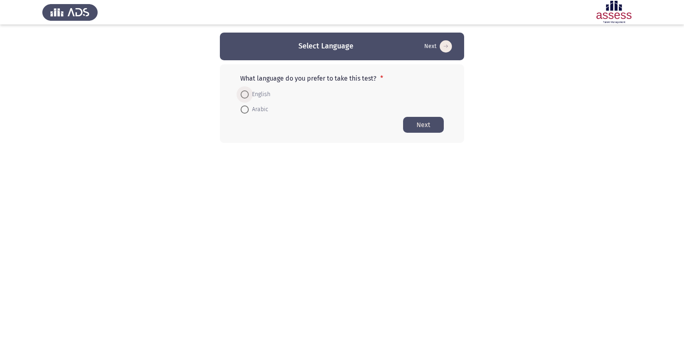
click at [247, 93] on span at bounding box center [245, 94] width 8 height 8
click at [247, 93] on input "English" at bounding box center [245, 94] width 8 height 8
radio input "true"
click at [416, 127] on button "Next" at bounding box center [423, 125] width 41 height 16
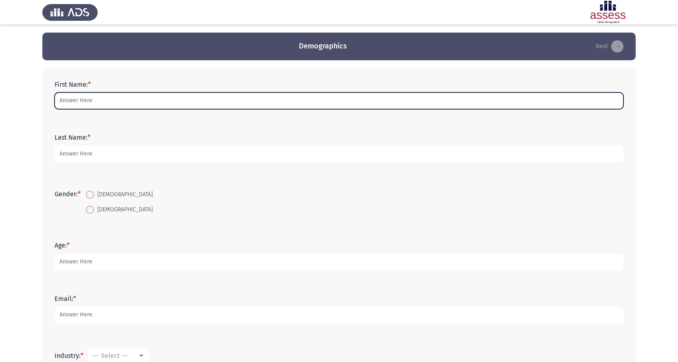
click at [114, 99] on input "First Name: *" at bounding box center [339, 100] width 569 height 17
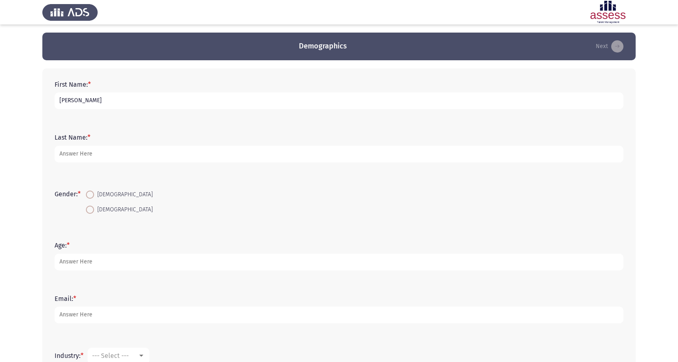
type input "[PERSON_NAME]"
type input "Khaled"
click at [92, 208] on span at bounding box center [90, 210] width 8 height 8
click at [92, 208] on input "[DEMOGRAPHIC_DATA]" at bounding box center [90, 210] width 8 height 8
radio input "true"
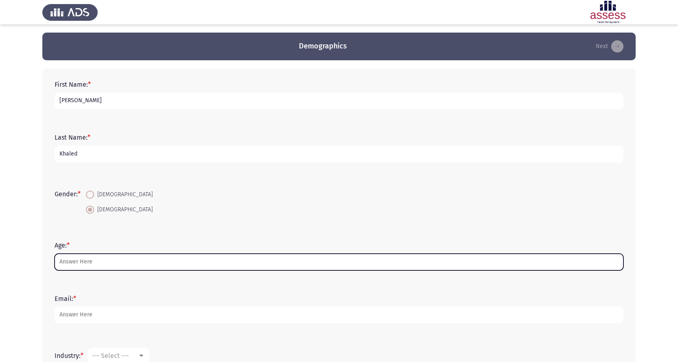
click at [105, 258] on input "Age: *" at bounding box center [339, 262] width 569 height 17
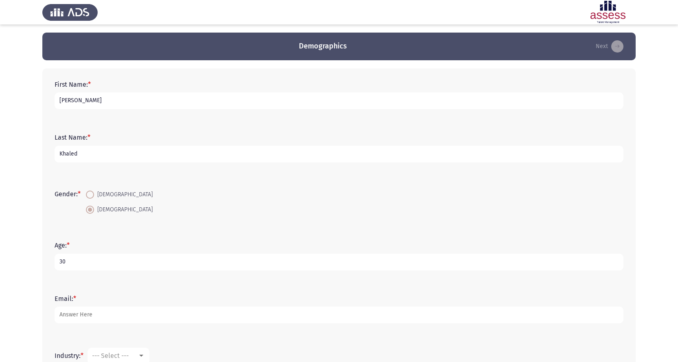
type input "30"
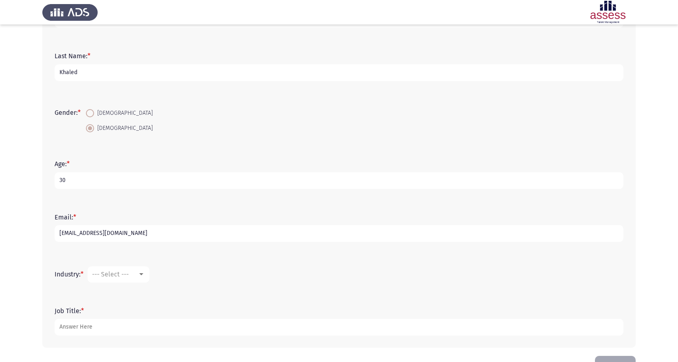
scroll to position [108, 0]
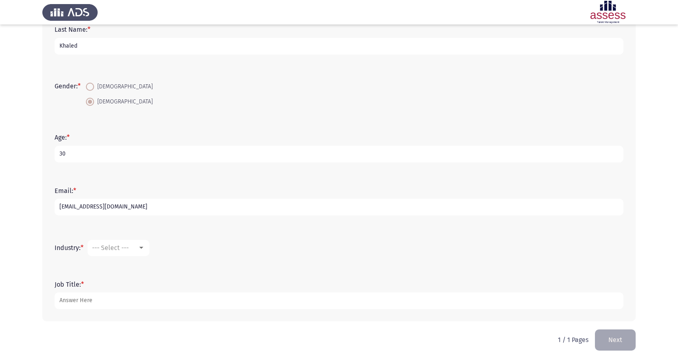
type input "[EMAIL_ADDRESS][DOMAIN_NAME]"
click at [125, 250] on span "--- Select ---" at bounding box center [110, 248] width 37 height 8
click at [120, 280] on span "Computer Software/Engineering" at bounding box center [145, 276] width 106 height 20
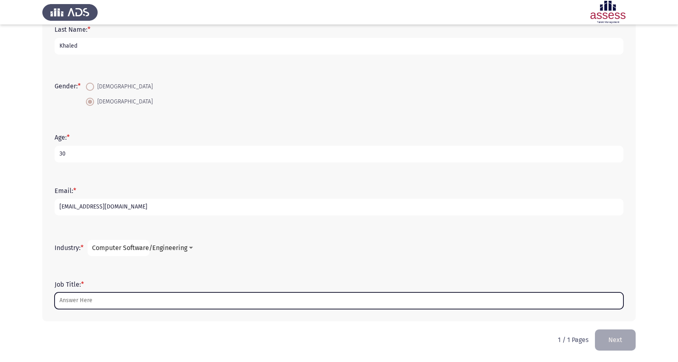
click at [93, 299] on input "Job Title: *" at bounding box center [339, 301] width 569 height 17
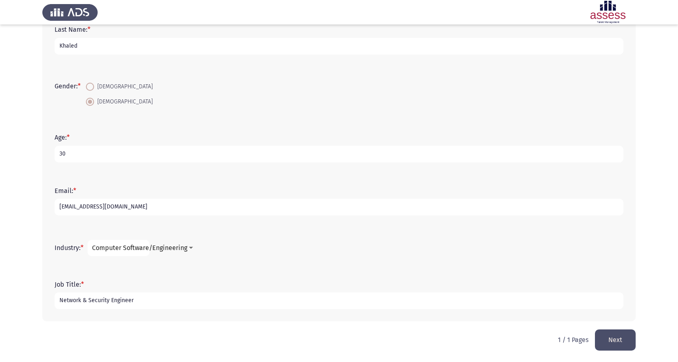
type input "Network & Security Engineer"
click at [618, 344] on button "Next" at bounding box center [615, 340] width 41 height 21
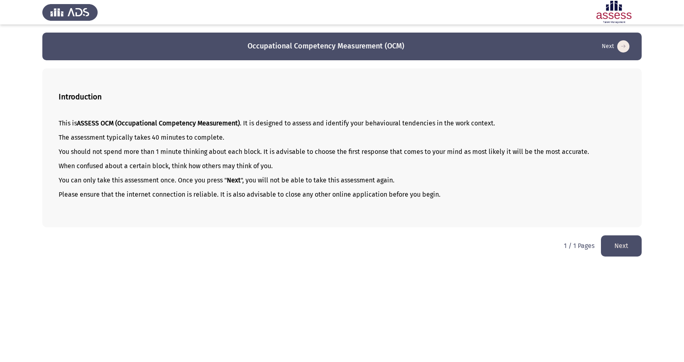
click at [123, 153] on p "You should not spend more than 1 minute thinking about each block. It is advisa…" at bounding box center [342, 152] width 567 height 8
click at [623, 248] on button "Next" at bounding box center [621, 245] width 41 height 21
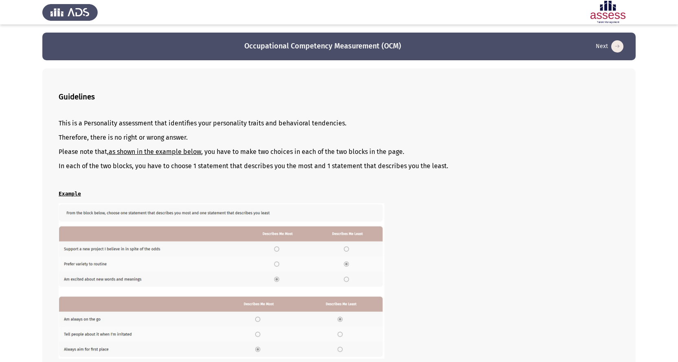
click at [277, 249] on img at bounding box center [222, 280] width 326 height 155
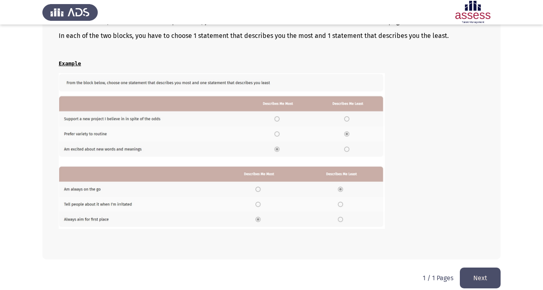
scroll to position [137, 0]
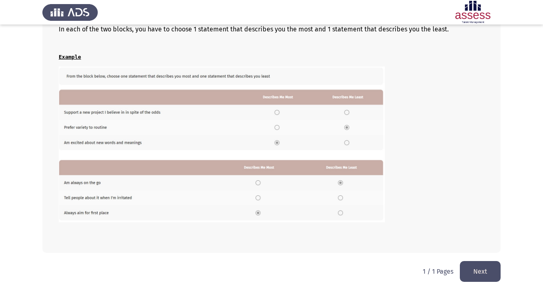
click at [484, 274] on button "Next" at bounding box center [480, 271] width 41 height 21
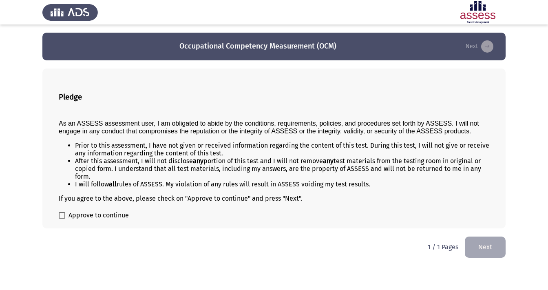
click at [84, 218] on span "Approve to continue" at bounding box center [98, 215] width 60 height 10
click at [62, 218] on input "Approve to continue" at bounding box center [62, 218] width 0 height 0
checkbox input "true"
click at [490, 251] on button "Next" at bounding box center [484, 246] width 41 height 21
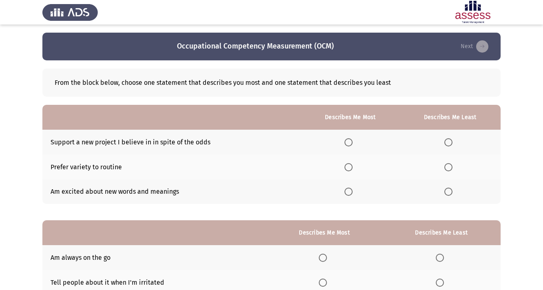
drag, startPoint x: 209, startPoint y: 143, endPoint x: 136, endPoint y: 146, distance: 73.8
click at [136, 147] on td "Support a new project I believe in in spite of the odds" at bounding box center [171, 142] width 259 height 25
click at [136, 141] on td "Support a new project I believe in in spite of the odds" at bounding box center [171, 142] width 259 height 25
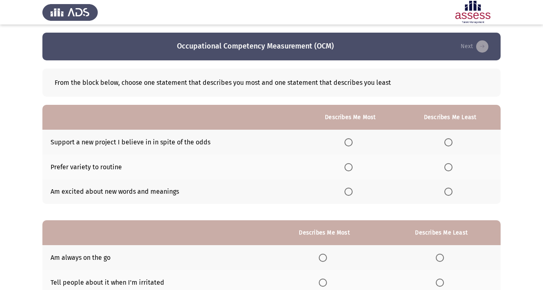
click at [136, 141] on td "Support a new project I believe in in spite of the odds" at bounding box center [171, 142] width 259 height 25
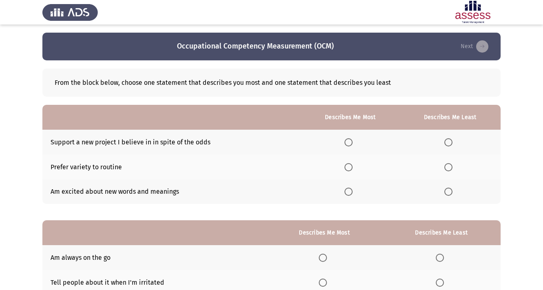
click at [348, 168] on span "Select an option" at bounding box center [348, 167] width 8 height 8
click at [348, 168] on input "Select an option" at bounding box center [348, 167] width 8 height 8
click at [346, 191] on span "Select an option" at bounding box center [348, 191] width 8 height 8
click at [346, 191] on input "Select an option" at bounding box center [348, 191] width 8 height 8
click at [349, 169] on span "Select an option" at bounding box center [348, 167] width 8 height 8
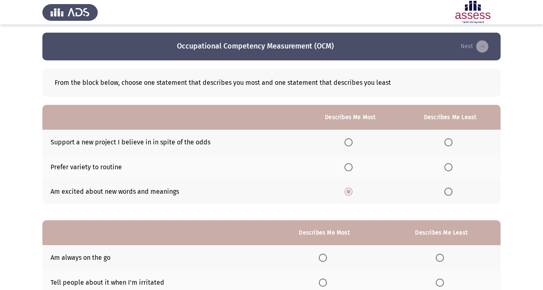
click at [349, 169] on input "Select an option" at bounding box center [348, 167] width 8 height 8
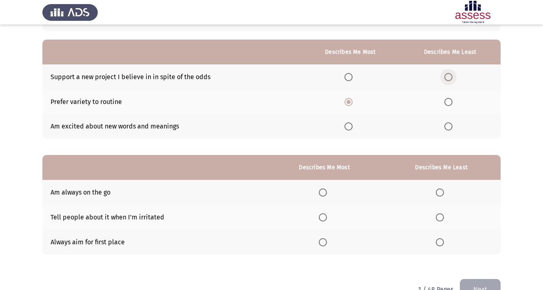
click at [448, 79] on span "Select an option" at bounding box center [448, 77] width 8 height 8
click at [448, 79] on input "Select an option" at bounding box center [448, 77] width 8 height 8
click at [346, 126] on span "Select an option" at bounding box center [348, 126] width 8 height 8
click at [346, 126] on input "Select an option" at bounding box center [348, 126] width 8 height 8
click at [349, 101] on span "Select an option" at bounding box center [348, 102] width 8 height 8
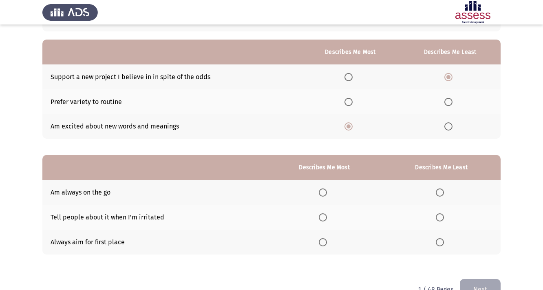
click at [349, 101] on input "Select an option" at bounding box center [348, 102] width 8 height 8
click at [349, 79] on span "Select an option" at bounding box center [348, 77] width 8 height 8
click at [349, 79] on input "Select an option" at bounding box center [348, 77] width 8 height 8
click at [348, 103] on span "Select an option" at bounding box center [348, 102] width 8 height 8
click at [348, 103] on input "Select an option" at bounding box center [348, 102] width 8 height 8
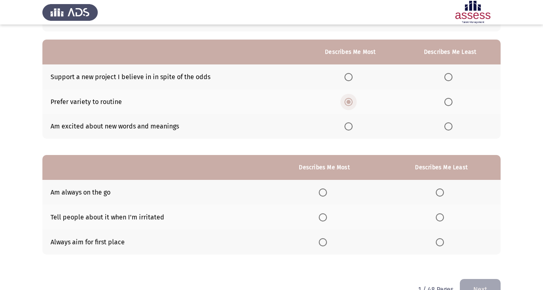
click at [348, 100] on span "Select an option" at bounding box center [348, 102] width 4 height 4
click at [348, 100] on input "Select an option" at bounding box center [348, 102] width 8 height 8
click at [346, 78] on span "Select an option" at bounding box center [348, 77] width 8 height 8
click at [346, 78] on input "Select an option" at bounding box center [348, 77] width 8 height 8
click at [446, 101] on span "Select an option" at bounding box center [448, 102] width 8 height 8
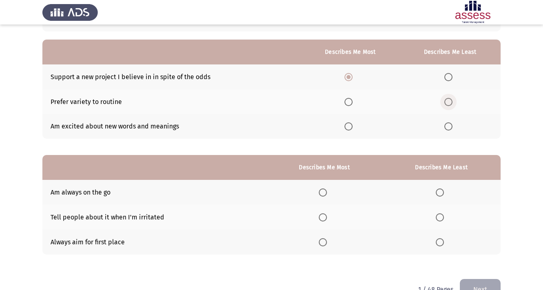
click at [446, 101] on input "Select an option" at bounding box center [448, 102] width 8 height 8
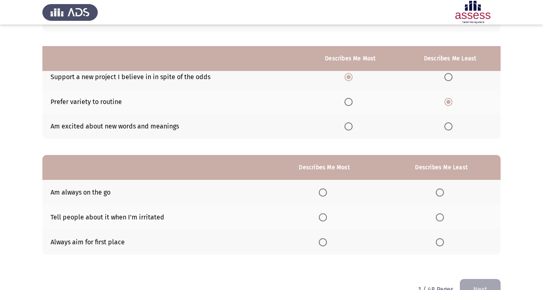
scroll to position [86, 0]
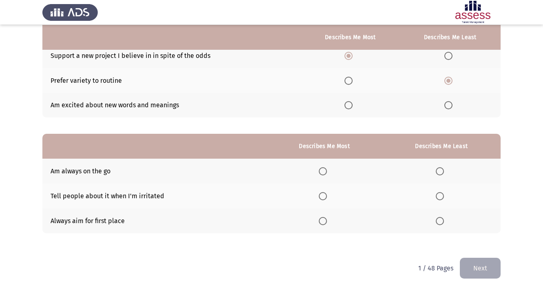
click at [320, 167] on span "Select an option" at bounding box center [323, 171] width 8 height 8
click at [320, 167] on input "Select an option" at bounding box center [323, 171] width 8 height 8
click at [319, 219] on span "Select an option" at bounding box center [323, 221] width 8 height 8
click at [319, 219] on input "Select an option" at bounding box center [323, 221] width 8 height 8
click at [319, 174] on span "Select an option" at bounding box center [323, 171] width 8 height 8
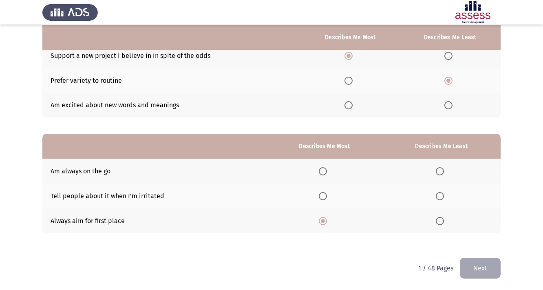
click at [319, 174] on input "Select an option" at bounding box center [323, 171] width 8 height 8
click at [441, 196] on span "Select an option" at bounding box center [439, 196] width 8 height 8
click at [441, 196] on input "Select an option" at bounding box center [439, 196] width 8 height 8
click at [476, 257] on button "Next" at bounding box center [480, 267] width 41 height 21
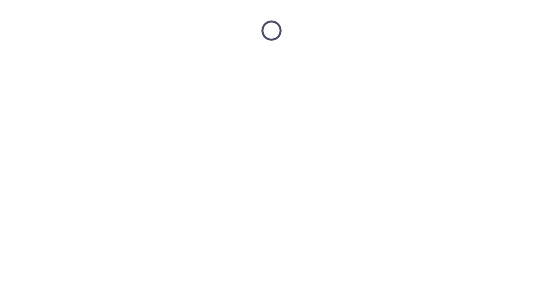
scroll to position [0, 0]
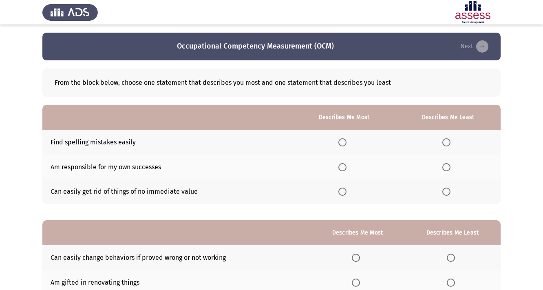
click at [340, 191] on span "Select an option" at bounding box center [342, 191] width 8 height 8
click at [340, 191] on input "Select an option" at bounding box center [342, 191] width 8 height 8
click at [447, 191] on span "Select an option" at bounding box center [446, 191] width 8 height 8
click at [447, 191] on input "Select an option" at bounding box center [446, 191] width 8 height 8
click at [342, 142] on span "Select an option" at bounding box center [342, 142] width 8 height 8
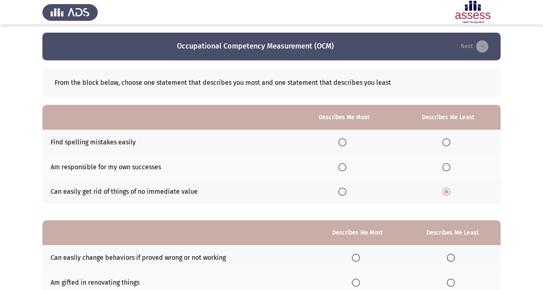
click at [342, 142] on input "Select an option" at bounding box center [342, 142] width 8 height 8
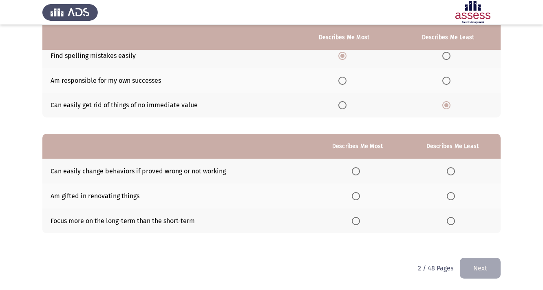
click at [355, 172] on span "Select an option" at bounding box center [356, 171] width 8 height 8
click at [355, 172] on input "Select an option" at bounding box center [356, 171] width 8 height 8
click at [356, 221] on span "Select an option" at bounding box center [356, 221] width 8 height 8
click at [356, 221] on input "Select an option" at bounding box center [356, 221] width 8 height 8
click at [353, 169] on span "Select an option" at bounding box center [356, 171] width 8 height 8
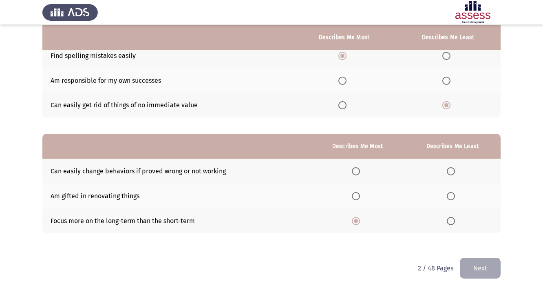
click at [353, 169] on input "Select an option" at bounding box center [356, 171] width 8 height 8
drag, startPoint x: 215, startPoint y: 207, endPoint x: 252, endPoint y: 199, distance: 38.0
click at [65, 198] on td "Am gifted in renovating things" at bounding box center [176, 195] width 268 height 25
click at [448, 194] on span "Select an option" at bounding box center [450, 196] width 8 height 8
click at [448, 194] on input "Select an option" at bounding box center [450, 196] width 8 height 8
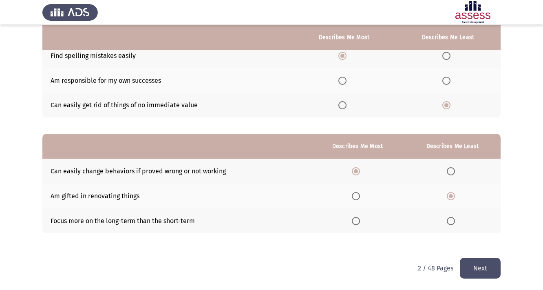
click at [475, 273] on button "Next" at bounding box center [480, 267] width 41 height 21
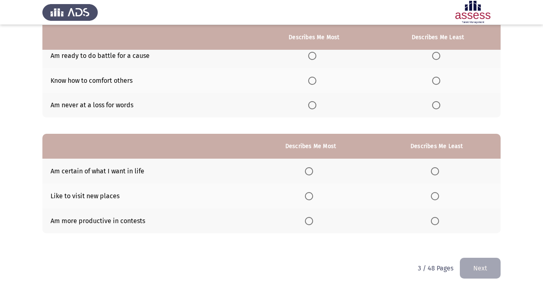
scroll to position [0, 0]
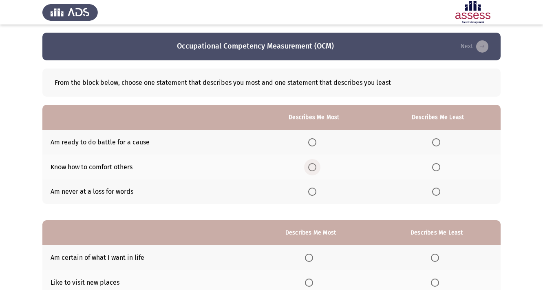
click at [311, 166] on span "Select an option" at bounding box center [312, 167] width 8 height 8
click at [311, 166] on input "Select an option" at bounding box center [312, 167] width 8 height 8
click at [435, 143] on span "Select an option" at bounding box center [436, 142] width 8 height 8
click at [435, 143] on input "Select an option" at bounding box center [436, 142] width 8 height 8
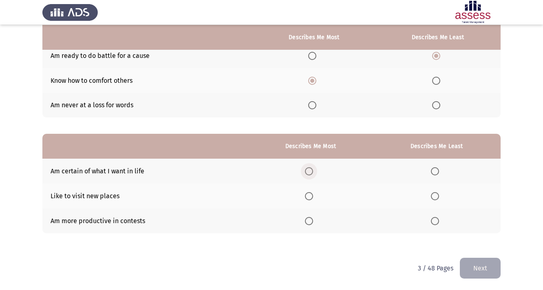
click at [307, 172] on span "Select an option" at bounding box center [309, 171] width 8 height 8
click at [307, 172] on input "Select an option" at bounding box center [309, 171] width 8 height 8
click at [436, 194] on span "Select an option" at bounding box center [435, 196] width 8 height 8
click at [436, 194] on input "Select an option" at bounding box center [435, 196] width 8 height 8
click at [481, 270] on button "Next" at bounding box center [480, 267] width 41 height 21
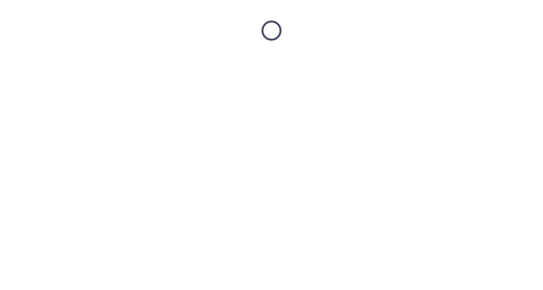
scroll to position [0, 0]
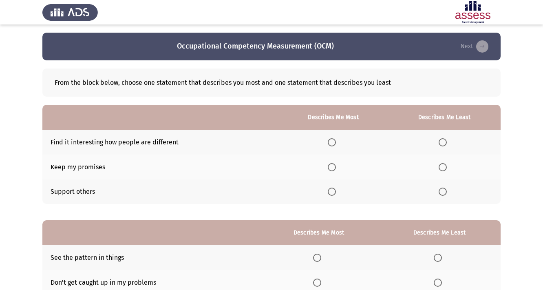
click at [330, 167] on span "Select an option" at bounding box center [332, 167] width 8 height 8
click at [330, 167] on input "Select an option" at bounding box center [332, 167] width 8 height 8
click at [334, 192] on span "Select an option" at bounding box center [332, 191] width 8 height 8
click at [334, 192] on input "Select an option" at bounding box center [332, 191] width 8 height 8
click at [438, 143] on span "Select an option" at bounding box center [442, 142] width 8 height 8
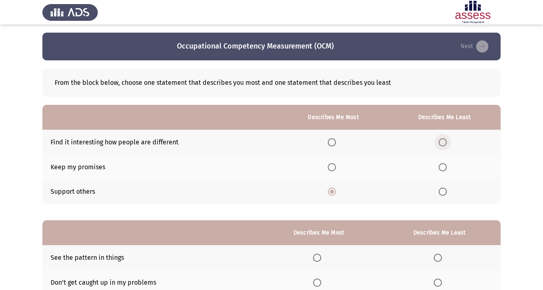
click at [438, 143] on input "Select an option" at bounding box center [442, 142] width 8 height 8
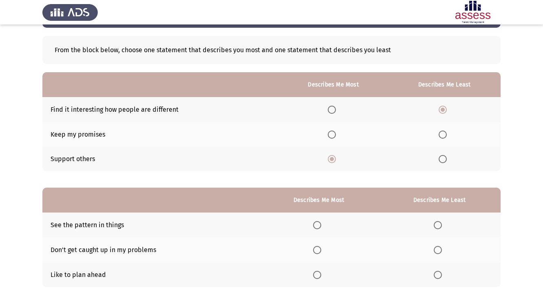
scroll to position [65, 0]
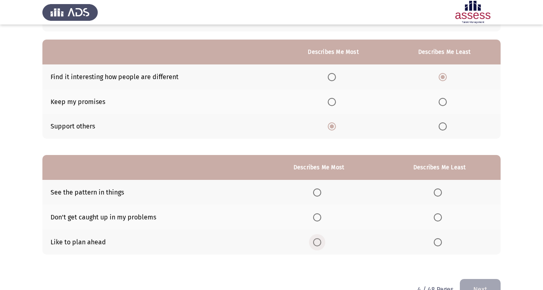
click at [314, 242] on span "Select an option" at bounding box center [317, 242] width 8 height 8
click at [314, 242] on input "Select an option" at bounding box center [317, 242] width 8 height 8
click at [438, 193] on span "Select an option" at bounding box center [437, 192] width 8 height 8
click at [438, 193] on input "Select an option" at bounding box center [437, 192] width 8 height 8
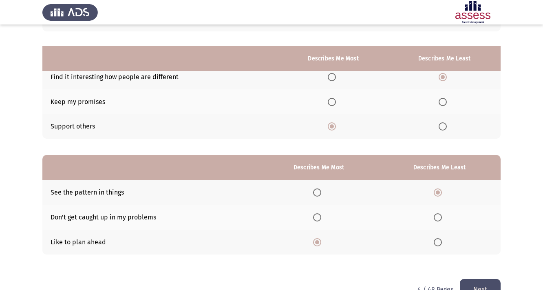
scroll to position [86, 0]
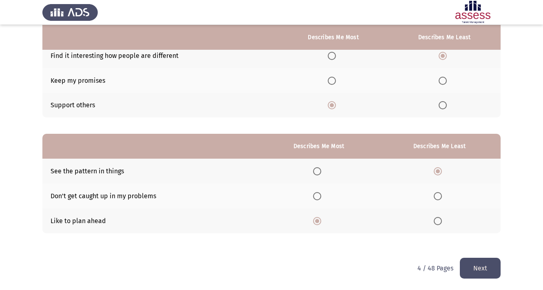
click at [481, 265] on button "Next" at bounding box center [480, 267] width 41 height 21
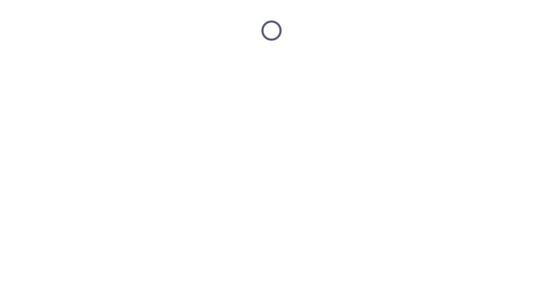
scroll to position [0, 0]
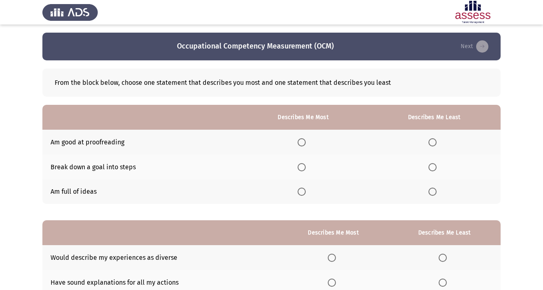
click at [297, 193] on span "Select an option" at bounding box center [301, 191] width 8 height 8
click at [297, 193] on input "Select an option" at bounding box center [301, 191] width 8 height 8
click at [301, 168] on span "Select an option" at bounding box center [301, 167] width 8 height 8
click at [301, 168] on input "Select an option" at bounding box center [301, 167] width 8 height 8
click at [435, 193] on span "Select an option" at bounding box center [432, 191] width 8 height 8
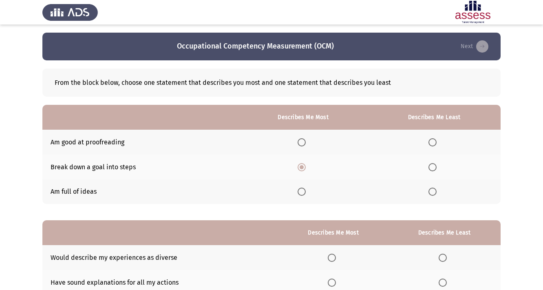
click at [435, 193] on input "Select an option" at bounding box center [432, 191] width 8 height 8
click at [435, 142] on span "Select an option" at bounding box center [432, 142] width 8 height 8
click at [435, 142] on input "Select an option" at bounding box center [432, 142] width 8 height 8
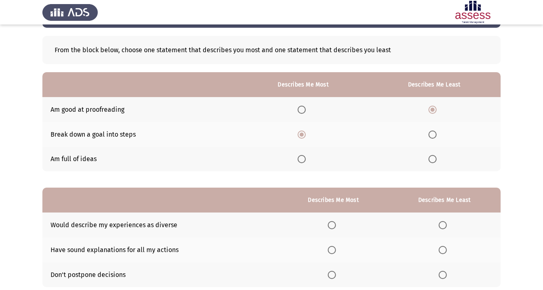
scroll to position [65, 0]
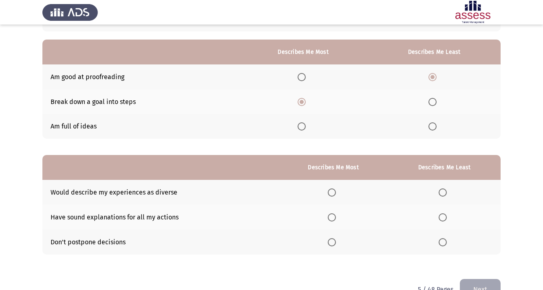
click at [336, 214] on label "Select an option" at bounding box center [333, 217] width 11 height 8
click at [336, 214] on input "Select an option" at bounding box center [332, 217] width 8 height 8
click at [442, 192] on span "Select an option" at bounding box center [442, 192] width 8 height 8
click at [442, 192] on input "Select an option" at bounding box center [442, 192] width 8 height 8
click at [334, 192] on span "Select an option" at bounding box center [332, 192] width 8 height 8
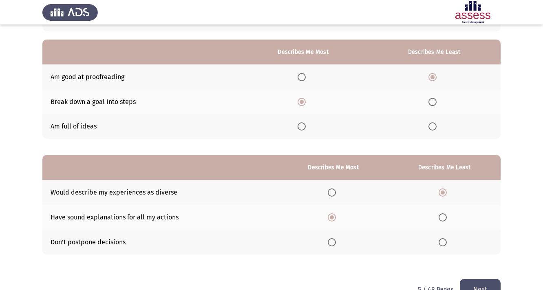
click at [334, 192] on input "Select an option" at bounding box center [332, 192] width 8 height 8
click at [332, 218] on span "Select an option" at bounding box center [332, 217] width 8 height 8
click at [332, 218] on input "Select an option" at bounding box center [332, 217] width 8 height 8
click at [440, 244] on span "Select an option" at bounding box center [442, 242] width 8 height 8
click at [440, 244] on input "Select an option" at bounding box center [442, 242] width 8 height 8
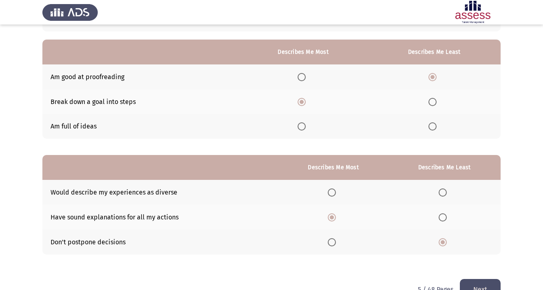
scroll to position [86, 0]
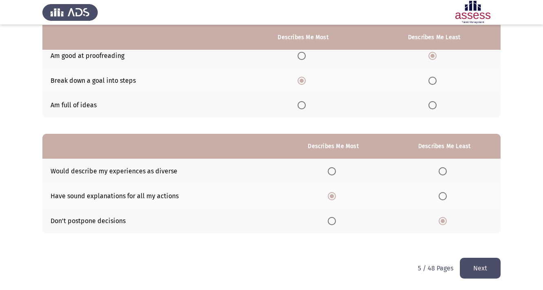
click at [477, 265] on button "Next" at bounding box center [480, 267] width 41 height 21
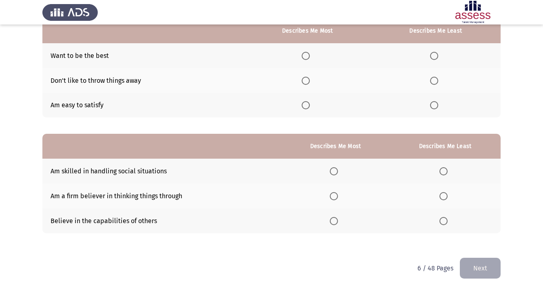
scroll to position [0, 0]
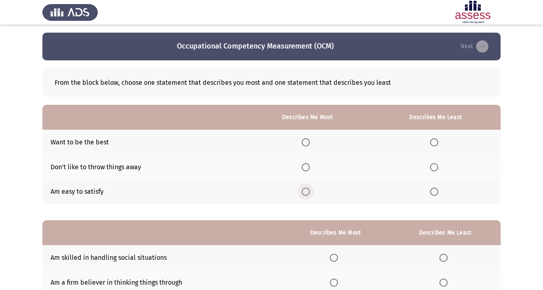
click at [305, 192] on span "Select an option" at bounding box center [305, 191] width 8 height 8
click at [305, 192] on input "Select an option" at bounding box center [305, 191] width 8 height 8
click at [430, 167] on span "Select an option" at bounding box center [434, 167] width 8 height 8
click at [430, 167] on input "Select an option" at bounding box center [434, 167] width 8 height 8
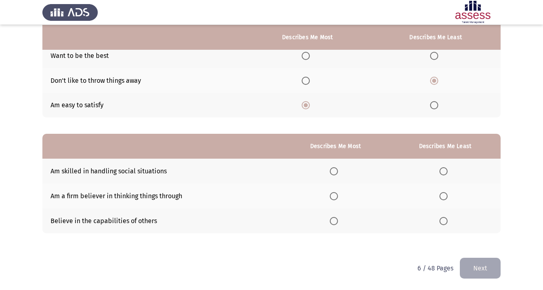
click at [331, 220] on span "Select an option" at bounding box center [334, 221] width 8 height 8
click at [331, 220] on input "Select an option" at bounding box center [334, 221] width 8 height 8
click at [445, 172] on span "Select an option" at bounding box center [443, 171] width 8 height 8
click at [445, 172] on input "Select an option" at bounding box center [443, 171] width 8 height 8
click at [481, 262] on button "Next" at bounding box center [480, 267] width 41 height 21
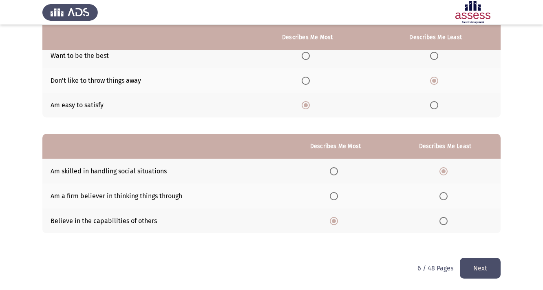
scroll to position [0, 0]
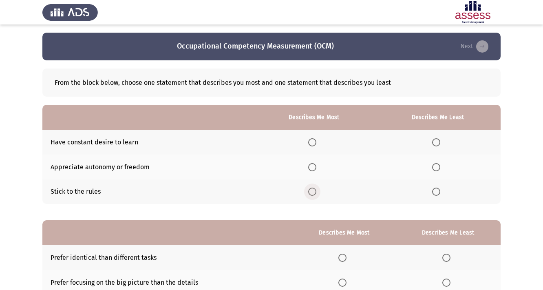
click at [310, 194] on span "Select an option" at bounding box center [312, 191] width 8 height 8
click at [310, 194] on input "Select an option" at bounding box center [312, 191] width 8 height 8
click at [438, 145] on span "Select an option" at bounding box center [436, 142] width 8 height 8
click at [438, 145] on input "Select an option" at bounding box center [436, 142] width 8 height 8
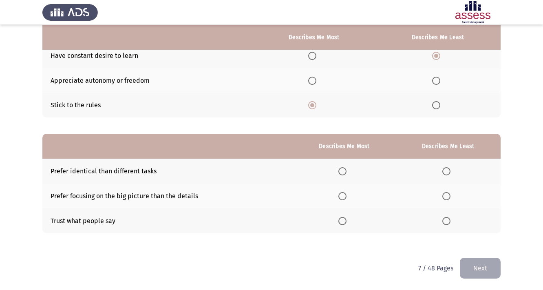
click at [342, 221] on span "Select an option" at bounding box center [342, 221] width 8 height 8
click at [342, 221] on input "Select an option" at bounding box center [342, 221] width 8 height 8
click at [339, 198] on span "Select an option" at bounding box center [342, 196] width 8 height 8
click at [339, 198] on input "Select an option" at bounding box center [342, 196] width 8 height 8
click at [445, 172] on span "Select an option" at bounding box center [446, 171] width 8 height 8
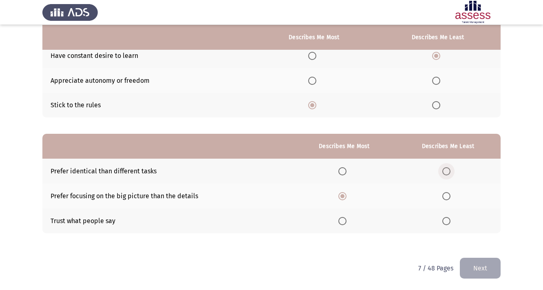
click at [445, 172] on input "Select an option" at bounding box center [446, 171] width 8 height 8
click at [485, 269] on button "Next" at bounding box center [480, 267] width 41 height 21
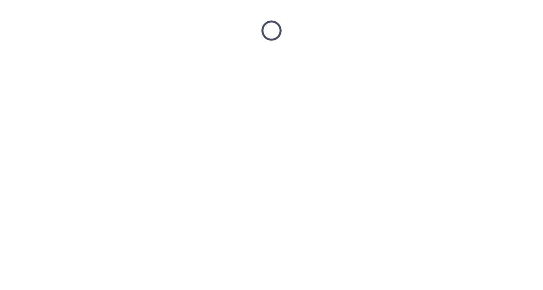
scroll to position [0, 0]
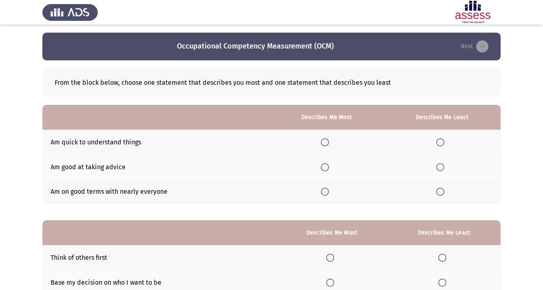
click at [324, 192] on span "Select an option" at bounding box center [325, 191] width 8 height 8
click at [324, 192] on input "Select an option" at bounding box center [325, 191] width 8 height 8
click at [321, 166] on span "Select an option" at bounding box center [325, 167] width 8 height 8
click at [321, 166] on input "Select an option" at bounding box center [325, 167] width 8 height 8
click at [440, 191] on span "Select an option" at bounding box center [440, 191] width 8 height 8
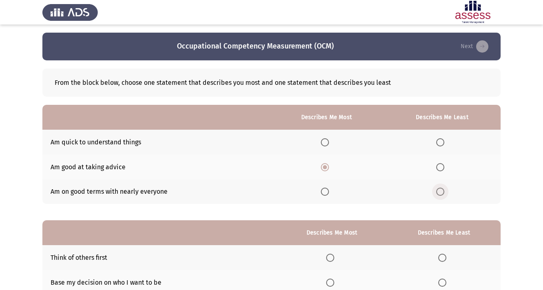
click at [440, 191] on input "Select an option" at bounding box center [440, 191] width 8 height 8
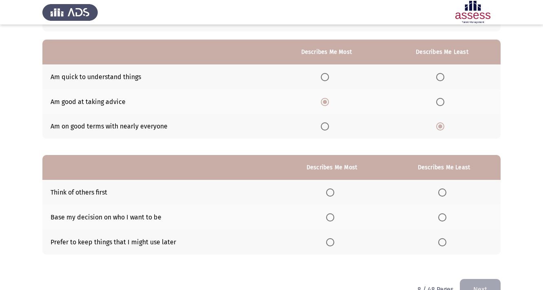
scroll to position [86, 0]
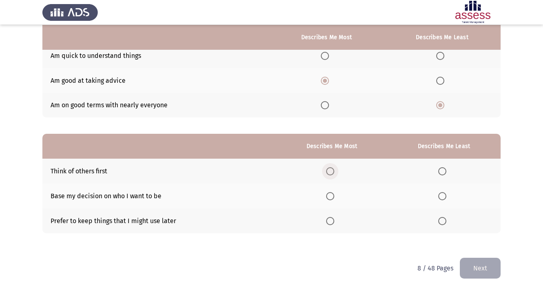
click at [330, 172] on span "Select an option" at bounding box center [330, 171] width 8 height 8
click at [330, 172] on input "Select an option" at bounding box center [330, 171] width 8 height 8
click at [443, 220] on span "Select an option" at bounding box center [442, 221] width 8 height 8
click at [443, 220] on input "Select an option" at bounding box center [442, 221] width 8 height 8
click at [480, 272] on button "Next" at bounding box center [480, 267] width 41 height 21
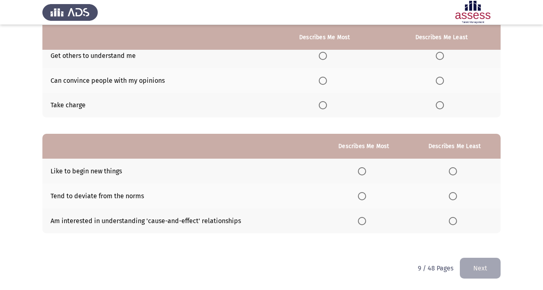
scroll to position [0, 0]
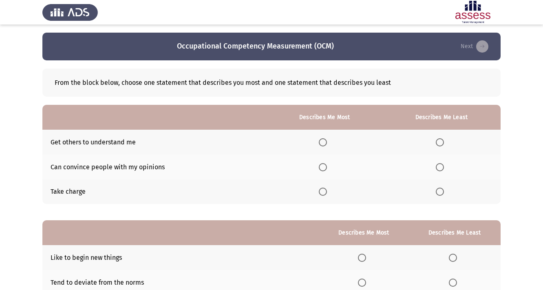
click at [321, 191] on span "Select an option" at bounding box center [323, 191] width 8 height 8
click at [321, 191] on input "Select an option" at bounding box center [323, 191] width 8 height 8
click at [439, 166] on span "Select an option" at bounding box center [439, 167] width 8 height 8
click at [439, 166] on input "Select an option" at bounding box center [439, 167] width 8 height 8
click at [439, 143] on span "Select an option" at bounding box center [439, 142] width 8 height 8
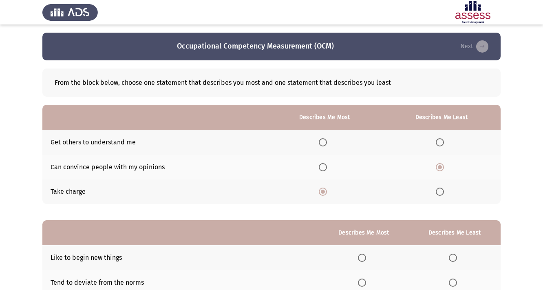
click at [439, 143] on input "Select an option" at bounding box center [439, 142] width 8 height 8
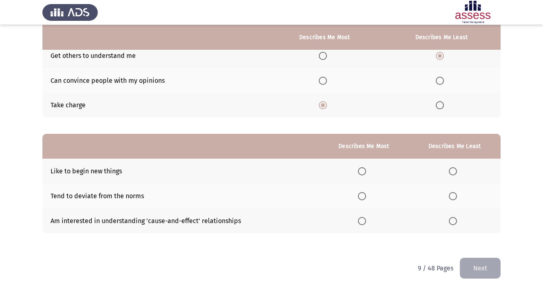
click at [360, 169] on span "Select an option" at bounding box center [362, 171] width 8 height 8
click at [360, 169] on input "Select an option" at bounding box center [362, 171] width 8 height 8
click at [450, 222] on span "Select an option" at bounding box center [453, 221] width 8 height 8
click at [450, 222] on input "Select an option" at bounding box center [453, 221] width 8 height 8
click at [362, 219] on span "Select an option" at bounding box center [362, 221] width 8 height 8
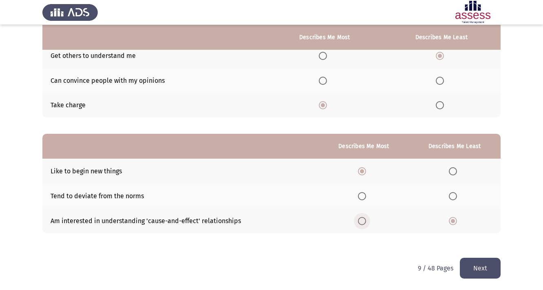
click at [362, 219] on input "Select an option" at bounding box center [362, 221] width 8 height 8
click at [452, 173] on span "Select an option" at bounding box center [453, 171] width 8 height 8
click at [452, 173] on input "Select an option" at bounding box center [453, 171] width 8 height 8
click at [476, 265] on button "Next" at bounding box center [480, 267] width 41 height 21
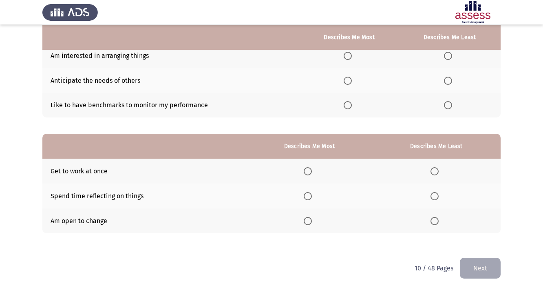
scroll to position [0, 0]
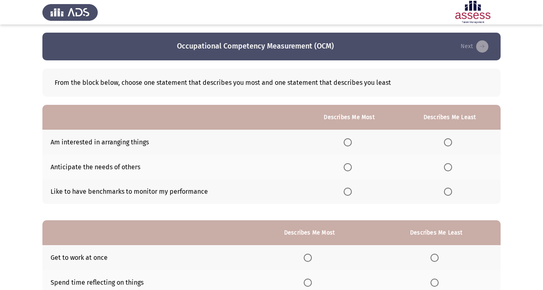
click at [349, 140] on span "Select an option" at bounding box center [347, 142] width 8 height 8
click at [349, 140] on input "Select an option" at bounding box center [347, 142] width 8 height 8
click at [348, 166] on span "Select an option" at bounding box center [347, 167] width 8 height 8
click at [348, 166] on input "Select an option" at bounding box center [347, 167] width 8 height 8
click at [347, 143] on span "Select an option" at bounding box center [347, 142] width 8 height 8
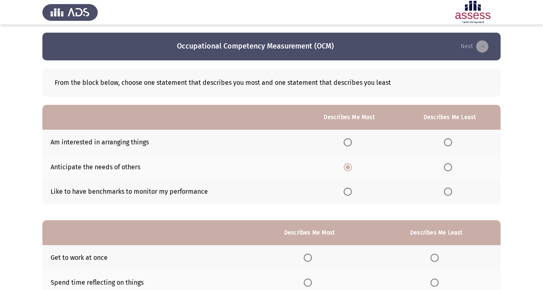
click at [347, 143] on input "Select an option" at bounding box center [347, 142] width 8 height 8
click at [343, 194] on span "Select an option" at bounding box center [347, 191] width 8 height 8
click at [343, 194] on input "Select an option" at bounding box center [347, 191] width 8 height 8
click at [450, 168] on span "Select an option" at bounding box center [448, 167] width 8 height 8
click at [450, 168] on input "Select an option" at bounding box center [448, 167] width 8 height 8
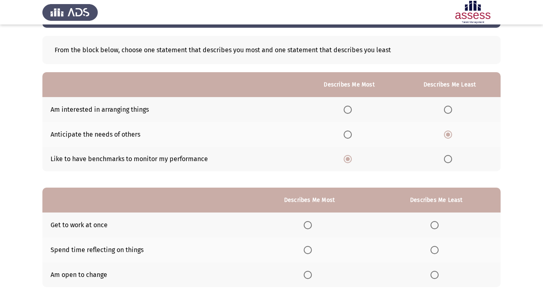
scroll to position [86, 0]
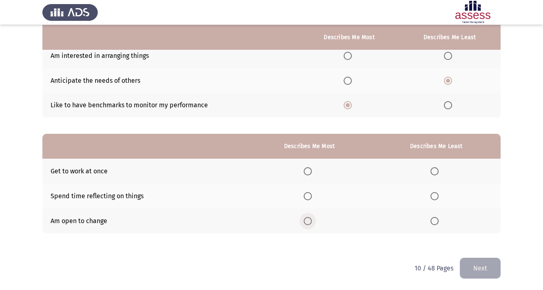
click at [305, 219] on span "Select an option" at bounding box center [308, 221] width 8 height 8
click at [305, 219] on input "Select an option" at bounding box center [308, 221] width 8 height 8
click at [438, 197] on span "Select an option" at bounding box center [434, 196] width 8 height 8
click at [438, 197] on input "Select an option" at bounding box center [434, 196] width 8 height 8
click at [479, 269] on button "Next" at bounding box center [480, 267] width 41 height 21
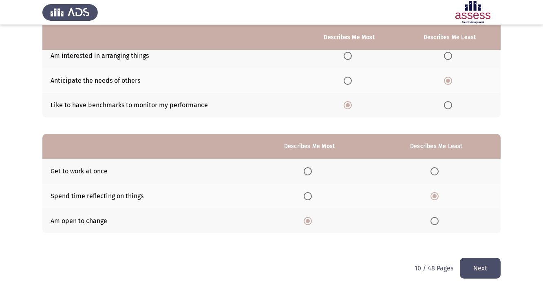
scroll to position [0, 0]
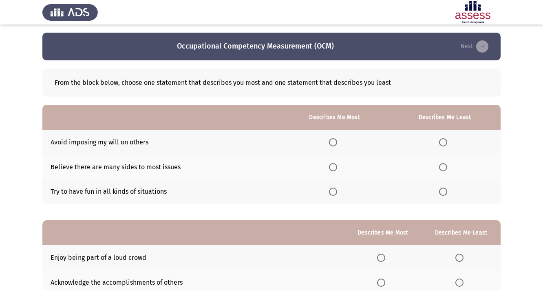
click at [324, 199] on th at bounding box center [334, 191] width 109 height 25
click at [330, 193] on span "Select an option" at bounding box center [333, 191] width 8 height 8
click at [330, 193] on input "Select an option" at bounding box center [333, 191] width 8 height 8
click at [443, 136] on th at bounding box center [445, 142] width 112 height 25
click at [442, 141] on span "Select an option" at bounding box center [443, 142] width 8 height 8
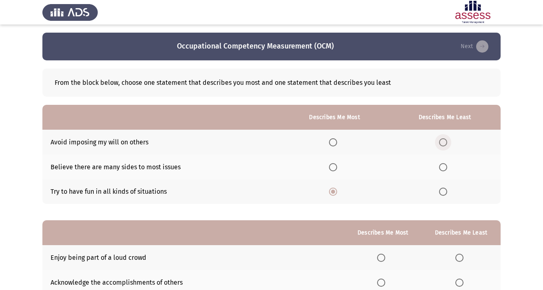
click at [442, 141] on input "Select an option" at bounding box center [443, 142] width 8 height 8
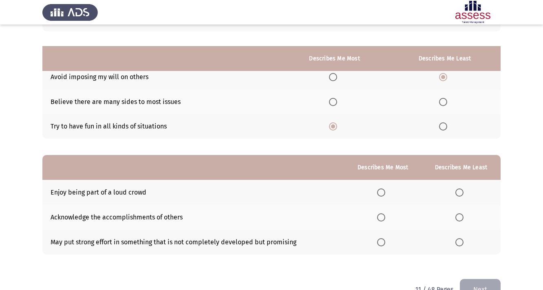
scroll to position [86, 0]
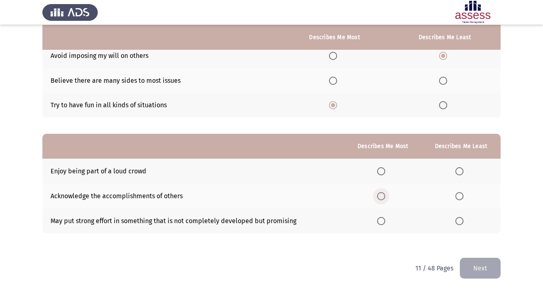
click at [381, 196] on span "Select an option" at bounding box center [381, 196] width 8 height 8
click at [381, 196] on input "Select an option" at bounding box center [381, 196] width 8 height 8
click at [460, 171] on span "Select an option" at bounding box center [459, 171] width 8 height 8
click at [460, 171] on input "Select an option" at bounding box center [459, 171] width 8 height 8
click at [473, 271] on button "Next" at bounding box center [480, 267] width 41 height 21
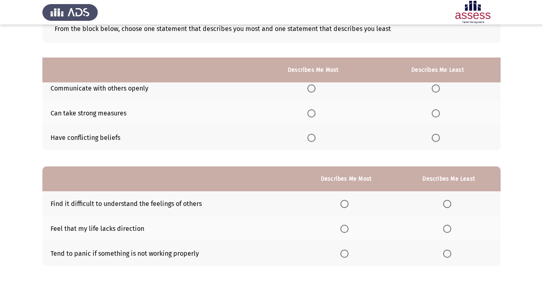
scroll to position [0, 0]
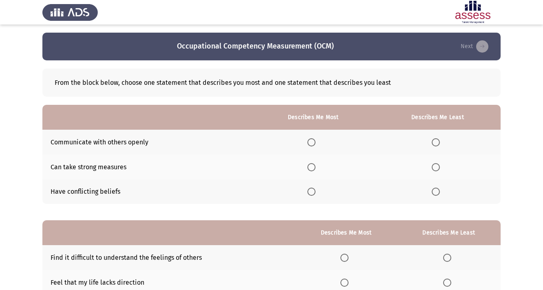
click at [312, 166] on span "Select an option" at bounding box center [311, 167] width 8 height 8
click at [312, 166] on input "Select an option" at bounding box center [311, 167] width 8 height 8
click at [433, 202] on th at bounding box center [437, 191] width 126 height 25
click at [433, 194] on span "Select an option" at bounding box center [435, 191] width 8 height 8
click at [433, 194] on input "Select an option" at bounding box center [435, 191] width 8 height 8
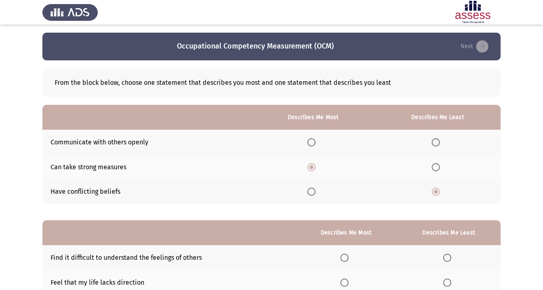
scroll to position [65, 0]
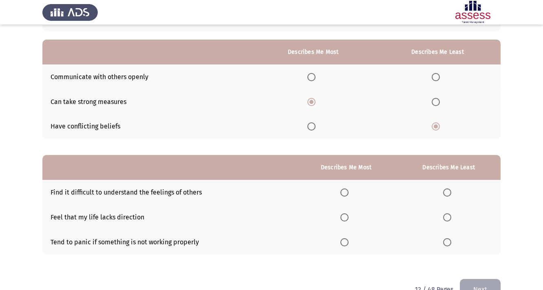
click at [344, 217] on span "Select an option" at bounding box center [344, 217] width 0 height 0
click at [344, 217] on input "Select an option" at bounding box center [344, 217] width 8 height 8
click at [449, 240] on span "Select an option" at bounding box center [447, 242] width 8 height 8
click at [449, 240] on input "Select an option" at bounding box center [447, 242] width 8 height 8
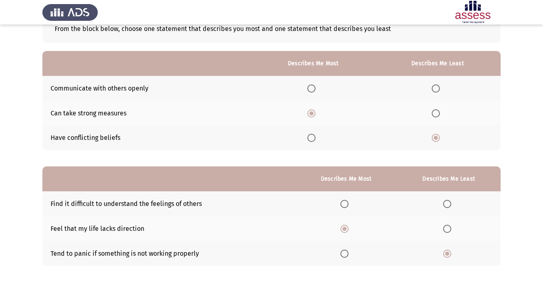
scroll to position [86, 0]
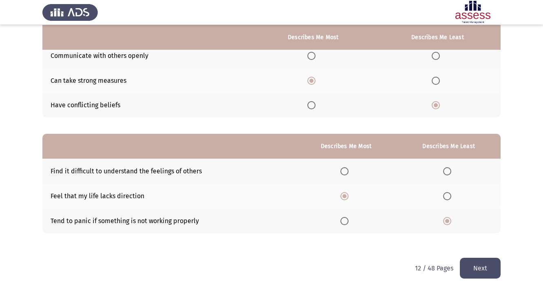
click at [476, 266] on button "Next" at bounding box center [480, 267] width 41 height 21
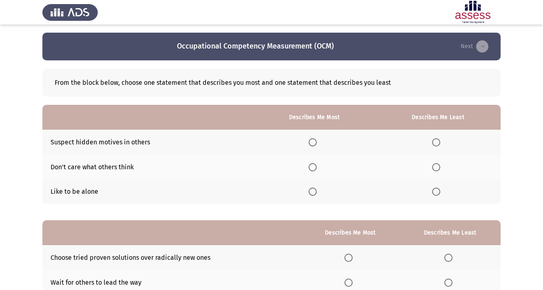
click at [311, 191] on span "Select an option" at bounding box center [312, 191] width 8 height 8
click at [311, 191] on input "Select an option" at bounding box center [312, 191] width 8 height 8
click at [433, 170] on span "Select an option" at bounding box center [436, 167] width 8 height 8
click at [433, 170] on input "Select an option" at bounding box center [436, 167] width 8 height 8
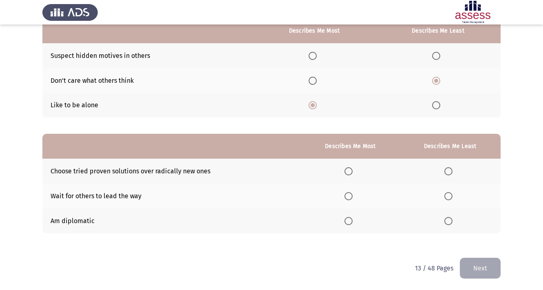
scroll to position [54, 0]
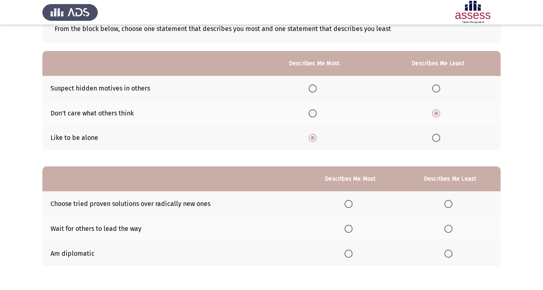
click at [349, 251] on span "Select an option" at bounding box center [348, 253] width 8 height 8
click at [349, 251] on input "Select an option" at bounding box center [348, 253] width 8 height 8
click at [447, 228] on span "Select an option" at bounding box center [448, 228] width 8 height 8
click at [447, 228] on input "Select an option" at bounding box center [448, 228] width 8 height 8
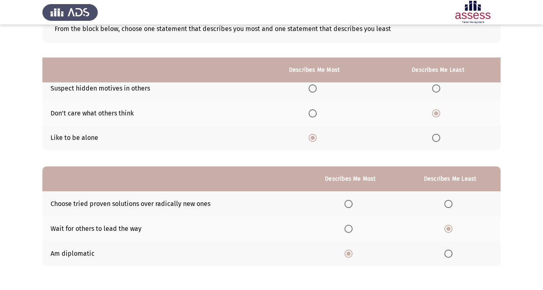
scroll to position [86, 0]
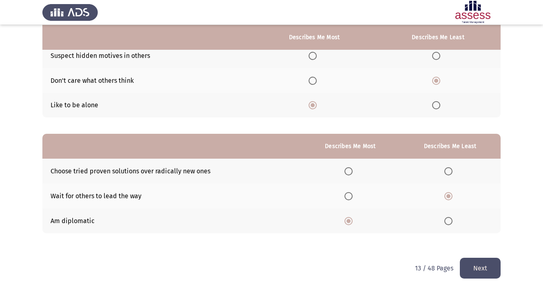
click at [484, 265] on button "Next" at bounding box center [480, 267] width 41 height 21
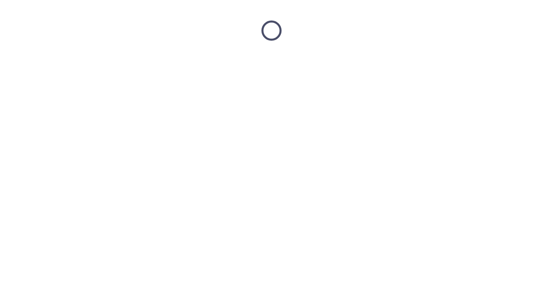
scroll to position [0, 0]
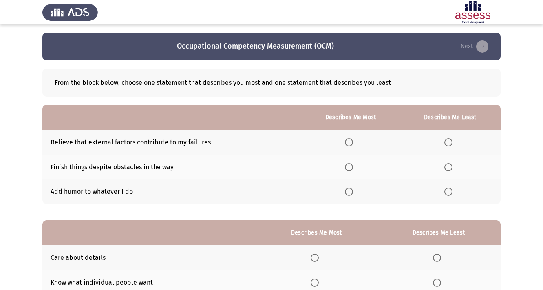
click at [451, 142] on span "Select an option" at bounding box center [448, 142] width 8 height 8
click at [451, 142] on input "Select an option" at bounding box center [448, 142] width 8 height 8
click at [348, 166] on span "Select an option" at bounding box center [349, 167] width 8 height 8
click at [348, 166] on input "Select an option" at bounding box center [349, 167] width 8 height 8
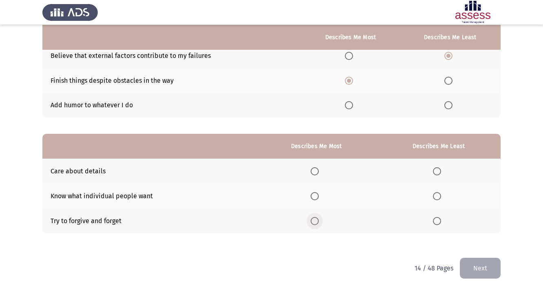
click at [317, 222] on span "Select an option" at bounding box center [314, 221] width 8 height 8
click at [317, 222] on input "Select an option" at bounding box center [314, 221] width 8 height 8
click at [437, 197] on span "Select an option" at bounding box center [437, 196] width 8 height 8
click at [437, 197] on input "Select an option" at bounding box center [437, 196] width 8 height 8
click at [486, 267] on button "Next" at bounding box center [480, 267] width 41 height 21
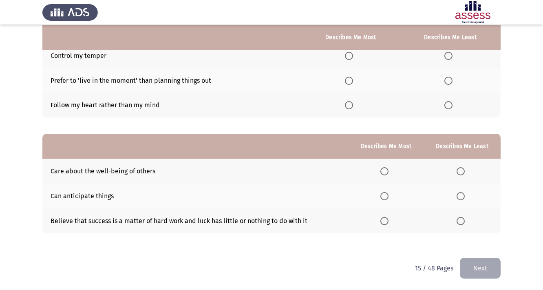
scroll to position [0, 0]
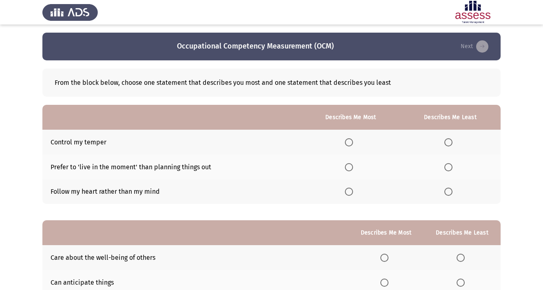
click at [348, 144] on span "Select an option" at bounding box center [349, 142] width 8 height 8
click at [348, 144] on input "Select an option" at bounding box center [349, 142] width 8 height 8
click at [450, 194] on span "Select an option" at bounding box center [448, 191] width 8 height 8
click at [450, 194] on input "Select an option" at bounding box center [448, 191] width 8 height 8
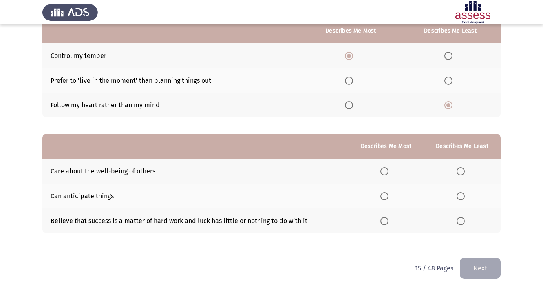
scroll to position [54, 0]
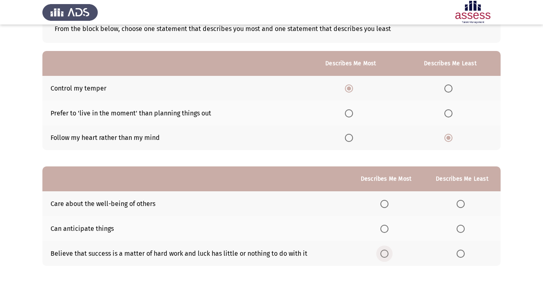
click at [386, 251] on span "Select an option" at bounding box center [384, 253] width 8 height 8
click at [386, 251] on input "Select an option" at bounding box center [384, 253] width 8 height 8
click at [457, 230] on span "Select an option" at bounding box center [460, 228] width 8 height 8
click at [457, 230] on input "Select an option" at bounding box center [460, 228] width 8 height 8
click at [384, 207] on span "Select an option" at bounding box center [384, 204] width 8 height 8
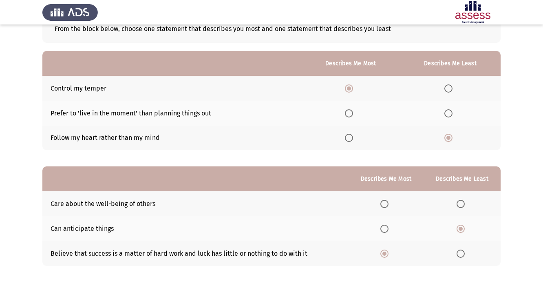
click at [384, 207] on input "Select an option" at bounding box center [384, 204] width 8 height 8
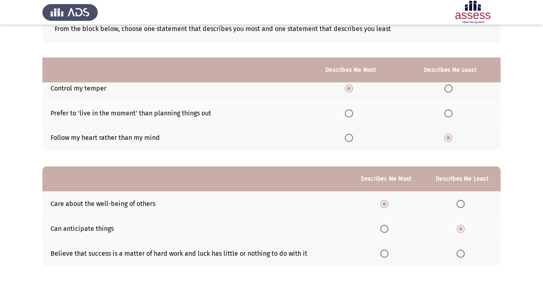
scroll to position [86, 0]
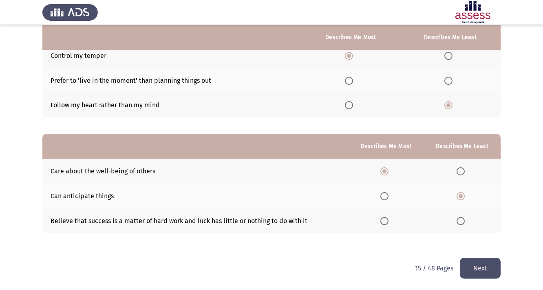
click at [473, 264] on button "Next" at bounding box center [480, 267] width 41 height 21
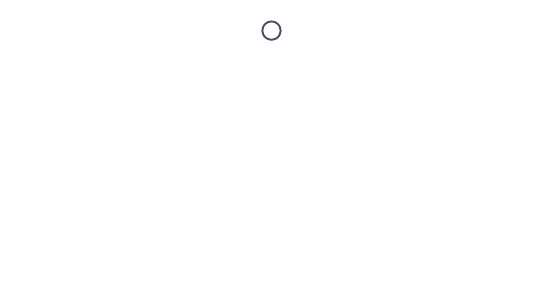
scroll to position [0, 0]
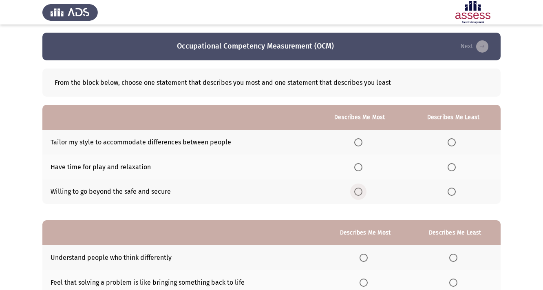
click at [361, 191] on label "Select an option" at bounding box center [359, 191] width 11 height 8
click at [361, 191] on input "Select an option" at bounding box center [358, 191] width 8 height 8
click at [449, 140] on span "Select an option" at bounding box center [451, 142] width 8 height 8
click at [449, 140] on input "Select an option" at bounding box center [451, 142] width 8 height 8
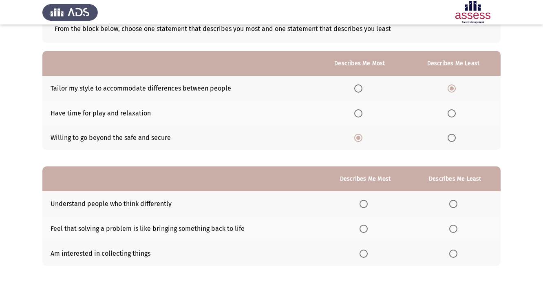
scroll to position [86, 0]
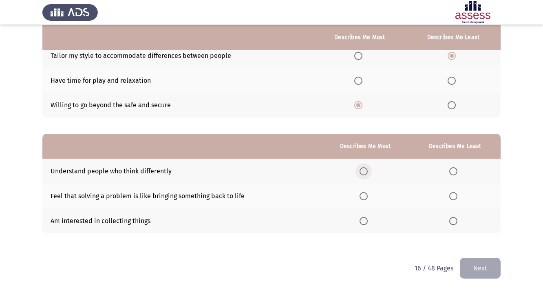
click at [361, 172] on span "Select an option" at bounding box center [363, 171] width 8 height 8
click at [361, 172] on input "Select an option" at bounding box center [363, 171] width 8 height 8
click at [455, 192] on span "Select an option" at bounding box center [453, 196] width 8 height 8
click at [455, 192] on input "Select an option" at bounding box center [453, 196] width 8 height 8
click at [453, 218] on span "Select an option" at bounding box center [453, 221] width 8 height 8
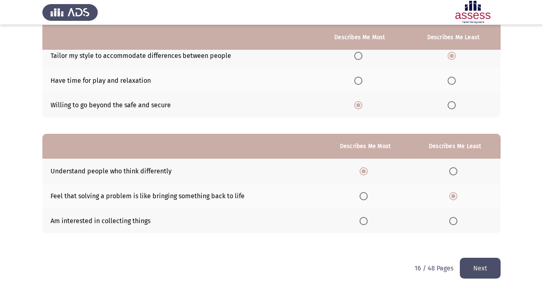
click at [453, 218] on input "Select an option" at bounding box center [453, 221] width 8 height 8
click at [475, 267] on button "Next" at bounding box center [480, 267] width 41 height 21
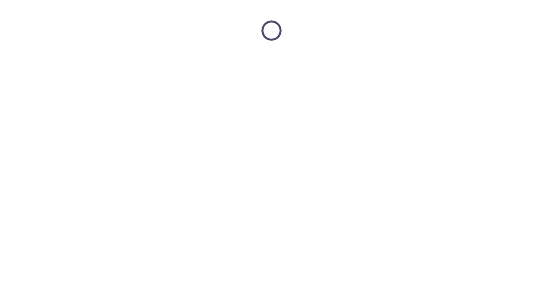
scroll to position [0, 0]
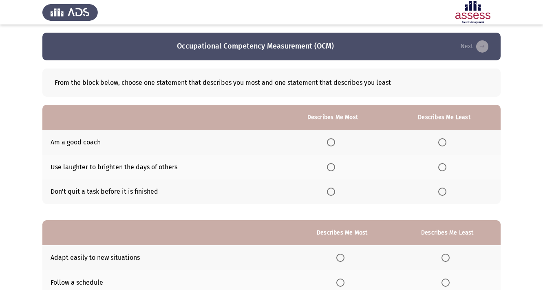
click at [331, 168] on span "Select an option" at bounding box center [331, 167] width 8 height 8
click at [331, 168] on input "Select an option" at bounding box center [331, 167] width 8 height 8
click at [331, 192] on span "Select an option" at bounding box center [331, 191] width 8 height 8
click at [331, 192] on input "Select an option" at bounding box center [331, 191] width 8 height 8
click at [441, 168] on span "Select an option" at bounding box center [442, 167] width 8 height 8
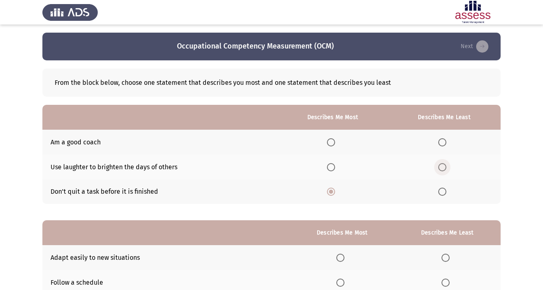
click at [441, 168] on input "Select an option" at bounding box center [442, 167] width 8 height 8
click at [443, 143] on span "Select an option" at bounding box center [442, 142] width 8 height 8
click at [443, 143] on input "Select an option" at bounding box center [442, 142] width 8 height 8
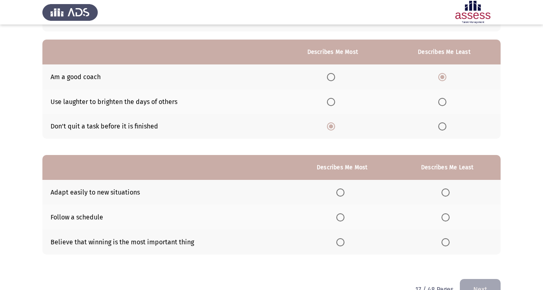
scroll to position [86, 0]
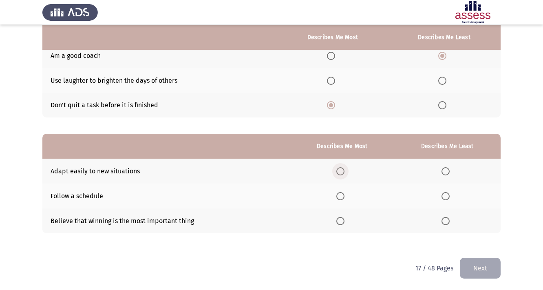
click at [339, 169] on span "Select an option" at bounding box center [340, 171] width 8 height 8
click at [339, 169] on input "Select an option" at bounding box center [340, 171] width 8 height 8
click at [446, 222] on span "Select an option" at bounding box center [445, 221] width 8 height 8
click at [446, 222] on input "Select an option" at bounding box center [445, 221] width 8 height 8
click at [480, 274] on button "Next" at bounding box center [480, 267] width 41 height 21
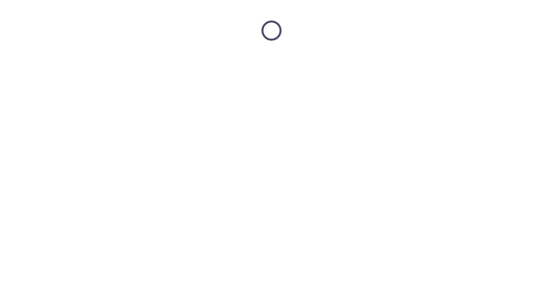
scroll to position [0, 0]
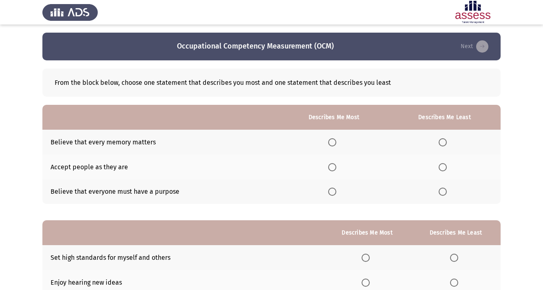
click at [329, 168] on span "Select an option" at bounding box center [332, 167] width 8 height 8
click at [329, 168] on input "Select an option" at bounding box center [332, 167] width 8 height 8
click at [443, 144] on span "Select an option" at bounding box center [442, 142] width 8 height 8
click at [443, 144] on input "Select an option" at bounding box center [442, 142] width 8 height 8
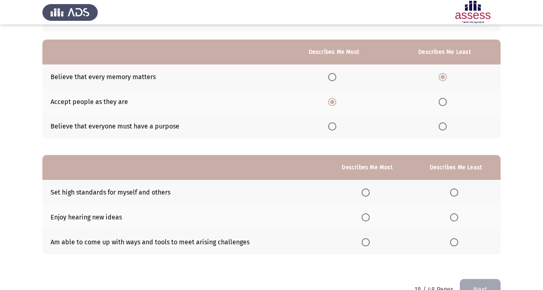
scroll to position [86, 0]
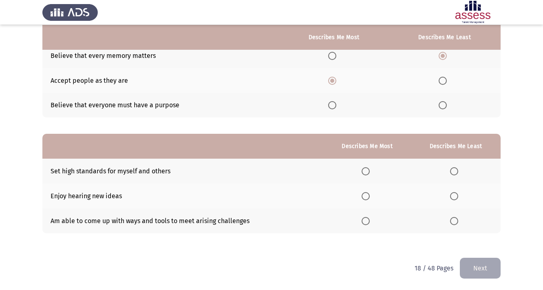
click at [363, 200] on th at bounding box center [367, 195] width 88 height 25
click at [363, 194] on span "Select an option" at bounding box center [365, 196] width 8 height 8
click at [363, 194] on input "Select an option" at bounding box center [365, 196] width 8 height 8
click at [453, 173] on span "Select an option" at bounding box center [454, 171] width 8 height 8
click at [453, 173] on input "Select an option" at bounding box center [454, 171] width 8 height 8
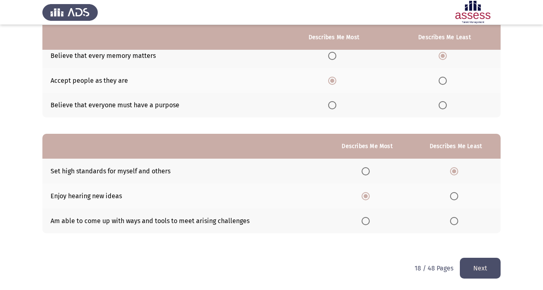
click at [464, 264] on button "Next" at bounding box center [480, 267] width 41 height 21
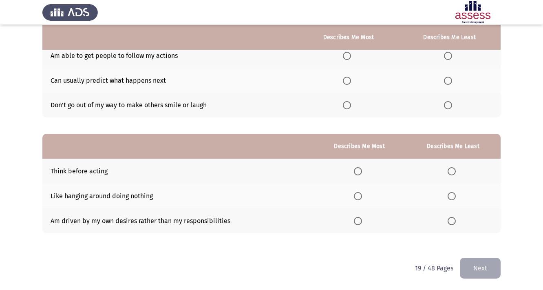
scroll to position [0, 0]
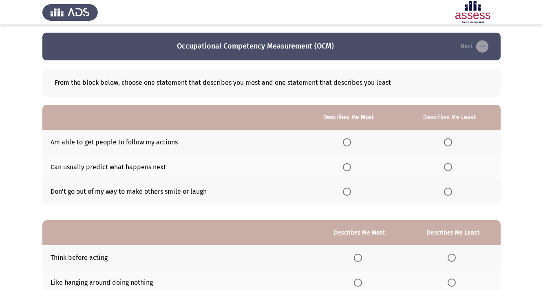
click at [348, 163] on span "Select an option" at bounding box center [347, 167] width 8 height 8
click at [348, 163] on input "Select an option" at bounding box center [347, 167] width 8 height 8
click at [350, 194] on span "Select an option" at bounding box center [347, 191] width 8 height 8
click at [350, 194] on input "Select an option" at bounding box center [347, 191] width 8 height 8
click at [349, 167] on span "Select an option" at bounding box center [347, 167] width 8 height 8
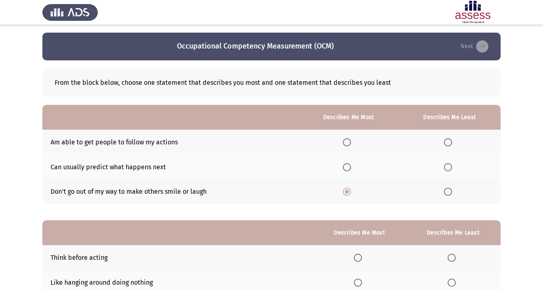
click at [349, 167] on input "Select an option" at bounding box center [347, 167] width 8 height 8
click at [450, 145] on span "Select an option" at bounding box center [448, 142] width 8 height 8
click at [450, 145] on input "Select an option" at bounding box center [448, 142] width 8 height 8
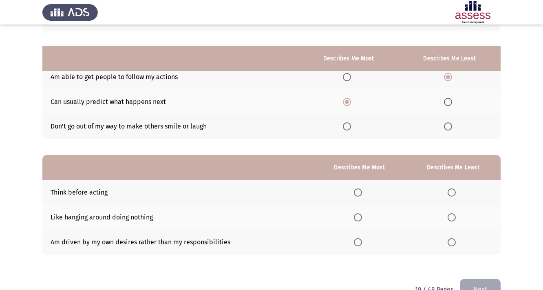
scroll to position [86, 0]
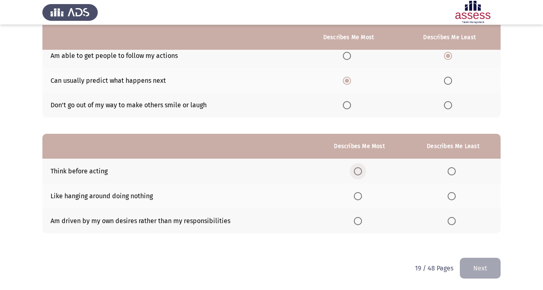
click at [361, 172] on label "Select an option" at bounding box center [359, 171] width 11 height 8
click at [361, 172] on input "Select an option" at bounding box center [358, 171] width 8 height 8
click at [455, 197] on span "Select an option" at bounding box center [451, 196] width 8 height 8
click at [455, 197] on input "Select an option" at bounding box center [451, 196] width 8 height 8
click at [475, 269] on button "Next" at bounding box center [480, 267] width 41 height 21
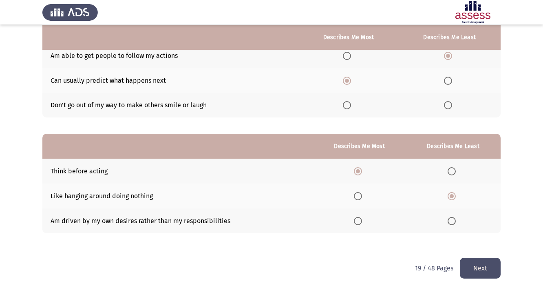
scroll to position [0, 0]
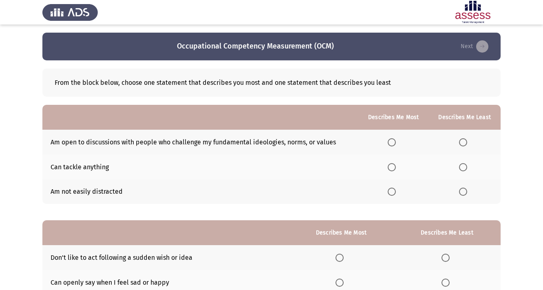
click at [391, 143] on span "Select an option" at bounding box center [391, 142] width 8 height 8
click at [391, 143] on input "Select an option" at bounding box center [391, 142] width 8 height 8
click at [389, 188] on span "Select an option" at bounding box center [391, 191] width 8 height 8
click at [389, 188] on input "Select an option" at bounding box center [391, 191] width 8 height 8
click at [463, 143] on span "Select an option" at bounding box center [463, 142] width 8 height 8
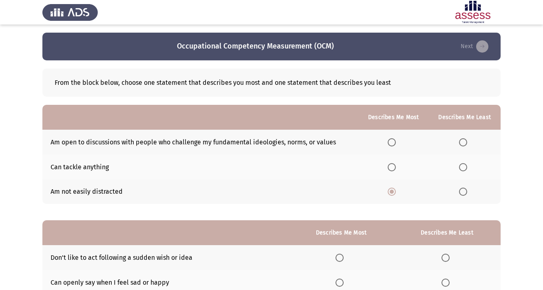
click at [463, 143] on input "Select an option" at bounding box center [463, 142] width 8 height 8
click at [464, 168] on span "Select an option" at bounding box center [463, 167] width 8 height 8
click at [464, 168] on input "Select an option" at bounding box center [463, 167] width 8 height 8
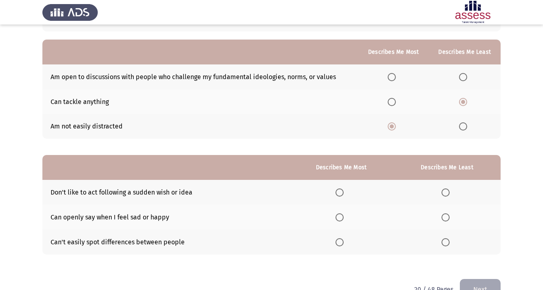
click at [341, 192] on span "Select an option" at bounding box center [339, 192] width 8 height 8
click at [341, 192] on input "Select an option" at bounding box center [339, 192] width 8 height 8
click at [445, 218] on span "Select an option" at bounding box center [445, 217] width 8 height 8
click at [445, 218] on input "Select an option" at bounding box center [445, 217] width 8 height 8
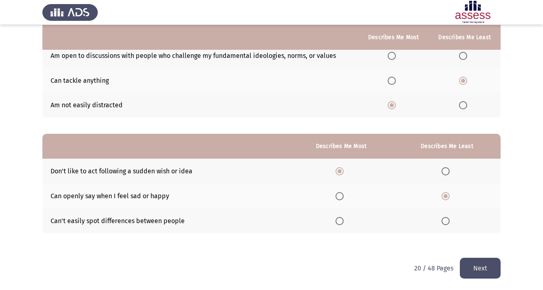
click at [477, 271] on button "Next" at bounding box center [480, 267] width 41 height 21
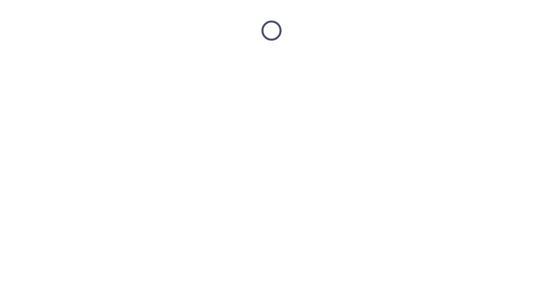
scroll to position [0, 0]
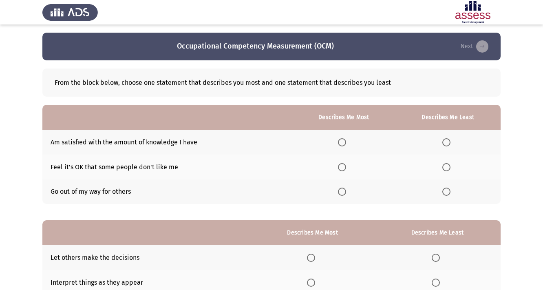
click at [341, 140] on span "Select an option" at bounding box center [342, 142] width 8 height 8
click at [341, 140] on input "Select an option" at bounding box center [342, 142] width 8 height 8
click at [446, 193] on span "Select an option" at bounding box center [446, 191] width 8 height 8
click at [446, 193] on input "Select an option" at bounding box center [446, 191] width 8 height 8
click at [445, 166] on span "Select an option" at bounding box center [446, 167] width 8 height 8
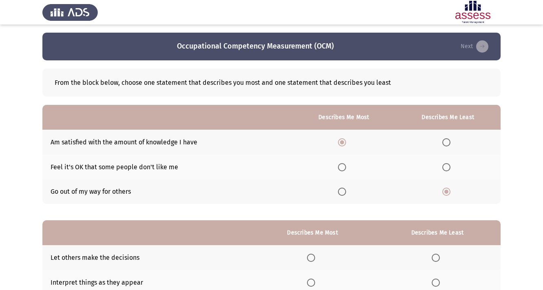
click at [445, 166] on input "Select an option" at bounding box center [446, 167] width 8 height 8
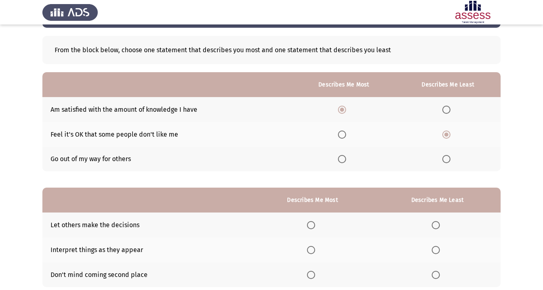
scroll to position [65, 0]
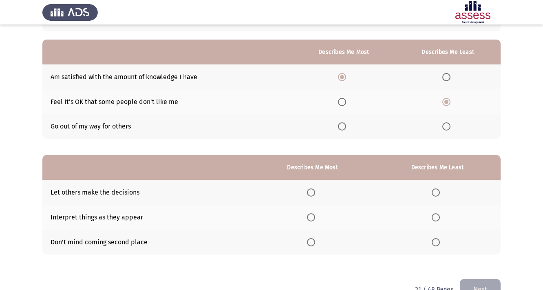
click at [308, 243] on span "Select an option" at bounding box center [311, 242] width 8 height 8
click at [308, 243] on input "Select an option" at bounding box center [311, 242] width 8 height 8
click at [313, 218] on span "Select an option" at bounding box center [311, 217] width 8 height 8
click at [313, 218] on input "Select an option" at bounding box center [311, 217] width 8 height 8
click at [437, 242] on span "Select an option" at bounding box center [435, 242] width 8 height 8
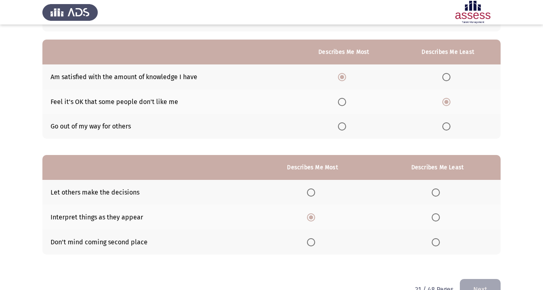
click at [437, 242] on input "Select an option" at bounding box center [435, 242] width 8 height 8
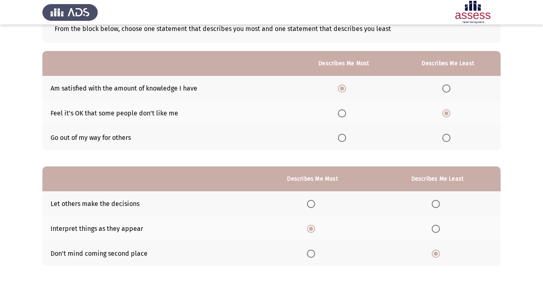
scroll to position [86, 0]
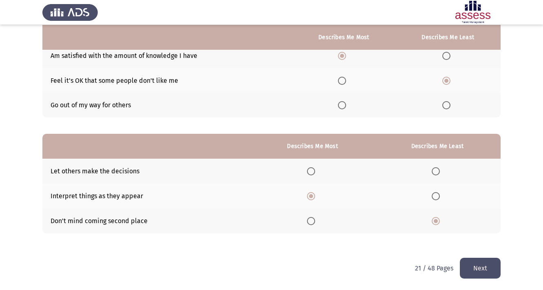
click at [474, 266] on button "Next" at bounding box center [480, 267] width 41 height 21
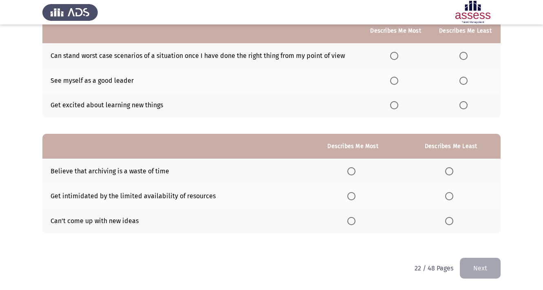
scroll to position [0, 0]
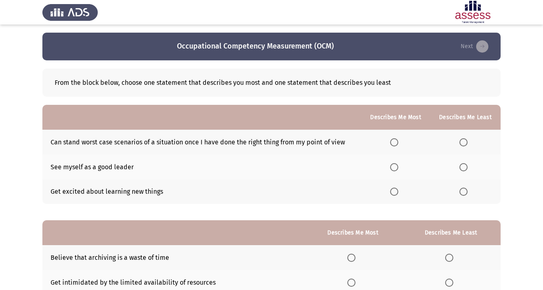
click at [394, 189] on span "Select an option" at bounding box center [394, 191] width 8 height 8
click at [394, 189] on input "Select an option" at bounding box center [394, 191] width 8 height 8
click at [463, 166] on span "Select an option" at bounding box center [463, 167] width 8 height 8
click at [463, 166] on input "Select an option" at bounding box center [463, 167] width 8 height 8
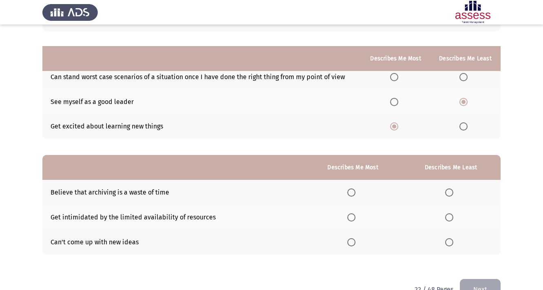
scroll to position [86, 0]
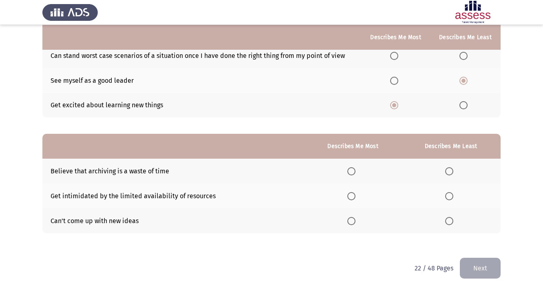
click at [450, 171] on span "Select an option" at bounding box center [449, 171] width 8 height 8
click at [450, 171] on input "Select an option" at bounding box center [449, 171] width 8 height 8
click at [350, 169] on span "Select an option" at bounding box center [351, 171] width 8 height 8
click at [350, 169] on input "Select an option" at bounding box center [351, 171] width 8 height 8
click at [447, 197] on span "Select an option" at bounding box center [449, 196] width 8 height 8
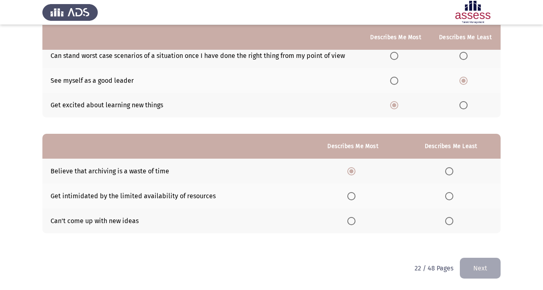
click at [447, 197] on input "Select an option" at bounding box center [449, 196] width 8 height 8
click at [352, 197] on span "Select an option" at bounding box center [351, 196] width 8 height 8
click at [352, 197] on input "Select an option" at bounding box center [351, 196] width 8 height 8
click at [448, 221] on span "Select an option" at bounding box center [449, 221] width 8 height 8
click at [448, 221] on input "Select an option" at bounding box center [449, 221] width 8 height 8
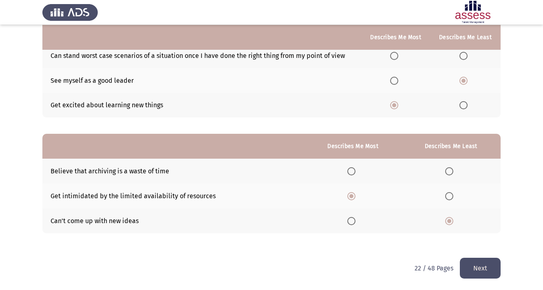
click at [484, 271] on button "Next" at bounding box center [480, 267] width 41 height 21
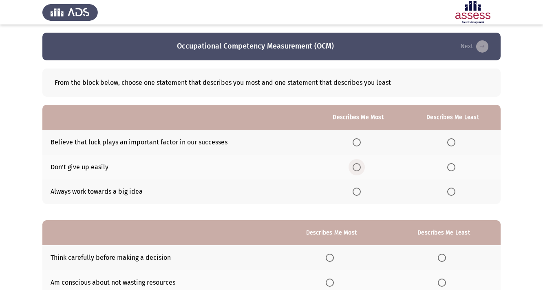
click at [354, 165] on span "Select an option" at bounding box center [356, 167] width 8 height 8
click at [354, 165] on input "Select an option" at bounding box center [356, 167] width 8 height 8
click at [449, 141] on span "Select an option" at bounding box center [451, 142] width 8 height 8
click at [449, 141] on input "Select an option" at bounding box center [451, 142] width 8 height 8
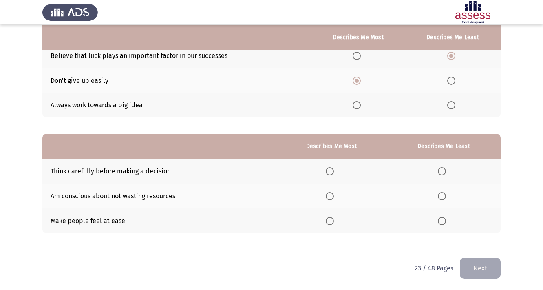
click at [328, 169] on span "Select an option" at bounding box center [330, 171] width 8 height 8
click at [328, 169] on input "Select an option" at bounding box center [330, 171] width 8 height 8
click at [443, 196] on span "Select an option" at bounding box center [442, 196] width 8 height 8
click at [443, 196] on input "Select an option" at bounding box center [442, 196] width 8 height 8
click at [468, 268] on button "Next" at bounding box center [480, 267] width 41 height 21
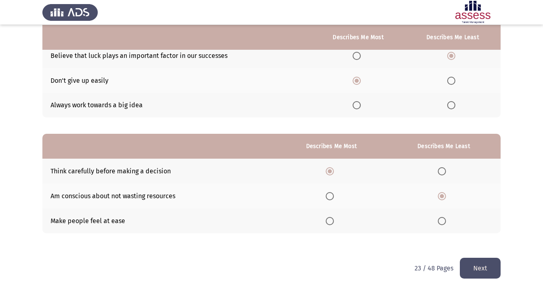
scroll to position [0, 0]
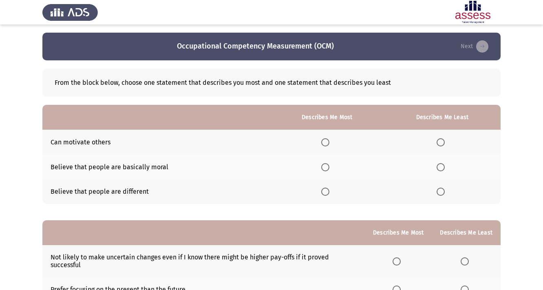
click at [322, 144] on span "Select an option" at bounding box center [325, 142] width 8 height 8
click at [322, 144] on input "Select an option" at bounding box center [325, 142] width 8 height 8
click at [438, 194] on span "Select an option" at bounding box center [440, 191] width 8 height 8
click at [438, 194] on input "Select an option" at bounding box center [440, 191] width 8 height 8
click at [439, 169] on span "Select an option" at bounding box center [440, 167] width 8 height 8
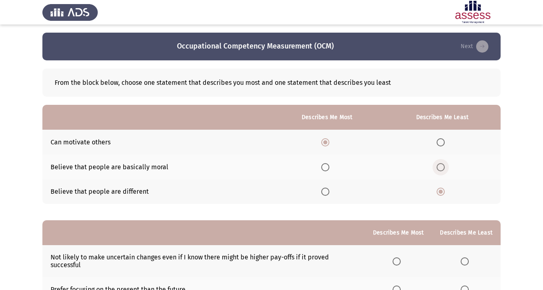
click at [439, 169] on input "Select an option" at bounding box center [440, 167] width 8 height 8
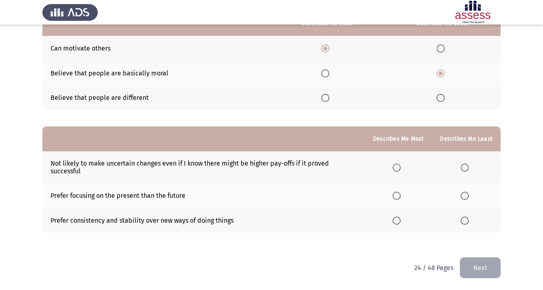
scroll to position [61, 0]
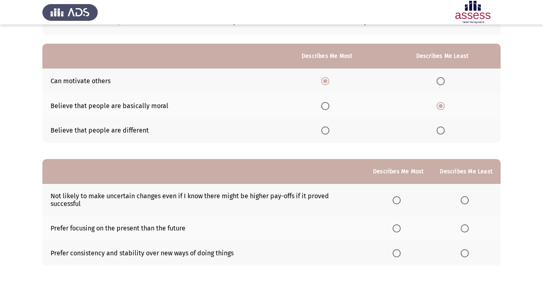
click at [321, 106] on span "Select an option" at bounding box center [325, 106] width 8 height 8
click at [321, 106] on input "Select an option" at bounding box center [325, 106] width 8 height 8
click at [323, 81] on span "Select an option" at bounding box center [325, 81] width 8 height 8
click at [323, 81] on input "Select an option" at bounding box center [325, 81] width 8 height 8
click at [323, 107] on span "Select an option" at bounding box center [325, 106] width 8 height 8
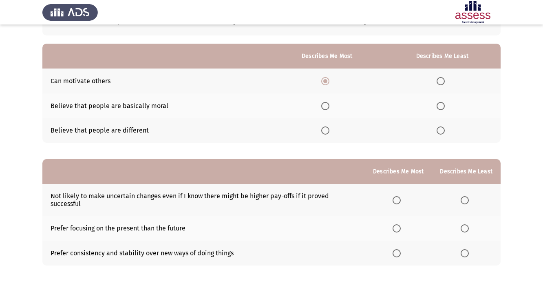
click at [323, 107] on input "Select an option" at bounding box center [325, 106] width 8 height 8
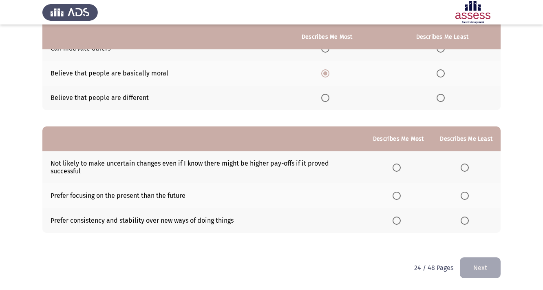
click at [394, 199] on span "Select an option" at bounding box center [396, 195] width 8 height 8
click at [394, 199] on input "Select an option" at bounding box center [396, 195] width 8 height 8
click at [468, 256] on div "From the block below, choose one statement that describes you most and one stat…" at bounding box center [271, 112] width 458 height 290
click at [471, 266] on button "Next" at bounding box center [480, 267] width 41 height 21
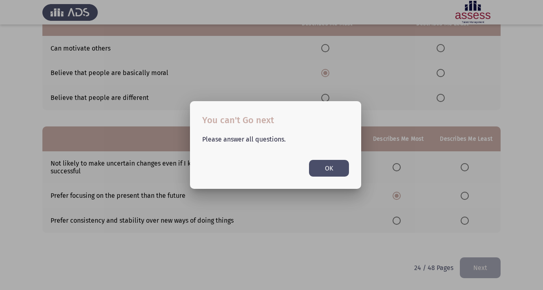
scroll to position [0, 0]
click at [331, 171] on button "OK" at bounding box center [329, 168] width 40 height 17
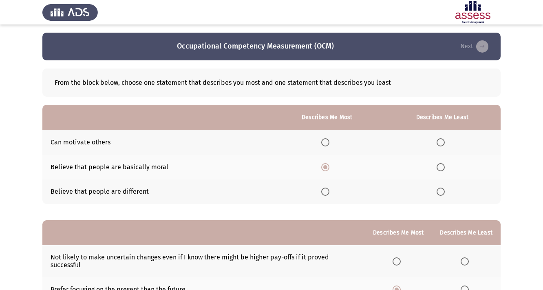
click at [321, 142] on span "Select an option" at bounding box center [325, 142] width 8 height 8
click at [321, 142] on input "Select an option" at bounding box center [325, 142] width 8 height 8
click at [439, 168] on span "Select an option" at bounding box center [440, 167] width 8 height 8
click at [439, 168] on input "Select an option" at bounding box center [440, 167] width 8 height 8
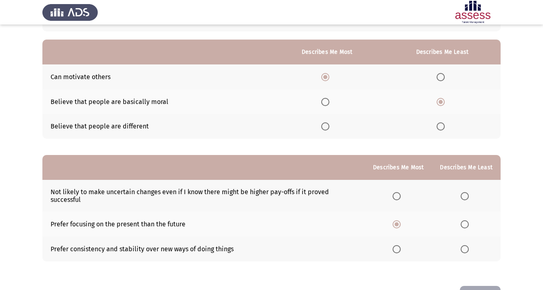
scroll to position [94, 0]
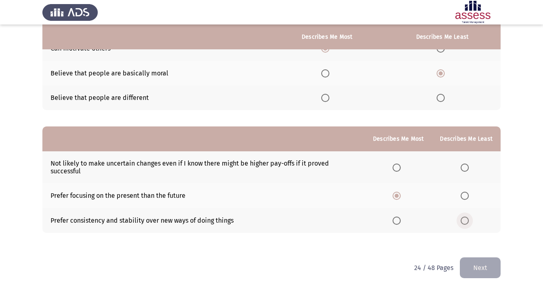
click at [461, 220] on span "Select an option" at bounding box center [464, 220] width 8 height 8
click at [461, 220] on input "Select an option" at bounding box center [464, 220] width 8 height 8
click at [471, 262] on button "Next" at bounding box center [480, 267] width 41 height 21
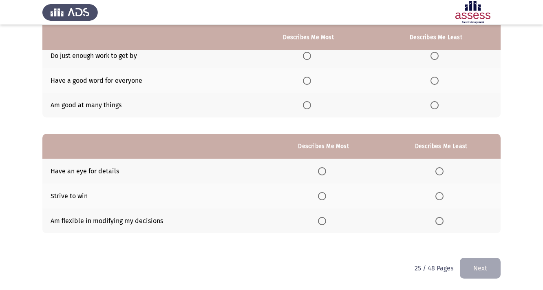
scroll to position [0, 0]
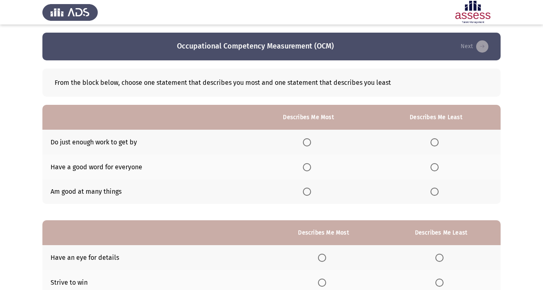
click at [308, 165] on span "Select an option" at bounding box center [307, 167] width 8 height 8
click at [308, 165] on input "Select an option" at bounding box center [307, 167] width 8 height 8
click at [303, 190] on span "Select an option" at bounding box center [307, 191] width 8 height 8
click at [303, 190] on input "Select an option" at bounding box center [307, 191] width 8 height 8
click at [306, 168] on span "Select an option" at bounding box center [307, 167] width 8 height 8
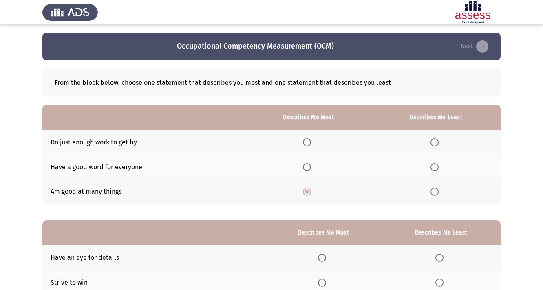
click at [306, 168] on input "Select an option" at bounding box center [307, 167] width 8 height 8
click at [434, 141] on span "Select an option" at bounding box center [434, 142] width 8 height 8
click at [434, 141] on input "Select an option" at bounding box center [434, 142] width 8 height 8
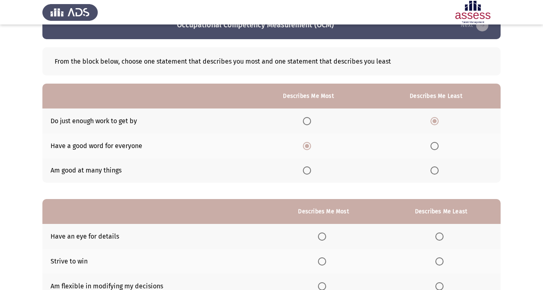
scroll to position [86, 0]
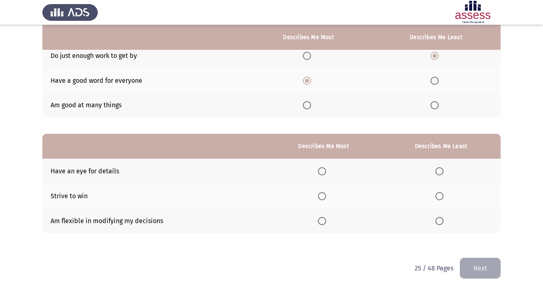
click at [321, 222] on span "Select an option" at bounding box center [322, 221] width 8 height 8
click at [321, 222] on input "Select an option" at bounding box center [322, 221] width 8 height 8
click at [441, 170] on span "Select an option" at bounding box center [439, 171] width 8 height 8
click at [441, 170] on input "Select an option" at bounding box center [439, 171] width 8 height 8
click at [475, 265] on button "Next" at bounding box center [480, 267] width 41 height 21
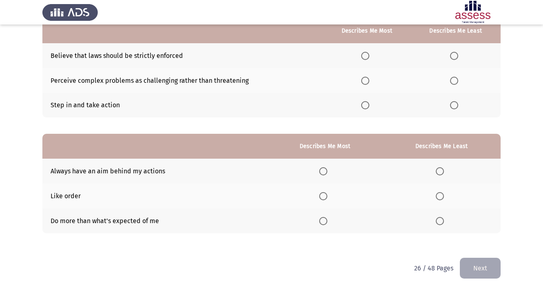
scroll to position [0, 0]
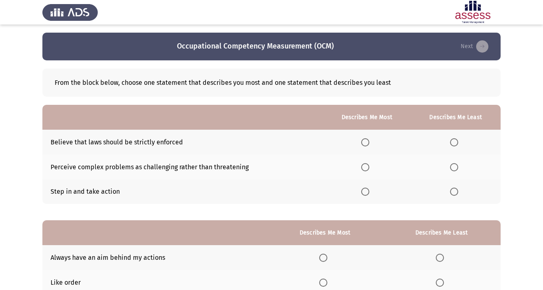
click at [361, 168] on span "Select an option" at bounding box center [365, 167] width 8 height 8
click at [361, 168] on input "Select an option" at bounding box center [365, 167] width 8 height 8
click at [451, 141] on span "Select an option" at bounding box center [454, 142] width 8 height 8
click at [451, 141] on input "Select an option" at bounding box center [454, 142] width 8 height 8
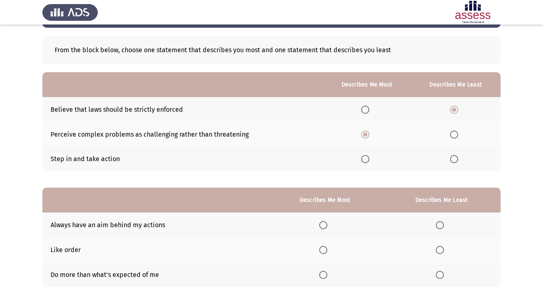
scroll to position [86, 0]
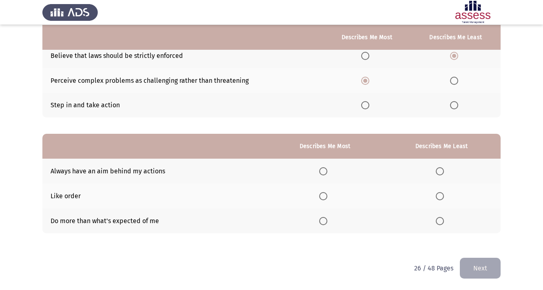
click at [322, 172] on span "Select an option" at bounding box center [323, 171] width 8 height 8
click at [322, 172] on input "Select an option" at bounding box center [323, 171] width 8 height 8
click at [440, 197] on span "Select an option" at bounding box center [439, 196] width 8 height 8
click at [440, 197] on input "Select an option" at bounding box center [439, 196] width 8 height 8
click at [477, 266] on button "Next" at bounding box center [480, 267] width 41 height 21
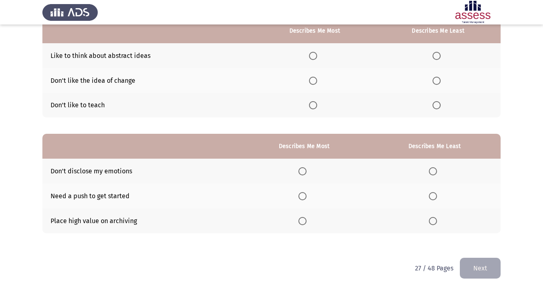
scroll to position [0, 0]
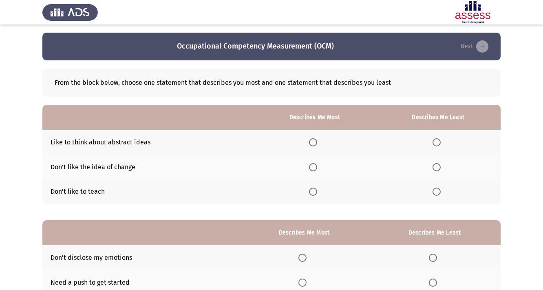
click at [437, 195] on span "Select an option" at bounding box center [436, 191] width 8 height 8
click at [437, 195] on input "Select an option" at bounding box center [436, 191] width 8 height 8
click at [313, 142] on span "Select an option" at bounding box center [313, 142] width 8 height 8
click at [313, 142] on input "Select an option" at bounding box center [313, 142] width 8 height 8
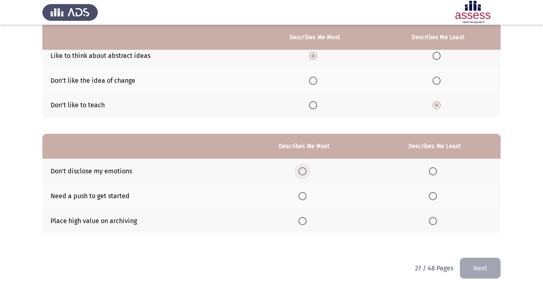
click at [304, 168] on span "Select an option" at bounding box center [302, 171] width 8 height 8
click at [304, 168] on input "Select an option" at bounding box center [302, 171] width 8 height 8
click at [431, 223] on span "Select an option" at bounding box center [433, 221] width 8 height 8
click at [431, 223] on input "Select an option" at bounding box center [433, 221] width 8 height 8
click at [473, 266] on button "Next" at bounding box center [480, 267] width 41 height 21
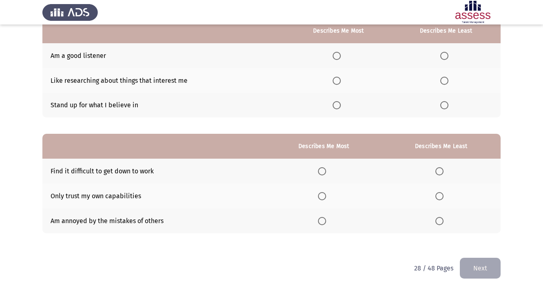
scroll to position [0, 0]
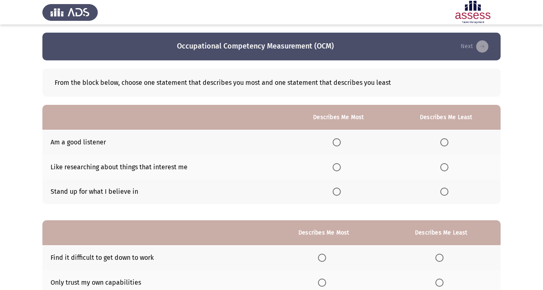
click at [336, 141] on span "Select an option" at bounding box center [336, 142] width 8 height 8
click at [336, 141] on input "Select an option" at bounding box center [336, 142] width 8 height 8
click at [339, 167] on span "Select an option" at bounding box center [336, 167] width 8 height 8
click at [339, 167] on input "Select an option" at bounding box center [336, 167] width 8 height 8
click at [338, 142] on span "Select an option" at bounding box center [336, 142] width 8 height 8
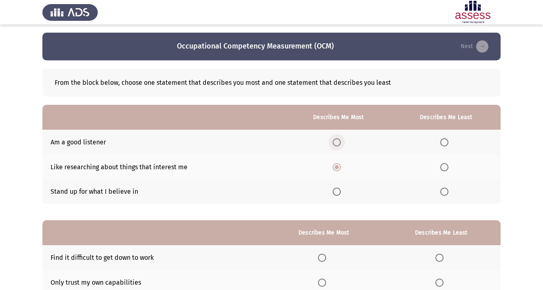
click at [338, 142] on input "Select an option" at bounding box center [336, 142] width 8 height 8
click at [443, 194] on span "Select an option" at bounding box center [444, 191] width 8 height 8
click at [443, 194] on input "Select an option" at bounding box center [444, 191] width 8 height 8
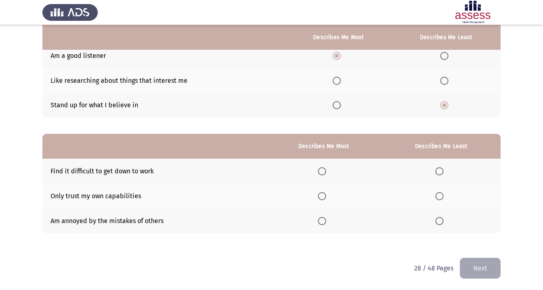
click at [439, 171] on span "Select an option" at bounding box center [439, 171] width 8 height 8
click at [439, 171] on input "Select an option" at bounding box center [439, 171] width 8 height 8
click at [325, 194] on span "Select an option" at bounding box center [322, 196] width 8 height 8
click at [325, 194] on input "Select an option" at bounding box center [322, 196] width 8 height 8
click at [486, 268] on button "Next" at bounding box center [480, 267] width 41 height 21
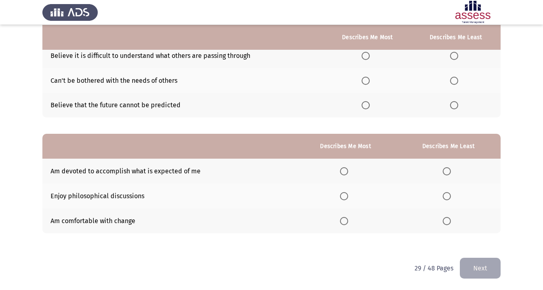
scroll to position [0, 0]
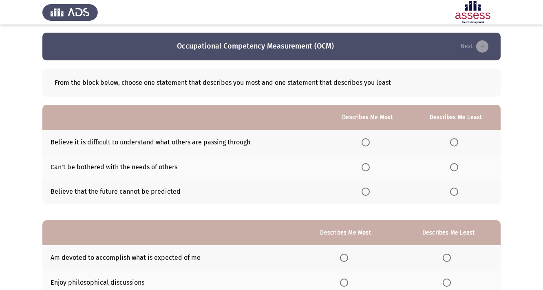
click at [363, 168] on span "Select an option" at bounding box center [365, 167] width 8 height 8
click at [363, 168] on input "Select an option" at bounding box center [365, 167] width 8 height 8
click at [453, 144] on span "Select an option" at bounding box center [454, 142] width 8 height 8
click at [453, 144] on input "Select an option" at bounding box center [454, 142] width 8 height 8
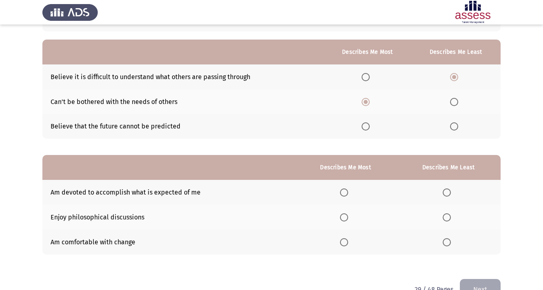
scroll to position [86, 0]
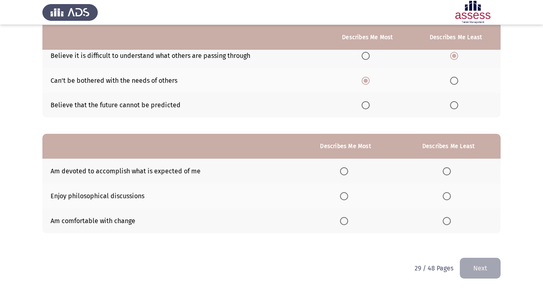
click at [345, 220] on span "Select an option" at bounding box center [344, 221] width 8 height 8
click at [345, 220] on input "Select an option" at bounding box center [344, 221] width 8 height 8
click at [449, 196] on span "Select an option" at bounding box center [446, 196] width 8 height 8
click at [449, 196] on input "Select an option" at bounding box center [446, 196] width 8 height 8
click at [473, 257] on div "Occupational Competency Measurement (OCM) Next From the block below, choose one…" at bounding box center [271, 101] width 458 height 311
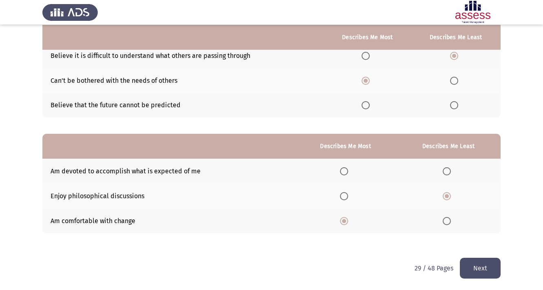
click at [477, 266] on button "Next" at bounding box center [480, 267] width 41 height 21
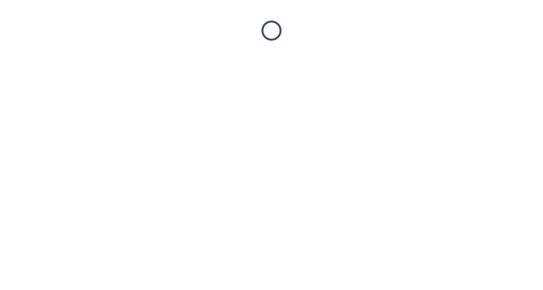
scroll to position [0, 0]
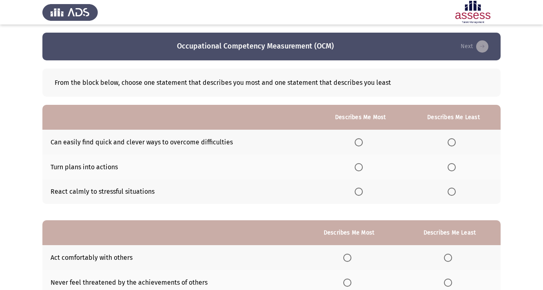
click at [103, 143] on td "Can easily find quick and clever ways to overcome difficulties" at bounding box center [178, 142] width 272 height 25
click at [359, 143] on span "Select an option" at bounding box center [358, 142] width 8 height 8
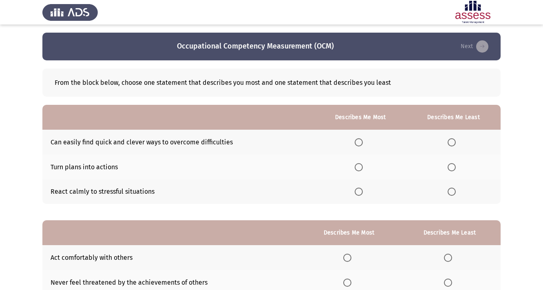
click at [359, 143] on input "Select an option" at bounding box center [358, 142] width 8 height 8
click at [449, 196] on span "Select an option" at bounding box center [451, 191] width 8 height 8
click at [449, 196] on input "Select an option" at bounding box center [451, 191] width 8 height 8
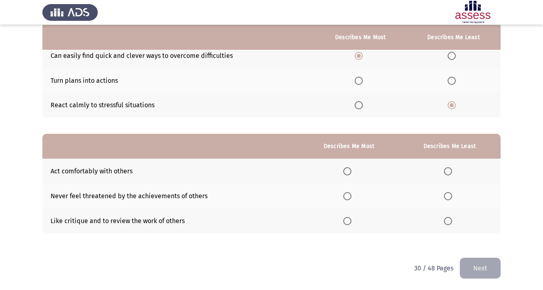
click at [351, 175] on th at bounding box center [348, 170] width 99 height 25
click at [348, 173] on span "Select an option" at bounding box center [347, 171] width 8 height 8
click at [348, 173] on input "Select an option" at bounding box center [347, 171] width 8 height 8
click at [344, 197] on span "Select an option" at bounding box center [347, 196] width 8 height 8
click at [344, 197] on input "Select an option" at bounding box center [347, 196] width 8 height 8
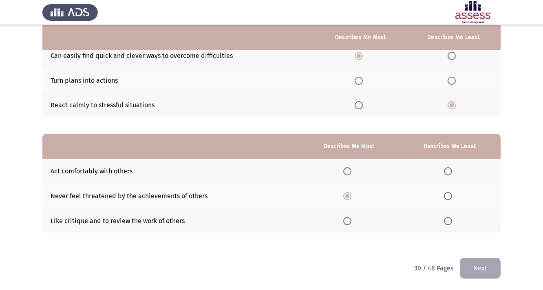
click at [447, 228] on th at bounding box center [449, 220] width 102 height 25
click at [445, 218] on span "Select an option" at bounding box center [448, 221] width 8 height 8
click at [445, 218] on input "Select an option" at bounding box center [448, 221] width 8 height 8
click at [482, 273] on button "Next" at bounding box center [480, 267] width 41 height 21
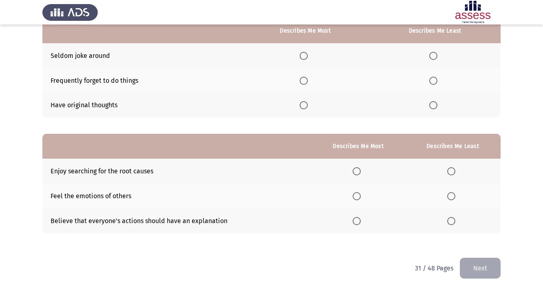
scroll to position [0, 0]
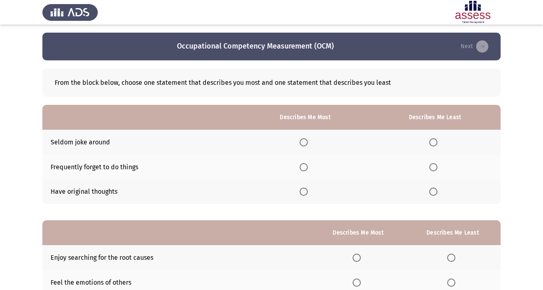
click at [308, 191] on label "Select an option" at bounding box center [304, 191] width 11 height 8
click at [308, 191] on input "Select an option" at bounding box center [303, 191] width 8 height 8
click at [435, 168] on span "Select an option" at bounding box center [433, 167] width 8 height 8
click at [435, 168] on input "Select an option" at bounding box center [433, 167] width 8 height 8
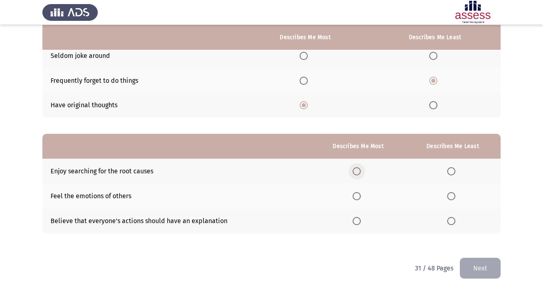
click at [354, 170] on span "Select an option" at bounding box center [356, 171] width 8 height 8
click at [354, 170] on input "Select an option" at bounding box center [356, 171] width 8 height 8
click at [452, 194] on span "Select an option" at bounding box center [451, 196] width 8 height 8
click at [452, 194] on input "Select an option" at bounding box center [451, 196] width 8 height 8
click at [450, 221] on span "Select an option" at bounding box center [451, 221] width 8 height 8
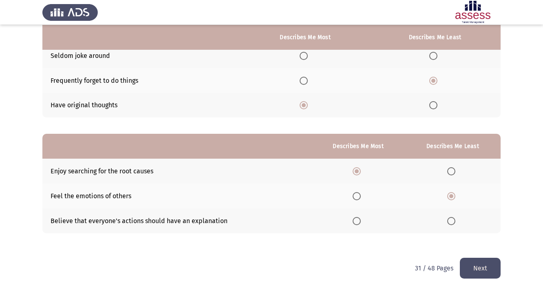
click at [450, 221] on input "Select an option" at bounding box center [451, 221] width 8 height 8
click at [475, 266] on button "Next" at bounding box center [480, 267] width 41 height 21
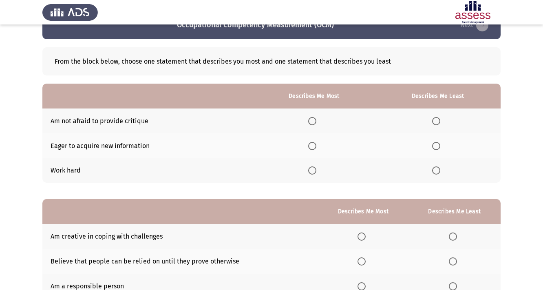
scroll to position [0, 0]
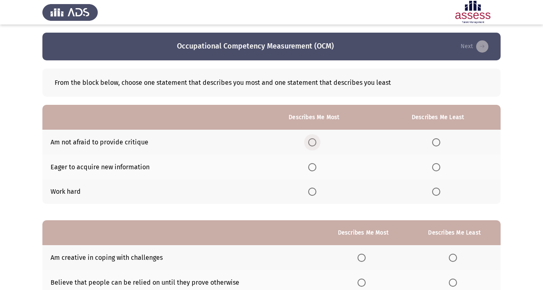
click at [313, 143] on span "Select an option" at bounding box center [312, 142] width 8 height 8
click at [313, 143] on input "Select an option" at bounding box center [312, 142] width 8 height 8
click at [302, 191] on th at bounding box center [314, 191] width 122 height 25
click at [310, 191] on span "Select an option" at bounding box center [312, 191] width 8 height 8
click at [310, 191] on input "Select an option" at bounding box center [312, 191] width 8 height 8
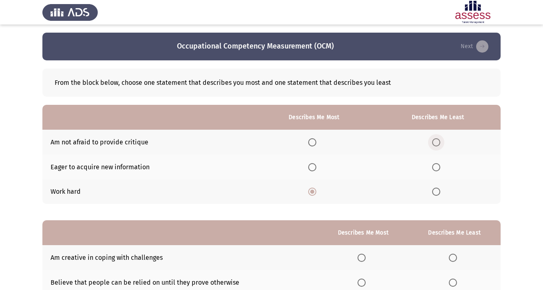
click at [434, 141] on span "Select an option" at bounding box center [436, 142] width 8 height 8
click at [434, 141] on input "Select an option" at bounding box center [436, 142] width 8 height 8
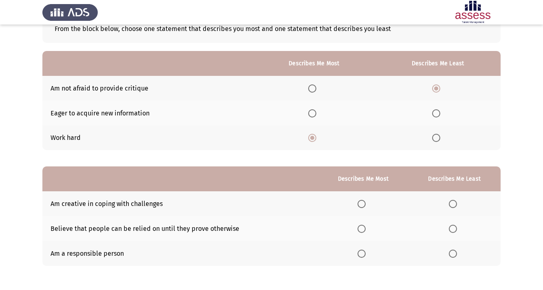
scroll to position [86, 0]
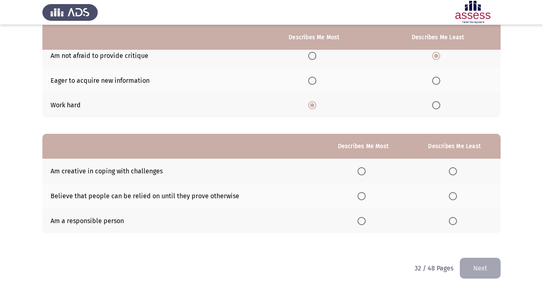
drag, startPoint x: 367, startPoint y: 220, endPoint x: 362, endPoint y: 220, distance: 4.9
click at [362, 220] on label "Select an option" at bounding box center [362, 221] width 11 height 8
click at [362, 220] on input "Select an option" at bounding box center [361, 221] width 8 height 8
click at [449, 196] on span "Select an option" at bounding box center [453, 196] width 8 height 8
click at [449, 196] on input "Select an option" at bounding box center [453, 196] width 8 height 8
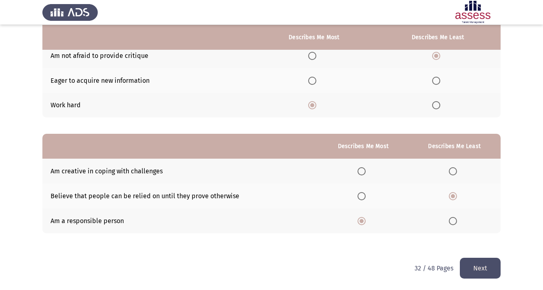
click at [484, 264] on button "Next" at bounding box center [480, 267] width 41 height 21
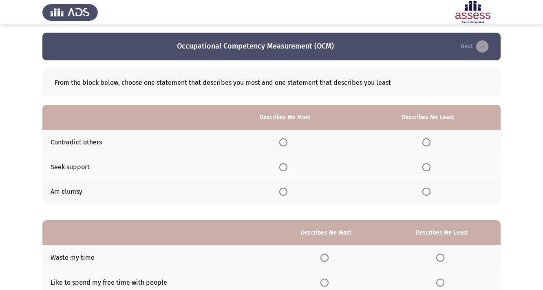
scroll to position [33, 0]
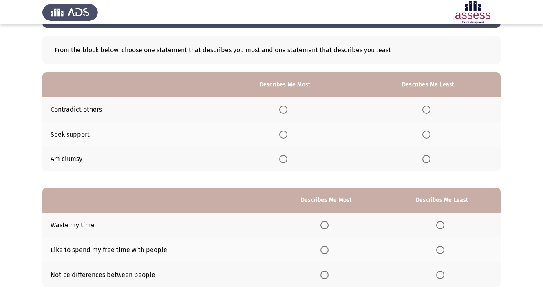
click at [282, 135] on span "Select an option" at bounding box center [283, 134] width 8 height 8
click at [282, 135] on input "Select an option" at bounding box center [283, 134] width 8 height 8
click at [424, 109] on span "Select an option" at bounding box center [426, 110] width 8 height 8
click at [424, 109] on input "Select an option" at bounding box center [426, 110] width 8 height 8
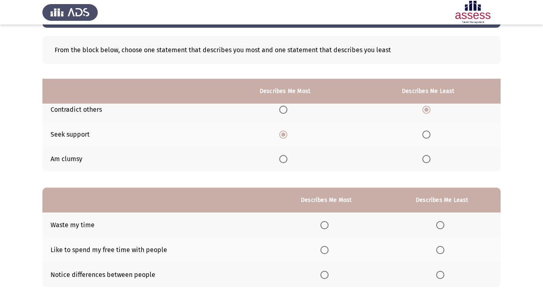
scroll to position [86, 0]
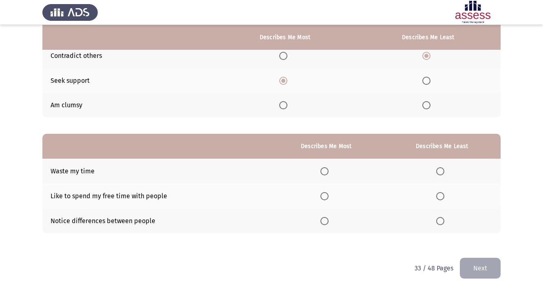
click at [439, 171] on span "Select an option" at bounding box center [440, 171] width 8 height 8
click at [439, 171] on input "Select an option" at bounding box center [440, 171] width 8 height 8
click at [321, 197] on span "Select an option" at bounding box center [324, 196] width 8 height 8
click at [321, 197] on input "Select an option" at bounding box center [324, 196] width 8 height 8
click at [477, 263] on button "Next" at bounding box center [480, 267] width 41 height 21
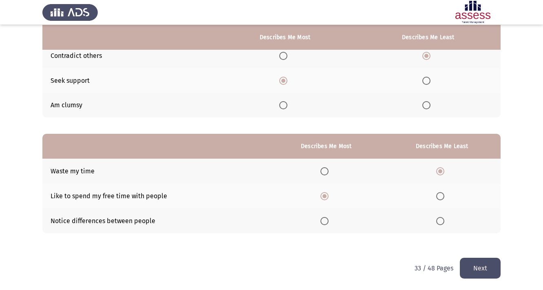
scroll to position [0, 0]
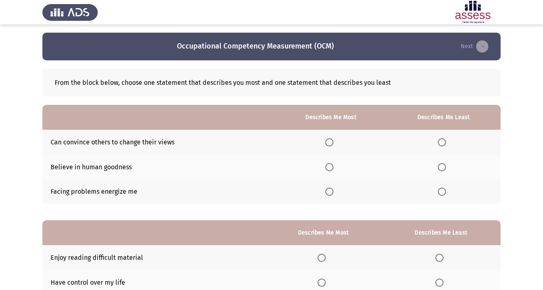
click at [330, 190] on span "Select an option" at bounding box center [329, 191] width 8 height 8
click at [330, 190] on input "Select an option" at bounding box center [329, 191] width 8 height 8
click at [445, 143] on span "Select an option" at bounding box center [442, 142] width 8 height 8
click at [445, 143] on input "Select an option" at bounding box center [442, 142] width 8 height 8
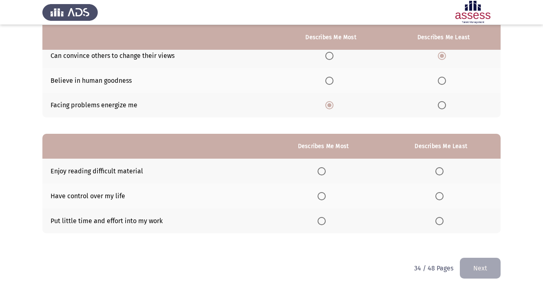
click at [322, 221] on span "Select an option" at bounding box center [321, 221] width 8 height 8
click at [322, 221] on input "Select an option" at bounding box center [321, 221] width 8 height 8
click at [437, 175] on th at bounding box center [440, 170] width 119 height 25
click at [437, 166] on th at bounding box center [440, 170] width 119 height 25
click at [438, 171] on span "Select an option" at bounding box center [439, 171] width 8 height 8
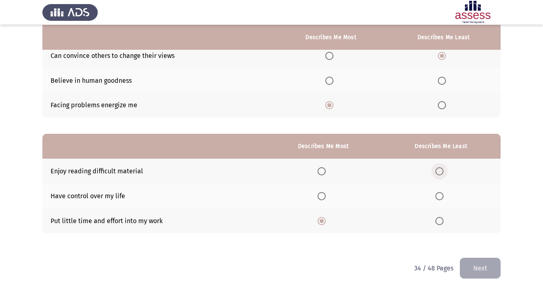
click at [438, 171] on input "Select an option" at bounding box center [439, 171] width 8 height 8
click at [480, 267] on button "Next" at bounding box center [480, 267] width 41 height 21
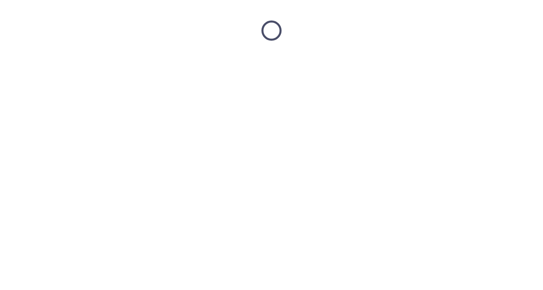
scroll to position [0, 0]
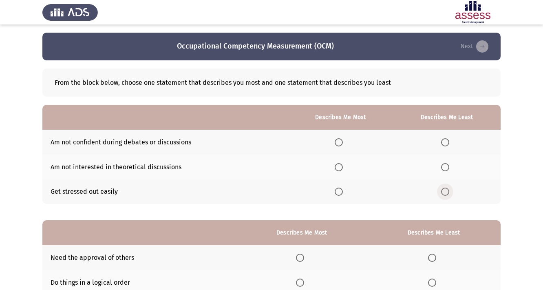
click at [445, 193] on span "Select an option" at bounding box center [445, 191] width 8 height 8
click at [445, 193] on input "Select an option" at bounding box center [445, 191] width 8 height 8
click at [341, 167] on span "Select an option" at bounding box center [338, 167] width 8 height 8
click at [341, 167] on input "Select an option" at bounding box center [338, 167] width 8 height 8
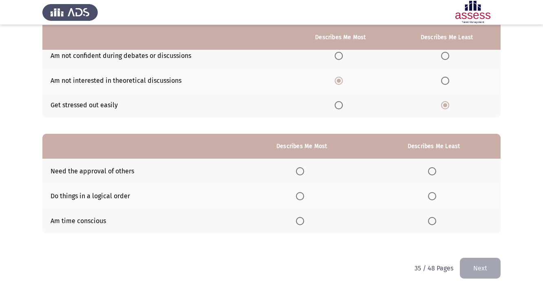
click at [302, 199] on span "Select an option" at bounding box center [300, 196] width 8 height 8
click at [302, 199] on input "Select an option" at bounding box center [300, 196] width 8 height 8
click at [435, 172] on span "Select an option" at bounding box center [432, 171] width 8 height 8
click at [435, 172] on input "Select an option" at bounding box center [432, 171] width 8 height 8
click at [479, 261] on button "Next" at bounding box center [480, 267] width 41 height 21
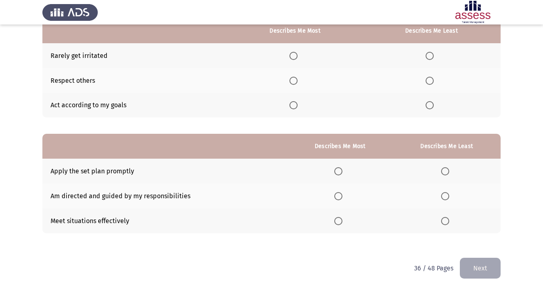
scroll to position [0, 0]
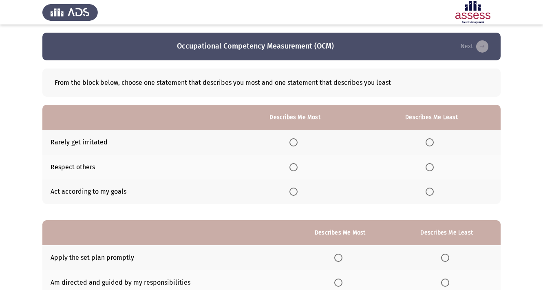
click at [300, 165] on th at bounding box center [294, 166] width 135 height 25
click at [292, 167] on span "Select an option" at bounding box center [293, 167] width 8 height 8
click at [292, 167] on input "Select an option" at bounding box center [293, 167] width 8 height 8
click at [430, 191] on span "Select an option" at bounding box center [429, 191] width 8 height 8
click at [430, 191] on input "Select an option" at bounding box center [429, 191] width 8 height 8
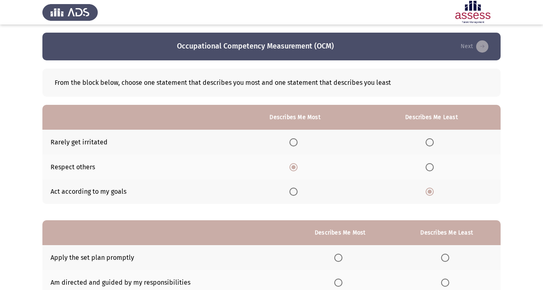
scroll to position [86, 0]
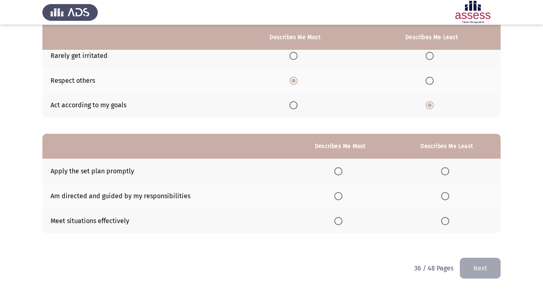
click at [336, 218] on span "Select an option" at bounding box center [338, 221] width 8 height 8
click at [336, 218] on input "Select an option" at bounding box center [338, 221] width 8 height 8
click at [448, 196] on span "Select an option" at bounding box center [445, 196] width 8 height 8
click at [448, 196] on input "Select an option" at bounding box center [445, 196] width 8 height 8
click at [485, 266] on button "Next" at bounding box center [480, 267] width 41 height 21
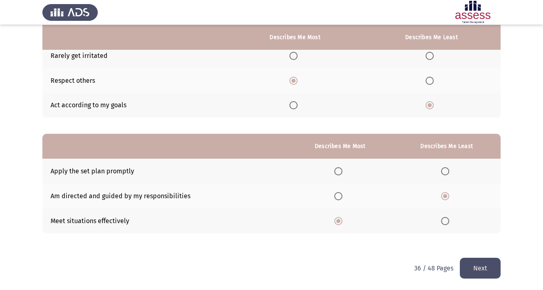
scroll to position [0, 0]
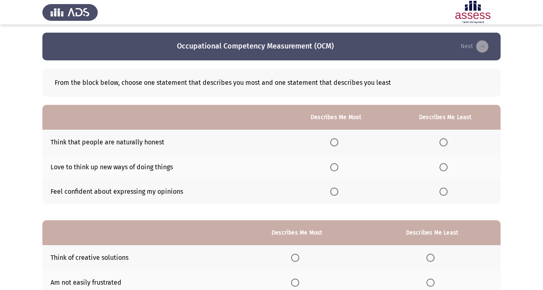
click at [334, 194] on span "Select an option" at bounding box center [334, 191] width 8 height 8
click at [334, 194] on input "Select an option" at bounding box center [334, 191] width 8 height 8
click at [443, 142] on span "Select an option" at bounding box center [443, 142] width 8 height 8
click at [443, 142] on input "Select an option" at bounding box center [443, 142] width 8 height 8
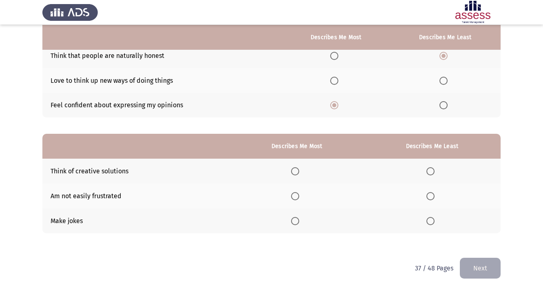
click at [293, 172] on span "Select an option" at bounding box center [295, 171] width 8 height 8
click at [293, 172] on input "Select an option" at bounding box center [295, 171] width 8 height 8
drag, startPoint x: 123, startPoint y: 196, endPoint x: 62, endPoint y: 196, distance: 61.5
click at [62, 196] on td "Am not easily frustrated" at bounding box center [135, 195] width 187 height 25
click at [430, 218] on span "Select an option" at bounding box center [430, 221] width 8 height 8
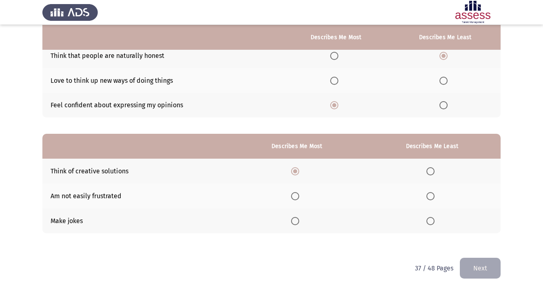
click at [430, 218] on input "Select an option" at bounding box center [430, 221] width 8 height 8
click at [484, 268] on button "Next" at bounding box center [480, 267] width 41 height 21
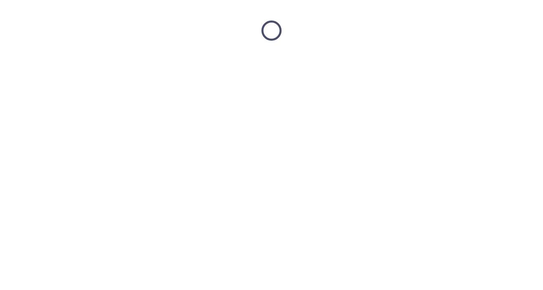
scroll to position [0, 0]
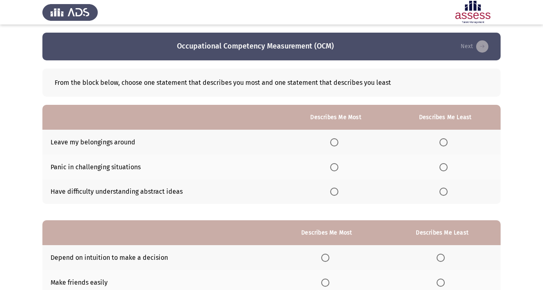
click at [333, 141] on span "Select an option" at bounding box center [334, 142] width 8 height 8
click at [333, 141] on input "Select an option" at bounding box center [334, 142] width 8 height 8
click at [445, 168] on span "Select an option" at bounding box center [443, 167] width 8 height 8
click at [445, 168] on input "Select an option" at bounding box center [443, 167] width 8 height 8
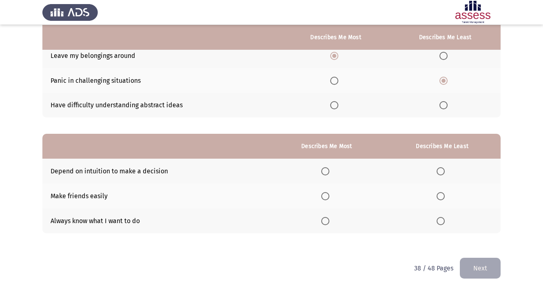
click at [323, 198] on span "Select an option" at bounding box center [325, 196] width 8 height 8
click at [323, 198] on input "Select an option" at bounding box center [325, 196] width 8 height 8
click at [446, 171] on label "Select an option" at bounding box center [441, 171] width 11 height 8
click at [444, 171] on input "Select an option" at bounding box center [440, 171] width 8 height 8
click at [492, 271] on button "Next" at bounding box center [480, 267] width 41 height 21
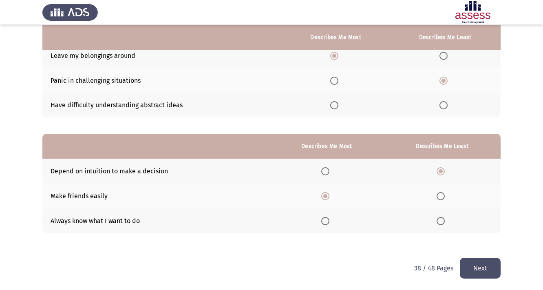
scroll to position [0, 0]
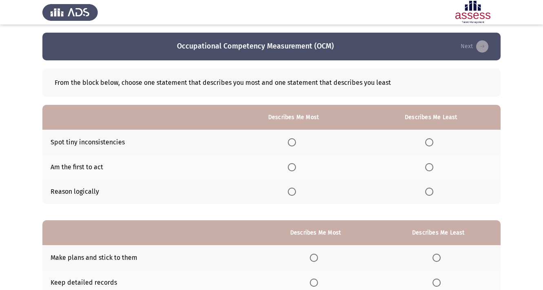
click at [292, 192] on span "Select an option" at bounding box center [292, 191] width 8 height 8
click at [292, 192] on input "Select an option" at bounding box center [292, 191] width 8 height 8
click at [429, 168] on span "Select an option" at bounding box center [429, 167] width 8 height 8
click at [429, 168] on input "Select an option" at bounding box center [429, 167] width 8 height 8
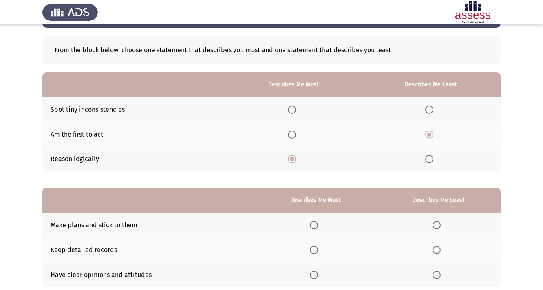
scroll to position [86, 0]
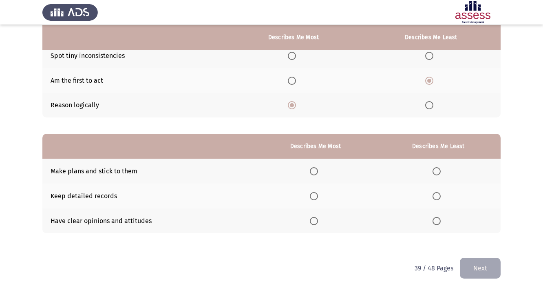
click at [310, 171] on span "Select an option" at bounding box center [314, 171] width 8 height 8
click at [310, 171] on input "Select an option" at bounding box center [314, 171] width 8 height 8
click at [437, 198] on span "Select an option" at bounding box center [436, 196] width 8 height 8
click at [437, 198] on input "Select an option" at bounding box center [436, 196] width 8 height 8
click at [478, 257] on button "Next" at bounding box center [480, 267] width 41 height 21
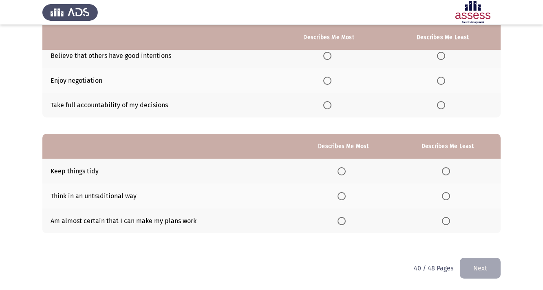
scroll to position [0, 0]
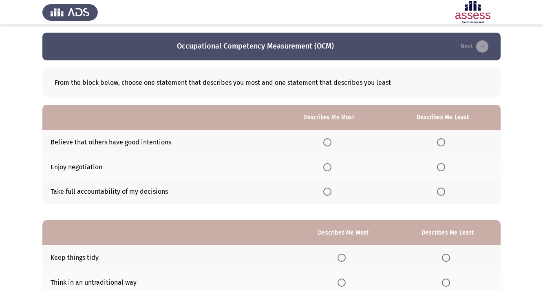
click at [328, 166] on span "Select an option" at bounding box center [327, 167] width 8 height 8
click at [328, 166] on input "Select an option" at bounding box center [327, 167] width 8 height 8
click at [324, 191] on span "Select an option" at bounding box center [327, 191] width 8 height 8
click at [324, 191] on input "Select an option" at bounding box center [327, 191] width 8 height 8
click at [327, 166] on span "Select an option" at bounding box center [327, 167] width 8 height 8
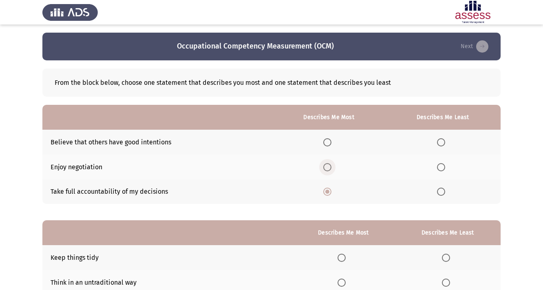
click at [327, 166] on input "Select an option" at bounding box center [327, 167] width 8 height 8
click at [444, 146] on span "Select an option" at bounding box center [441, 142] width 8 height 8
click at [444, 146] on input "Select an option" at bounding box center [441, 142] width 8 height 8
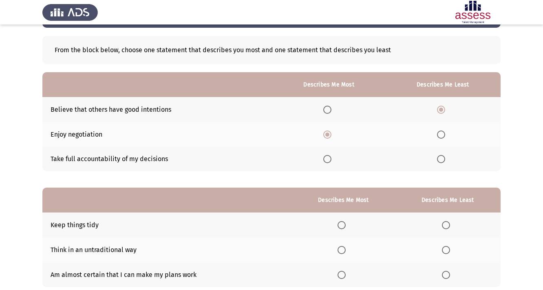
scroll to position [86, 0]
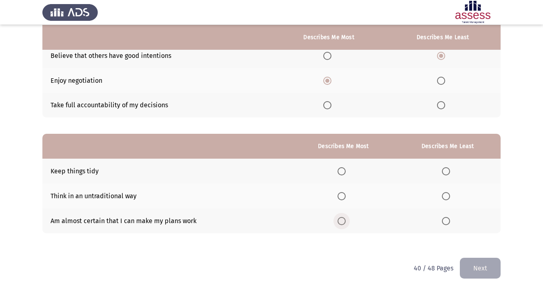
click at [341, 218] on span "Select an option" at bounding box center [341, 221] width 8 height 8
click at [341, 218] on input "Select an option" at bounding box center [341, 221] width 8 height 8
click at [445, 198] on span "Select an option" at bounding box center [446, 196] width 8 height 8
click at [445, 198] on input "Select an option" at bounding box center [446, 196] width 8 height 8
click at [448, 172] on span "Select an option" at bounding box center [446, 171] width 8 height 8
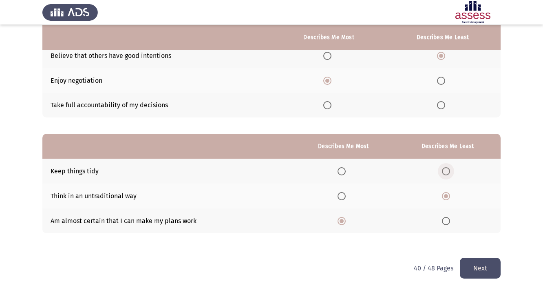
click at [448, 172] on input "Select an option" at bounding box center [446, 171] width 8 height 8
click at [475, 262] on button "Next" at bounding box center [480, 267] width 41 height 21
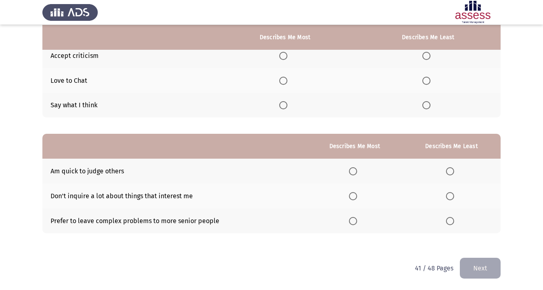
scroll to position [0, 0]
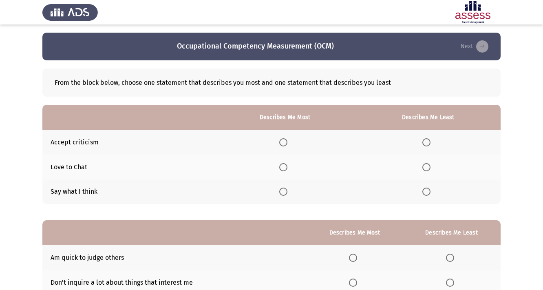
click at [280, 192] on span "Select an option" at bounding box center [283, 191] width 8 height 8
click at [280, 192] on input "Select an option" at bounding box center [283, 191] width 8 height 8
click at [424, 170] on span "Select an option" at bounding box center [426, 167] width 8 height 8
click at [424, 170] on input "Select an option" at bounding box center [426, 167] width 8 height 8
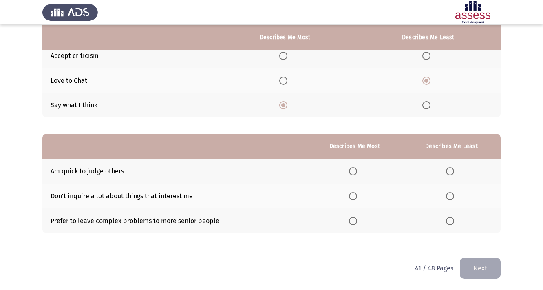
drag, startPoint x: 458, startPoint y: 169, endPoint x: 452, endPoint y: 171, distance: 6.3
click at [457, 169] on th at bounding box center [451, 170] width 98 height 25
click at [448, 173] on span "Select an option" at bounding box center [450, 171] width 8 height 8
click at [448, 173] on input "Select an option" at bounding box center [450, 171] width 8 height 8
click at [355, 224] on span "Select an option" at bounding box center [353, 221] width 8 height 8
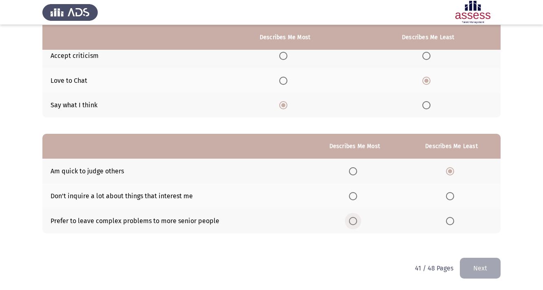
click at [355, 224] on input "Select an option" at bounding box center [353, 221] width 8 height 8
click at [494, 270] on button "Next" at bounding box center [480, 267] width 41 height 21
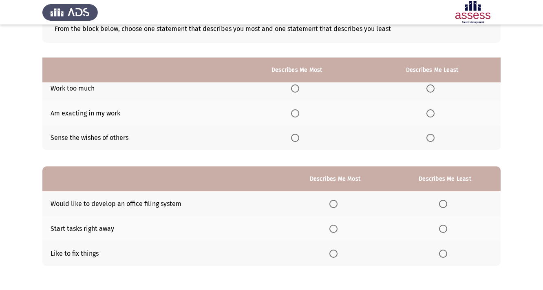
scroll to position [0, 0]
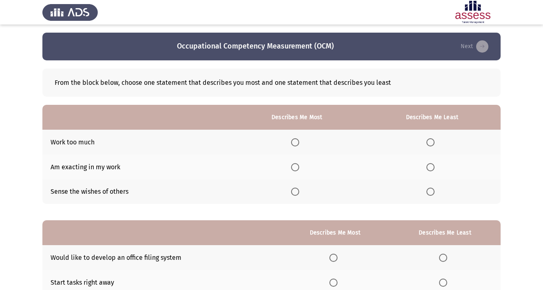
click at [297, 142] on span "Select an option" at bounding box center [295, 142] width 8 height 8
click at [297, 142] on input "Select an option" at bounding box center [295, 142] width 8 height 8
click at [429, 190] on span "Select an option" at bounding box center [430, 191] width 8 height 8
click at [429, 190] on input "Select an option" at bounding box center [430, 191] width 8 height 8
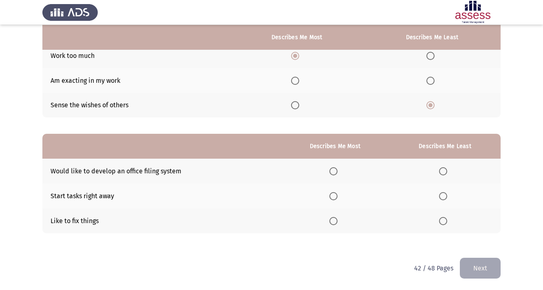
click at [332, 222] on span "Select an option" at bounding box center [333, 221] width 8 height 8
click at [332, 222] on input "Select an option" at bounding box center [333, 221] width 8 height 8
drag, startPoint x: 436, startPoint y: 171, endPoint x: 442, endPoint y: 171, distance: 5.7
click at [440, 171] on th at bounding box center [444, 170] width 111 height 25
click at [442, 171] on span "Select an option" at bounding box center [443, 171] width 8 height 8
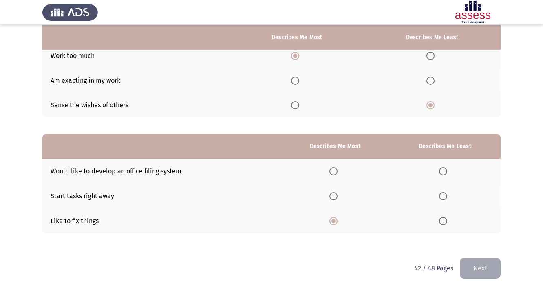
click at [442, 171] on input "Select an option" at bounding box center [443, 171] width 8 height 8
click at [476, 261] on button "Next" at bounding box center [480, 267] width 41 height 21
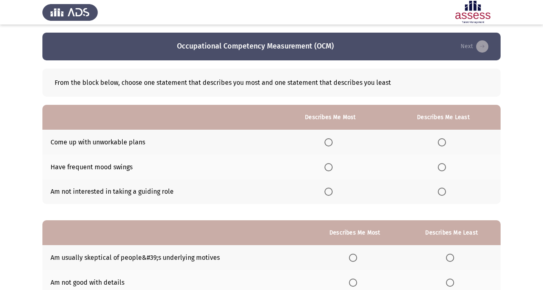
click at [325, 142] on span "Select an option" at bounding box center [328, 142] width 8 height 8
click at [325, 142] on input "Select an option" at bounding box center [328, 142] width 8 height 8
click at [442, 165] on span "Select an option" at bounding box center [442, 167] width 8 height 8
click at [442, 165] on input "Select an option" at bounding box center [442, 167] width 8 height 8
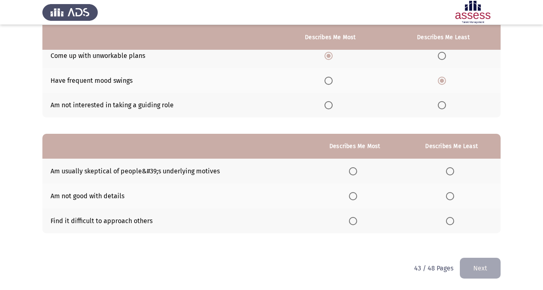
scroll to position [54, 0]
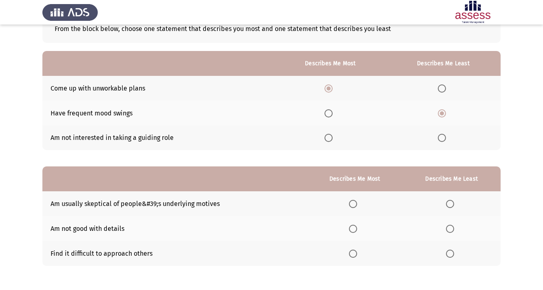
click at [352, 227] on span "Select an option" at bounding box center [353, 228] width 8 height 8
click at [352, 227] on input "Select an option" at bounding box center [353, 228] width 8 height 8
click at [449, 255] on span "Select an option" at bounding box center [450, 253] width 8 height 8
click at [449, 255] on input "Select an option" at bounding box center [450, 253] width 8 height 8
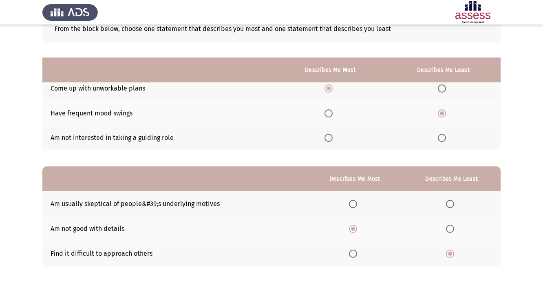
scroll to position [86, 0]
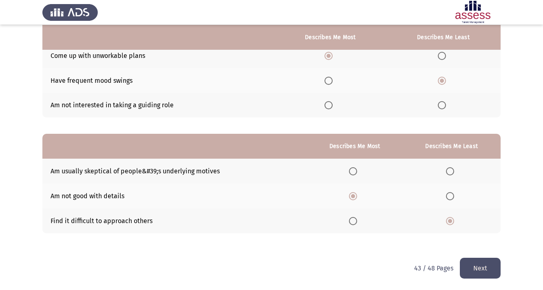
click at [490, 272] on button "Next" at bounding box center [480, 267] width 41 height 21
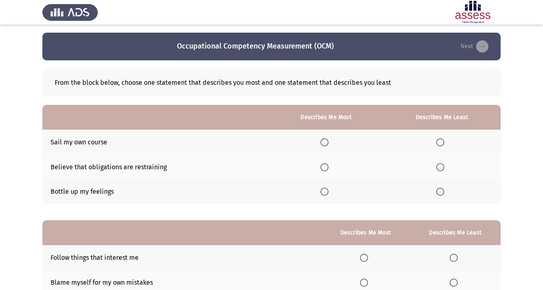
click at [438, 166] on span "Select an option" at bounding box center [440, 167] width 8 height 8
click at [438, 166] on input "Select an option" at bounding box center [440, 167] width 8 height 8
click at [322, 192] on span "Select an option" at bounding box center [324, 191] width 8 height 8
click at [322, 192] on input "Select an option" at bounding box center [324, 191] width 8 height 8
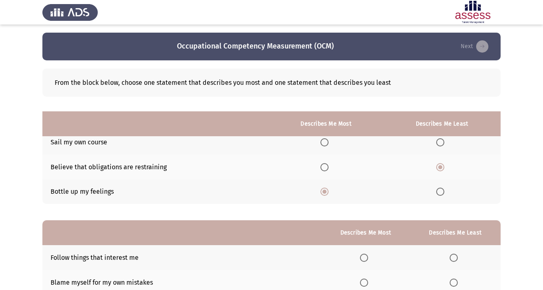
scroll to position [86, 0]
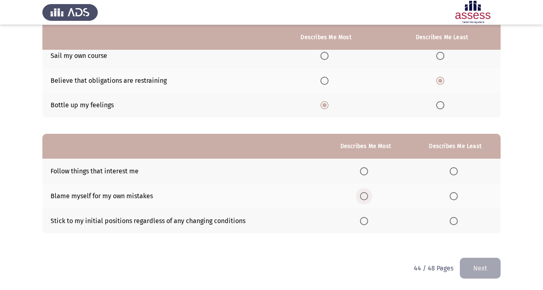
click at [367, 195] on span "Select an option" at bounding box center [364, 196] width 8 height 8
click at [367, 195] on input "Select an option" at bounding box center [364, 196] width 8 height 8
click at [453, 219] on span "Select an option" at bounding box center [453, 221] width 8 height 8
click at [453, 219] on input "Select an option" at bounding box center [453, 221] width 8 height 8
click at [484, 266] on button "Next" at bounding box center [480, 267] width 41 height 21
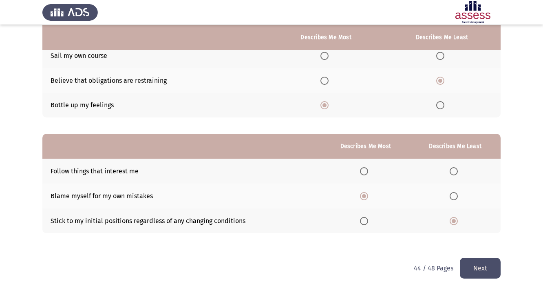
scroll to position [0, 0]
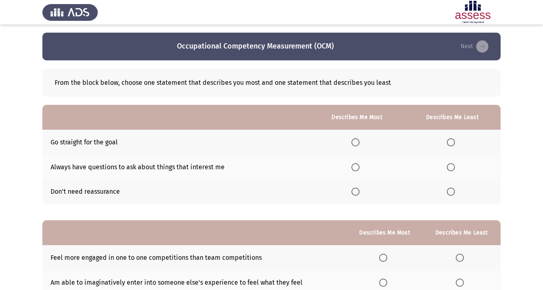
click at [351, 139] on span "Select an option" at bounding box center [355, 142] width 8 height 8
click at [351, 139] on input "Select an option" at bounding box center [355, 142] width 8 height 8
click at [448, 188] on span "Select an option" at bounding box center [450, 191] width 8 height 8
click at [448, 188] on input "Select an option" at bounding box center [450, 191] width 8 height 8
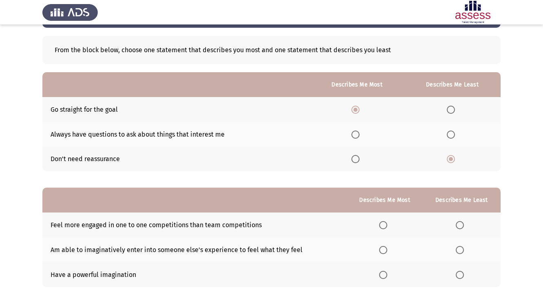
scroll to position [86, 0]
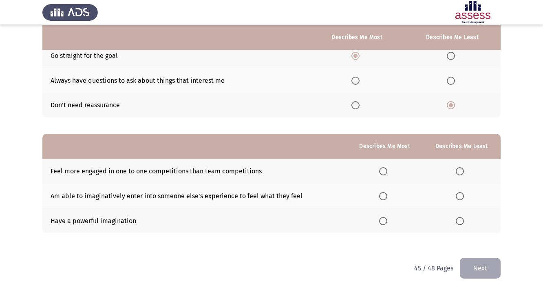
click at [383, 222] on span "Select an option" at bounding box center [383, 221] width 8 height 8
click at [383, 222] on input "Select an option" at bounding box center [383, 221] width 8 height 8
click at [461, 195] on span "Select an option" at bounding box center [459, 196] width 8 height 8
click at [461, 195] on input "Select an option" at bounding box center [459, 196] width 8 height 8
click at [484, 270] on button "Next" at bounding box center [480, 267] width 41 height 21
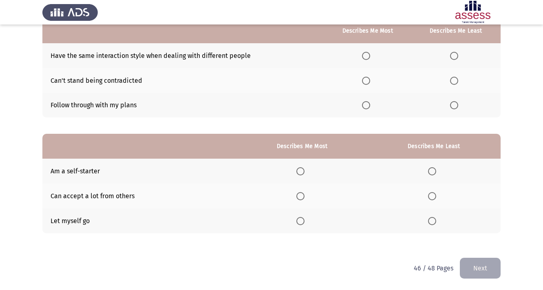
scroll to position [0, 0]
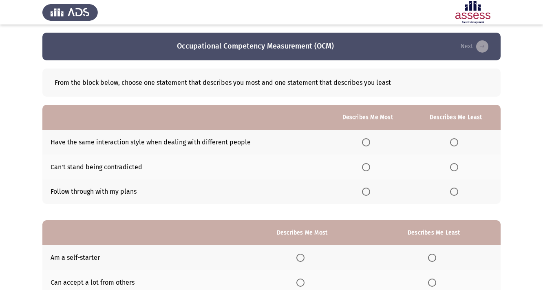
click at [364, 191] on span "Select an option" at bounding box center [366, 191] width 8 height 8
click at [364, 191] on input "Select an option" at bounding box center [366, 191] width 8 height 8
click at [453, 143] on span "Select an option" at bounding box center [454, 142] width 8 height 8
click at [453, 143] on input "Select an option" at bounding box center [454, 142] width 8 height 8
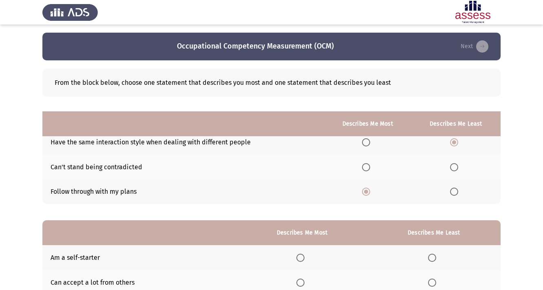
scroll to position [86, 0]
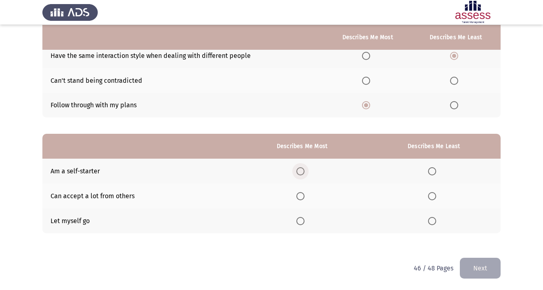
click at [297, 172] on span "Select an option" at bounding box center [300, 171] width 8 height 8
click at [297, 172] on input "Select an option" at bounding box center [300, 171] width 8 height 8
click at [432, 197] on span "Select an option" at bounding box center [432, 196] width 8 height 8
click at [432, 197] on input "Select an option" at bounding box center [432, 196] width 8 height 8
click at [484, 278] on button "Next" at bounding box center [480, 267] width 41 height 21
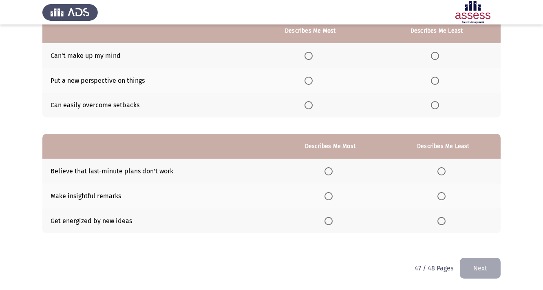
scroll to position [0, 0]
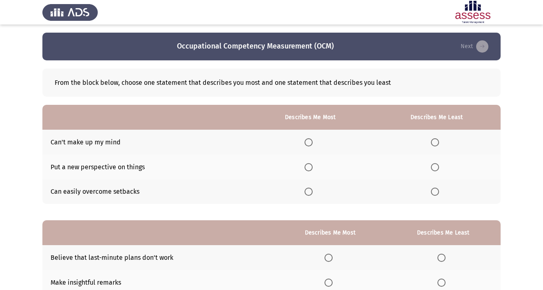
click at [433, 194] on span "Select an option" at bounding box center [435, 191] width 8 height 8
click at [433, 194] on input "Select an option" at bounding box center [435, 191] width 8 height 8
click at [309, 141] on span "Select an option" at bounding box center [308, 142] width 8 height 8
click at [309, 141] on input "Select an option" at bounding box center [308, 142] width 8 height 8
click at [436, 143] on span "Select an option" at bounding box center [435, 142] width 8 height 8
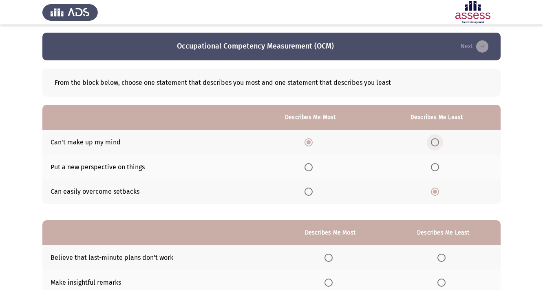
click at [436, 143] on input "Select an option" at bounding box center [435, 142] width 8 height 8
click at [312, 196] on span "Select an option" at bounding box center [308, 191] width 8 height 8
click at [312, 196] on input "Select an option" at bounding box center [308, 191] width 8 height 8
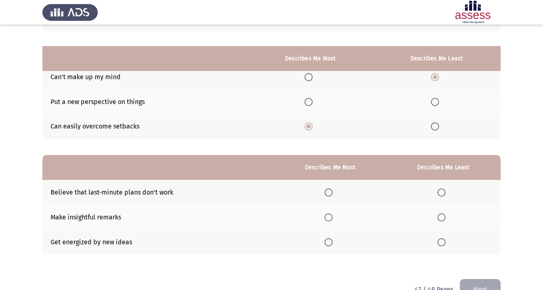
scroll to position [86, 0]
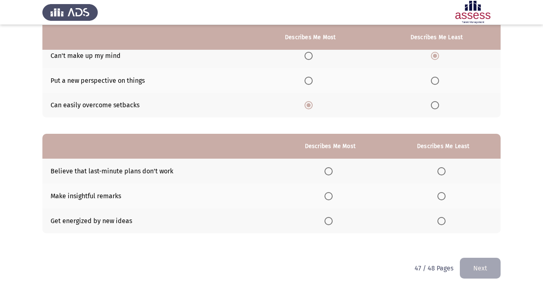
click at [326, 194] on span "Select an option" at bounding box center [328, 196] width 8 height 8
click at [326, 194] on input "Select an option" at bounding box center [328, 196] width 8 height 8
click at [438, 171] on span "Select an option" at bounding box center [441, 171] width 8 height 8
click at [438, 171] on input "Select an option" at bounding box center [441, 171] width 8 height 8
click at [479, 271] on button "Next" at bounding box center [480, 267] width 41 height 21
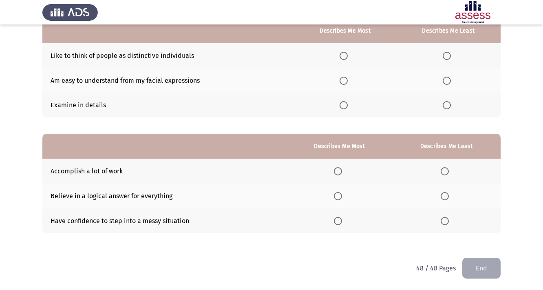
scroll to position [0, 0]
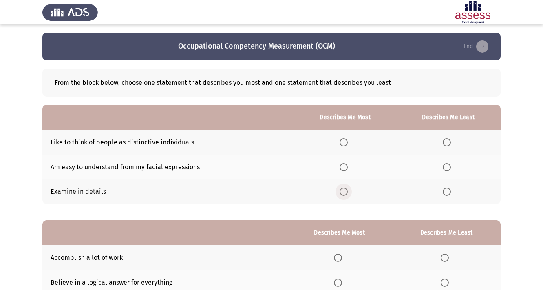
click at [345, 192] on span "Select an option" at bounding box center [343, 191] width 8 height 8
click at [345, 192] on input "Select an option" at bounding box center [343, 191] width 8 height 8
click at [450, 147] on th at bounding box center [448, 142] width 104 height 25
click at [446, 168] on span "Select an option" at bounding box center [446, 167] width 8 height 8
click at [446, 168] on input "Select an option" at bounding box center [446, 167] width 8 height 8
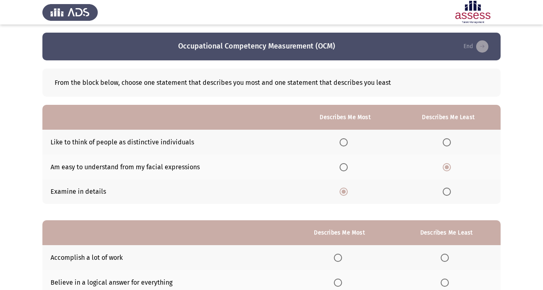
scroll to position [86, 0]
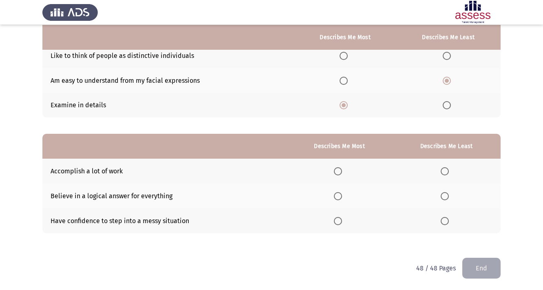
click at [337, 171] on span "Select an option" at bounding box center [338, 171] width 8 height 8
click at [337, 171] on input "Select an option" at bounding box center [338, 171] width 8 height 8
click at [444, 220] on span "Select an option" at bounding box center [444, 221] width 8 height 8
click at [444, 220] on input "Select an option" at bounding box center [444, 221] width 8 height 8
click at [468, 267] on button "End" at bounding box center [481, 267] width 38 height 21
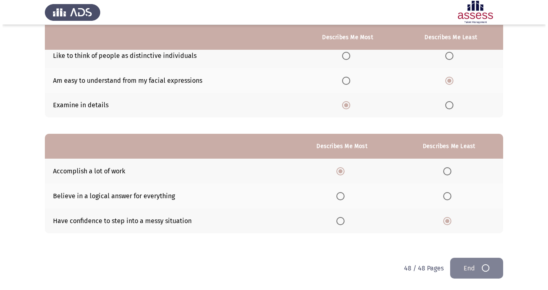
scroll to position [0, 0]
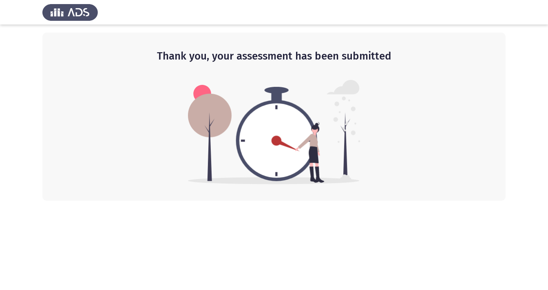
click at [326, 55] on h2 "Thank you, your assessment has been submitted" at bounding box center [274, 56] width 430 height 15
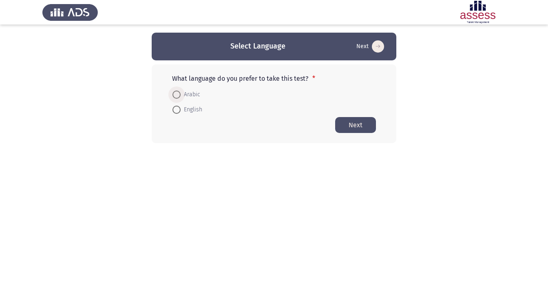
click at [189, 94] on span "Arabic" at bounding box center [190, 95] width 20 height 10
click at [180, 94] on input "Arabic" at bounding box center [176, 94] width 8 height 8
radio input "true"
click at [198, 108] on span "English" at bounding box center [191, 109] width 22 height 10
click at [180, 108] on input "English" at bounding box center [176, 109] width 8 height 8
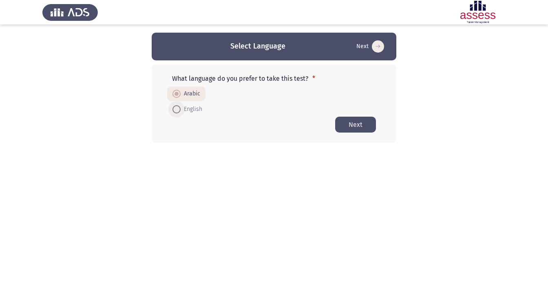
radio input "true"
click at [367, 125] on button "Next" at bounding box center [355, 125] width 41 height 16
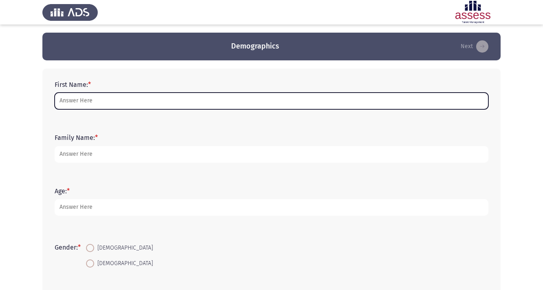
click at [108, 104] on input "First Name: *" at bounding box center [271, 100] width 433 height 17
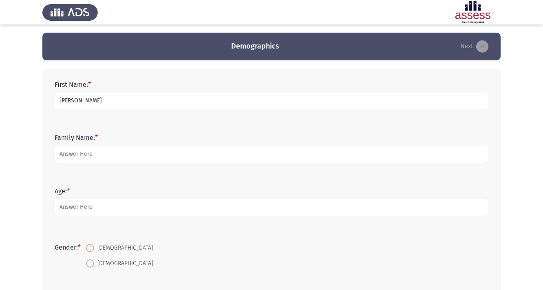
type input "Muhamed"
click at [134, 152] on input "Khalewd" at bounding box center [271, 154] width 433 height 17
type input "Khaled"
type input "30"
click at [86, 244] on input "[DEMOGRAPHIC_DATA]" at bounding box center [90, 248] width 8 height 8
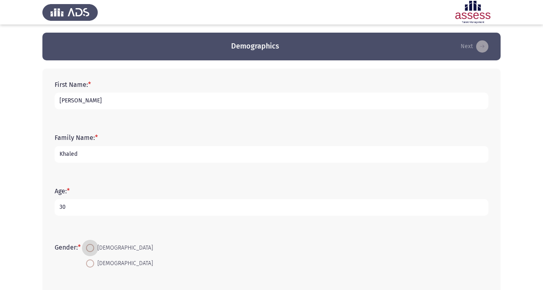
radio input "true"
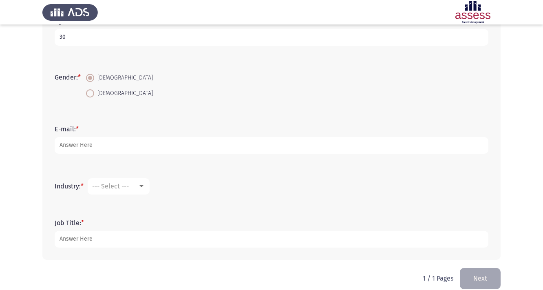
click at [114, 175] on div "Industry: * --- Select ---" at bounding box center [272, 186] width 442 height 24
click at [117, 187] on span "--- Select ---" at bounding box center [110, 186] width 37 height 8
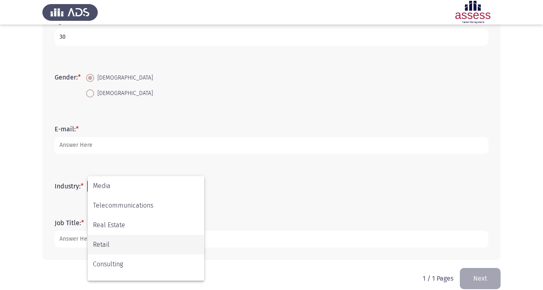
scroll to position [267, 0]
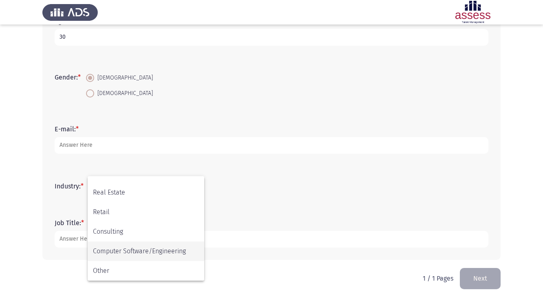
click at [131, 246] on span "Computer Software/Engineering" at bounding box center [146, 251] width 106 height 20
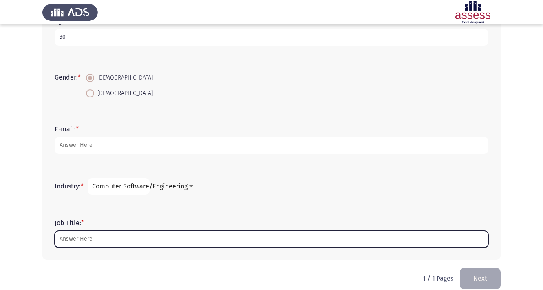
click at [122, 238] on input "Job Title: *" at bounding box center [271, 239] width 433 height 17
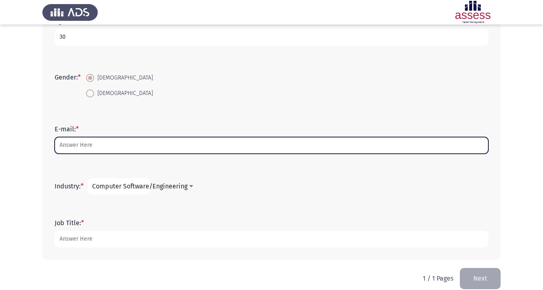
click at [195, 142] on input "E-mail: *" at bounding box center [271, 145] width 433 height 17
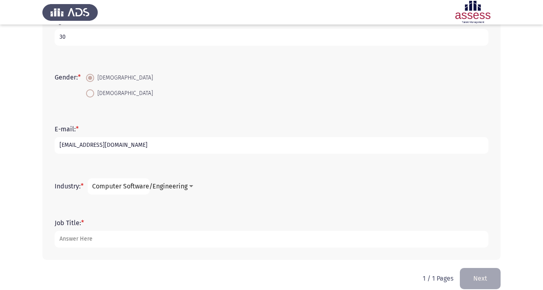
type input "[EMAIL_ADDRESS][DOMAIN_NAME]"
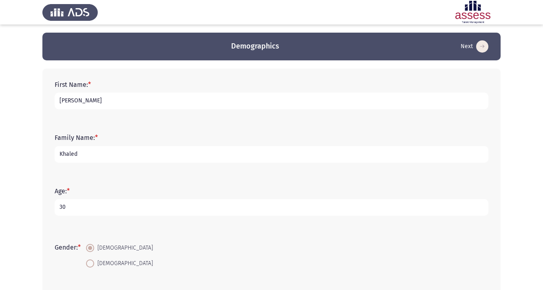
scroll to position [180, 0]
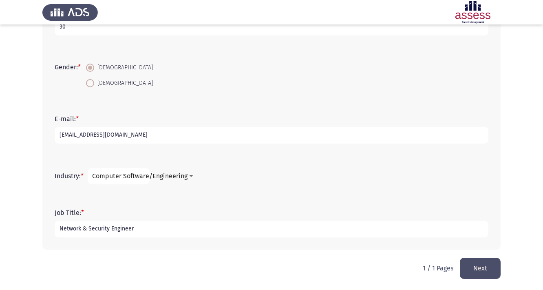
type input "Network & Security Engineer"
click at [474, 271] on button "Next" at bounding box center [480, 267] width 41 height 21
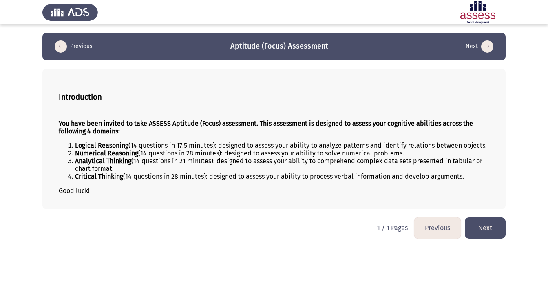
drag, startPoint x: 212, startPoint y: 187, endPoint x: 140, endPoint y: 152, distance: 80.0
click at [140, 152] on ol "Logical Reasoning (14 questions in 17.5 minutes): designed to assess your abili…" at bounding box center [274, 160] width 430 height 39
drag, startPoint x: 76, startPoint y: 161, endPoint x: 142, endPoint y: 161, distance: 65.6
click at [142, 157] on li "Numerical Reasoning (14 questions in 28 minutes): designed to assess your abili…" at bounding box center [282, 153] width 414 height 8
drag, startPoint x: 74, startPoint y: 169, endPoint x: 102, endPoint y: 177, distance: 29.1
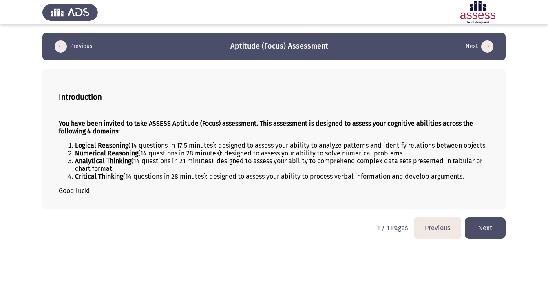
click at [139, 172] on li "Analytical Thinking (14 questions in 21 minutes): designed to assess your abili…" at bounding box center [282, 164] width 414 height 15
drag, startPoint x: 88, startPoint y: 188, endPoint x: 139, endPoint y: 188, distance: 50.9
click at [139, 180] on li "Critical Thinking (14 questions in 28 minutes): designed to assess your ability…" at bounding box center [282, 176] width 414 height 8
click at [484, 238] on button "Next" at bounding box center [484, 227] width 41 height 21
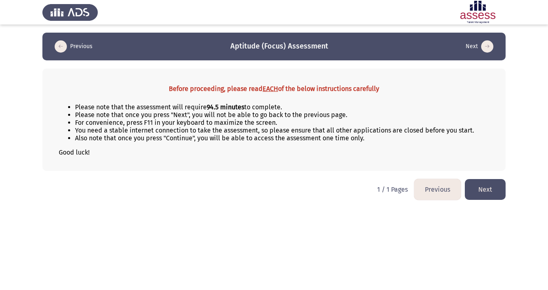
click at [484, 196] on button "Next" at bounding box center [484, 189] width 41 height 21
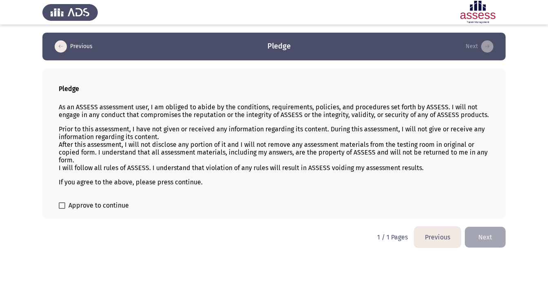
click at [80, 210] on span "Approve to continue" at bounding box center [98, 205] width 60 height 10
click at [62, 209] on input "Approve to continue" at bounding box center [62, 209] width 0 height 0
checkbox input "true"
click at [478, 246] on button "Next" at bounding box center [484, 237] width 41 height 21
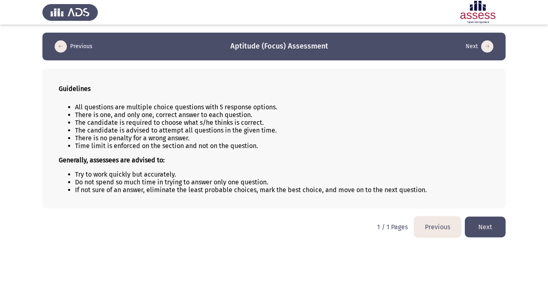
click at [494, 232] on button "Next" at bounding box center [484, 226] width 41 height 21
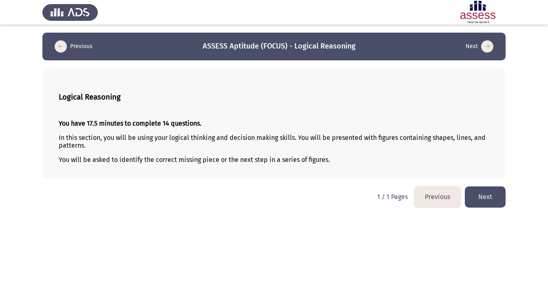
click at [494, 205] on button "Next" at bounding box center [484, 196] width 41 height 21
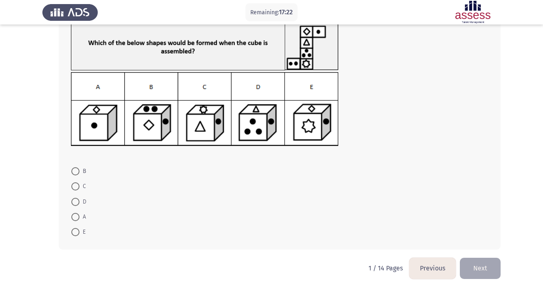
scroll to position [23, 0]
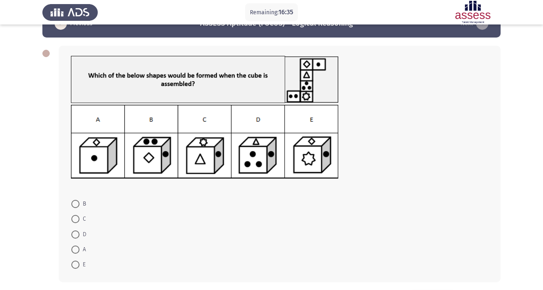
click at [79, 246] on span at bounding box center [75, 249] width 8 height 8
click at [79, 246] on input "A" at bounding box center [75, 249] width 8 height 8
radio input "true"
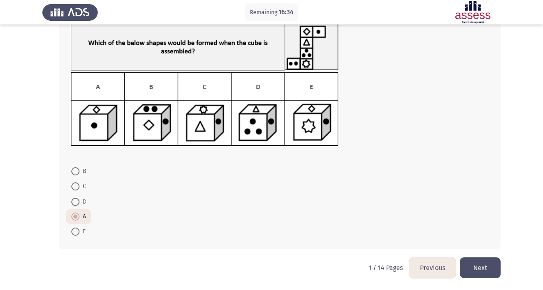
click at [477, 264] on button "Next" at bounding box center [480, 267] width 41 height 21
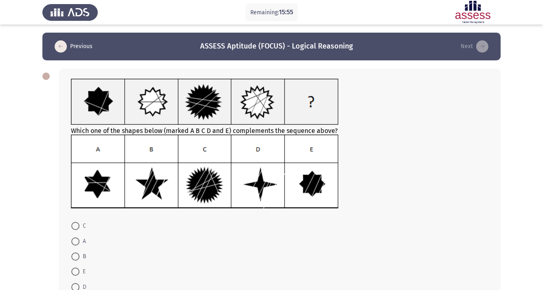
scroll to position [33, 0]
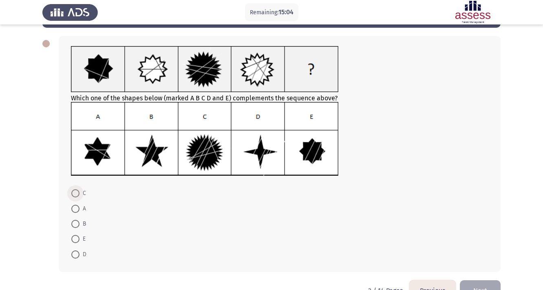
click at [71, 191] on span at bounding box center [75, 193] width 8 height 8
click at [71, 191] on input "C" at bounding box center [75, 193] width 8 height 8
radio input "true"
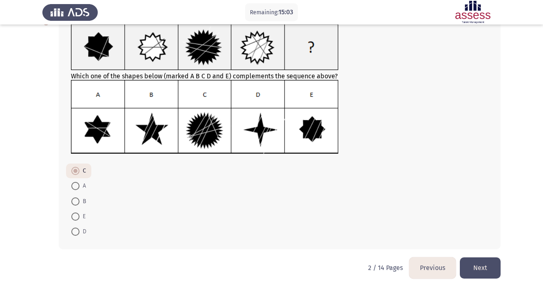
click at [485, 269] on button "Next" at bounding box center [480, 267] width 41 height 21
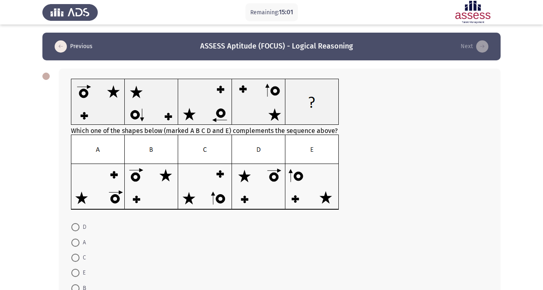
scroll to position [33, 0]
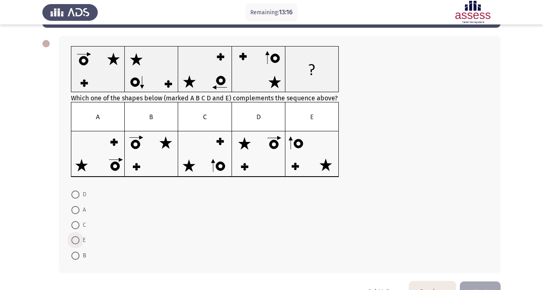
click at [75, 241] on span at bounding box center [75, 240] width 8 height 8
click at [75, 241] on input "E" at bounding box center [75, 240] width 8 height 8
radio input "true"
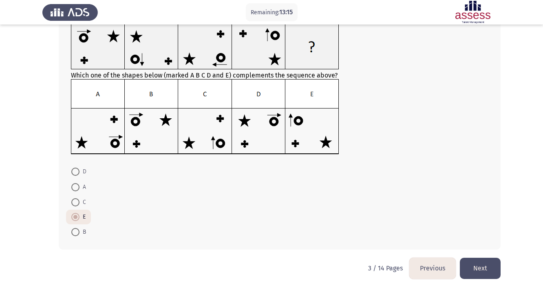
click at [477, 267] on button "Next" at bounding box center [480, 267] width 41 height 21
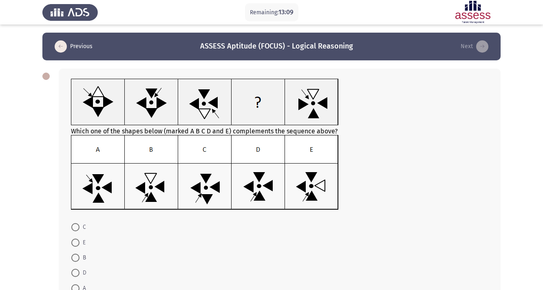
scroll to position [33, 0]
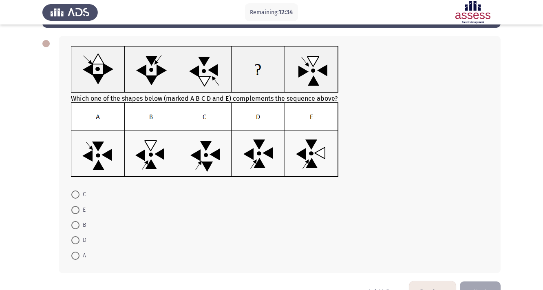
click at [75, 241] on span at bounding box center [75, 240] width 8 height 8
click at [75, 241] on input "D" at bounding box center [75, 240] width 8 height 8
radio input "true"
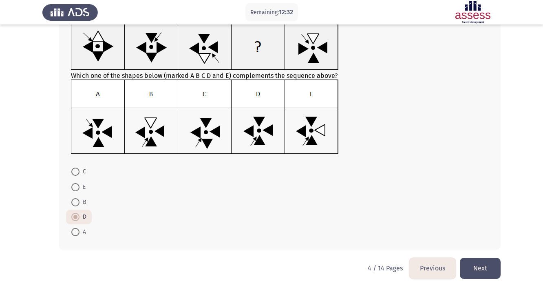
click at [472, 264] on button "Next" at bounding box center [480, 267] width 41 height 21
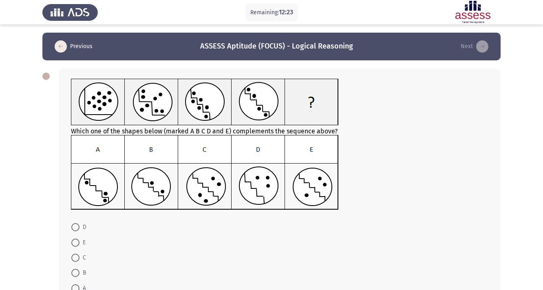
scroll to position [33, 0]
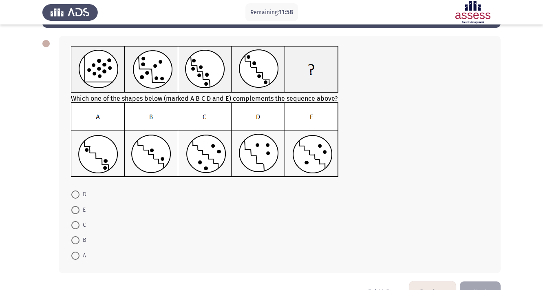
click at [78, 209] on span at bounding box center [75, 210] width 8 height 8
click at [78, 209] on input "E" at bounding box center [75, 210] width 8 height 8
radio input "true"
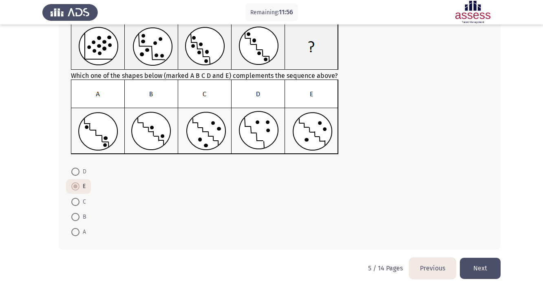
click at [473, 271] on button "Next" at bounding box center [480, 267] width 41 height 21
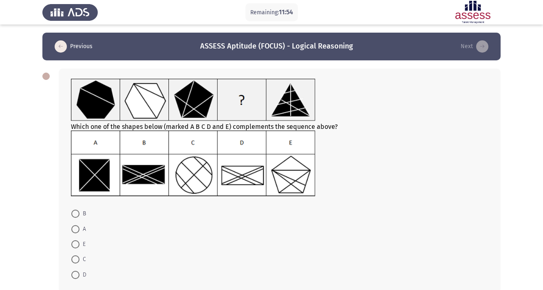
scroll to position [43, 0]
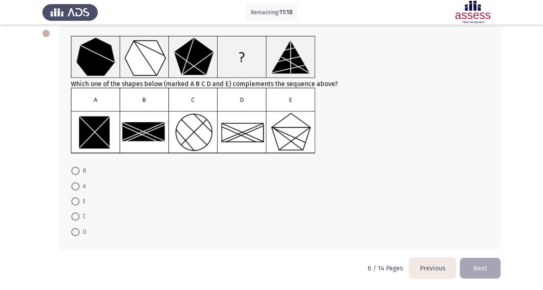
click at [80, 172] on span "B" at bounding box center [82, 171] width 7 height 10
click at [79, 172] on input "B" at bounding box center [75, 171] width 8 height 8
radio input "true"
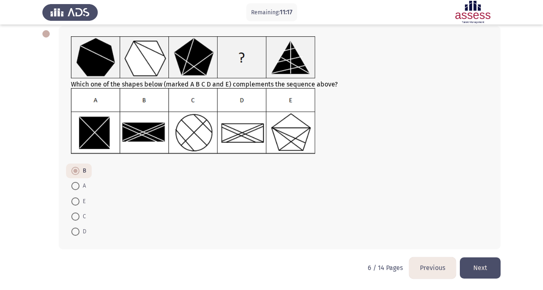
click at [467, 262] on button "Next" at bounding box center [480, 267] width 41 height 21
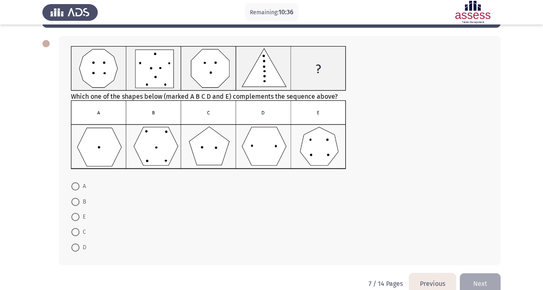
scroll to position [48, 0]
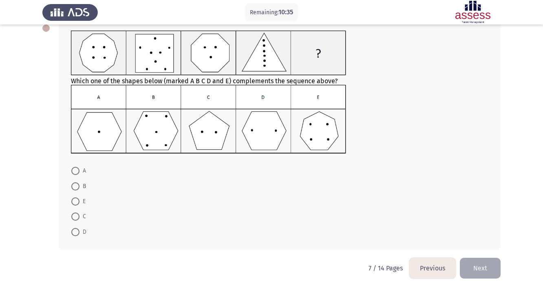
click at [75, 185] on span at bounding box center [75, 186] width 8 height 8
click at [75, 185] on input "B" at bounding box center [75, 186] width 8 height 8
radio input "true"
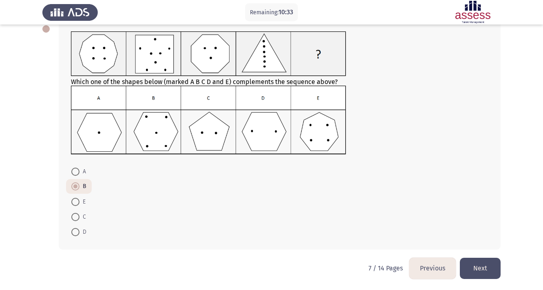
click at [470, 269] on button "Next" at bounding box center [480, 267] width 41 height 21
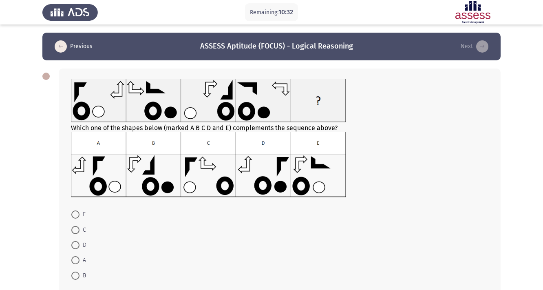
scroll to position [44, 0]
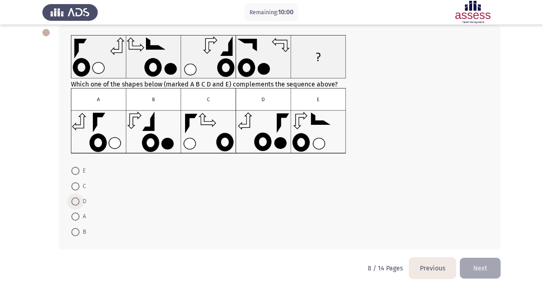
click at [75, 203] on span at bounding box center [75, 201] width 8 height 8
click at [75, 203] on input "D" at bounding box center [75, 201] width 8 height 8
radio input "true"
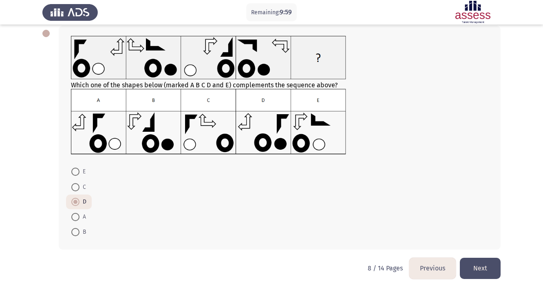
click at [474, 268] on button "Next" at bounding box center [480, 267] width 41 height 21
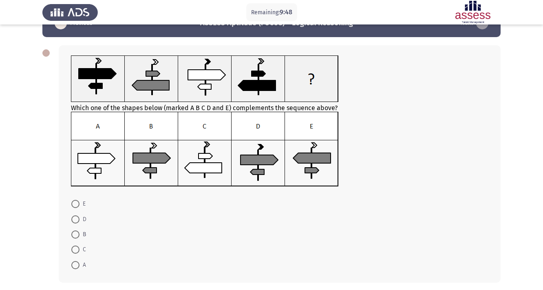
scroll to position [29, 0]
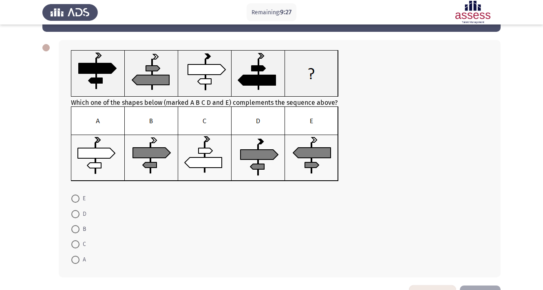
click at [76, 213] on span at bounding box center [75, 214] width 8 height 8
click at [76, 213] on input "D" at bounding box center [75, 214] width 8 height 8
radio input "true"
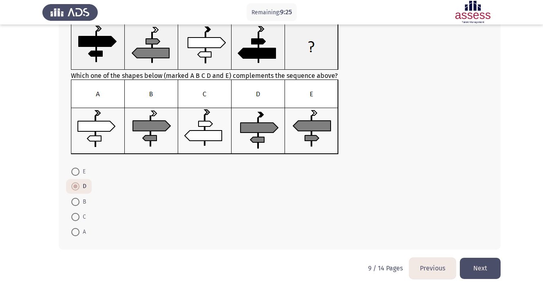
click at [488, 269] on button "Next" at bounding box center [480, 267] width 41 height 21
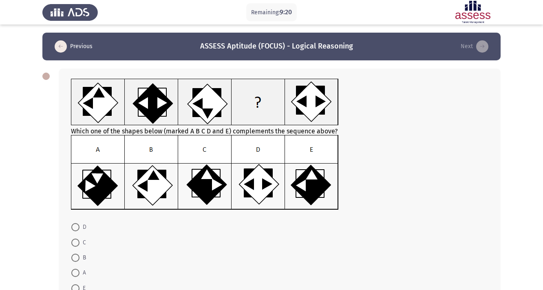
scroll to position [25, 0]
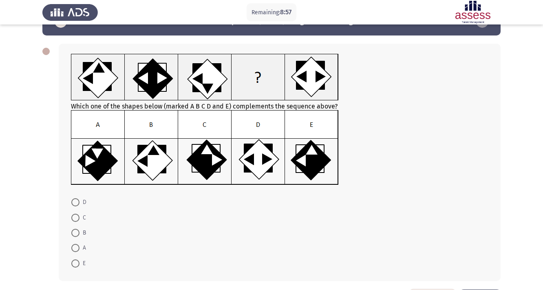
click at [72, 214] on span at bounding box center [75, 217] width 8 height 8
click at [72, 214] on input "C" at bounding box center [75, 217] width 8 height 8
radio input "true"
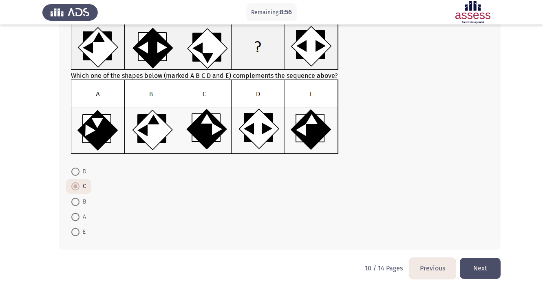
click at [486, 269] on button "Next" at bounding box center [480, 267] width 41 height 21
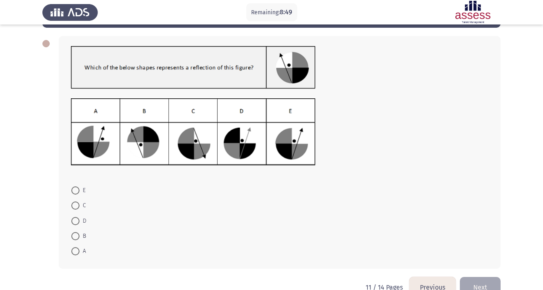
scroll to position [35, 0]
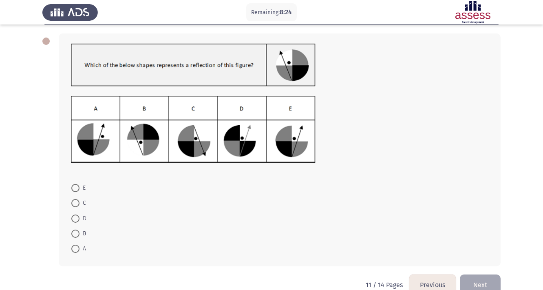
click at [73, 233] on span at bounding box center [75, 233] width 8 height 8
click at [73, 233] on input "B" at bounding box center [75, 233] width 8 height 8
radio input "true"
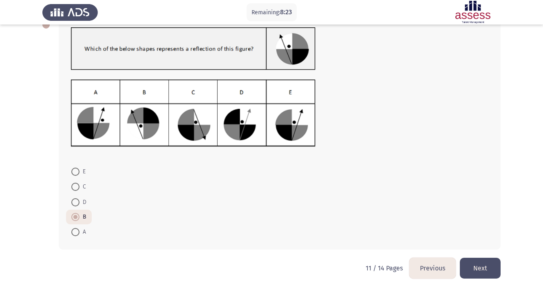
click at [474, 271] on button "Next" at bounding box center [480, 267] width 41 height 21
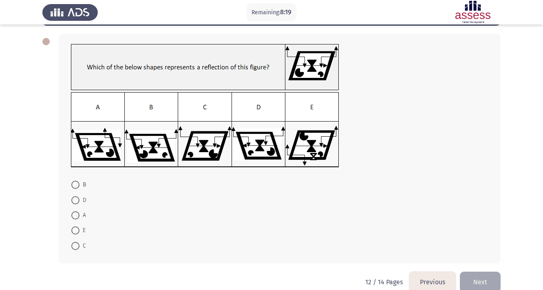
scroll to position [38, 0]
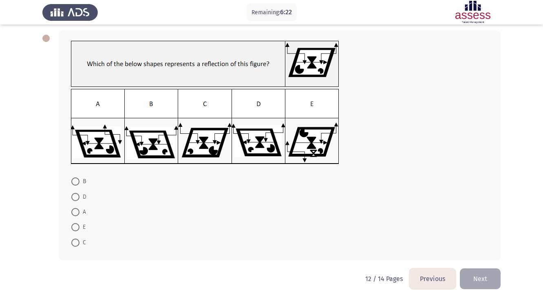
click at [77, 212] on span at bounding box center [75, 212] width 8 height 8
click at [77, 212] on input "A" at bounding box center [75, 212] width 8 height 8
radio input "true"
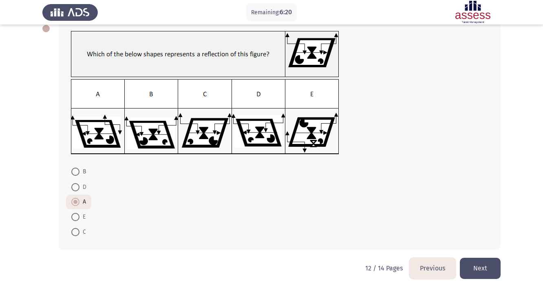
click at [477, 268] on button "Next" at bounding box center [480, 267] width 41 height 21
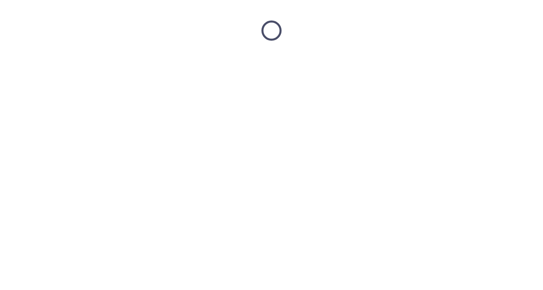
scroll to position [0, 0]
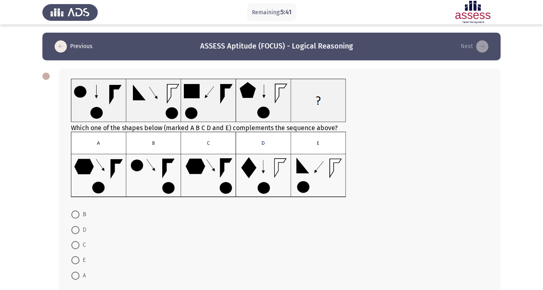
click at [77, 231] on span at bounding box center [75, 230] width 8 height 8
click at [77, 231] on input "D" at bounding box center [75, 230] width 8 height 8
radio input "true"
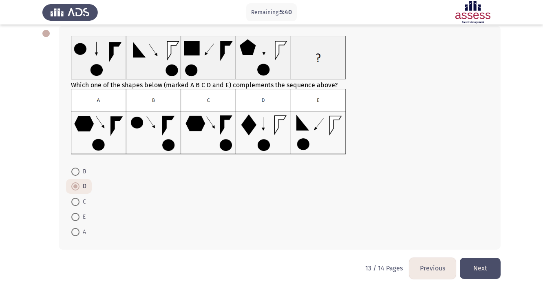
click at [481, 268] on button "Next" at bounding box center [480, 267] width 41 height 21
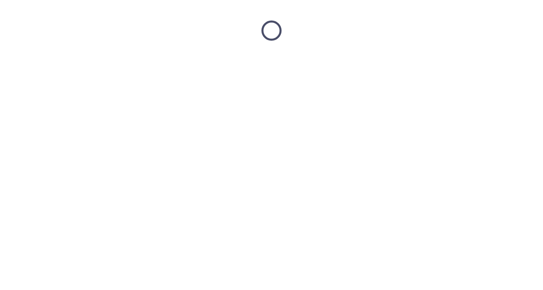
scroll to position [0, 0]
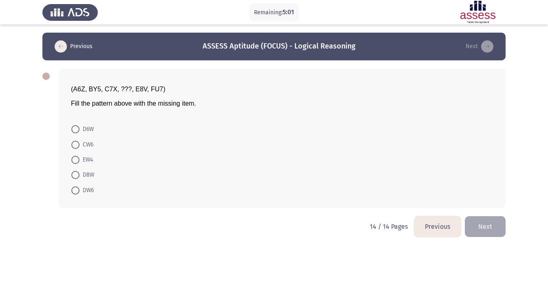
click at [76, 178] on span at bounding box center [75, 175] width 8 height 8
click at [76, 178] on input "D8W" at bounding box center [75, 175] width 8 height 8
radio input "true"
click at [485, 224] on button "Next" at bounding box center [484, 225] width 41 height 21
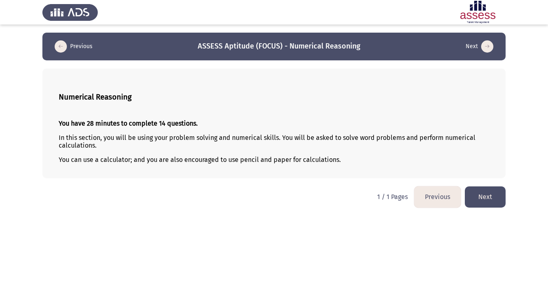
click at [492, 199] on button "Next" at bounding box center [484, 196] width 41 height 21
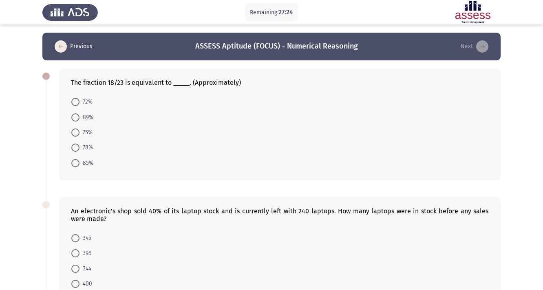
click at [78, 148] on span at bounding box center [75, 147] width 8 height 8
click at [78, 148] on input "78%" at bounding box center [75, 147] width 8 height 8
radio input "true"
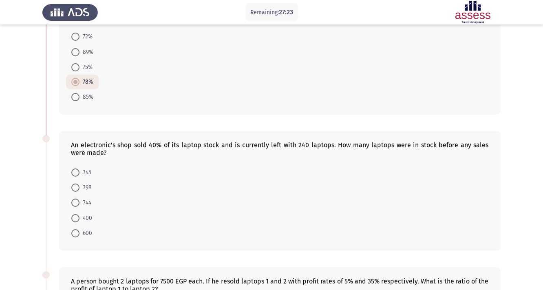
scroll to position [98, 0]
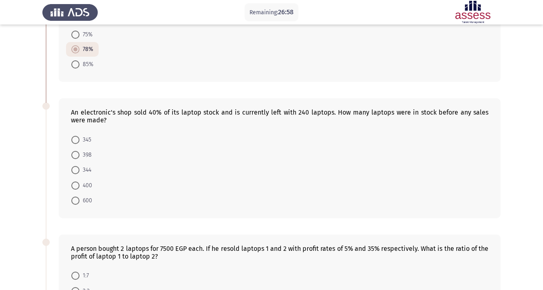
click at [75, 202] on span at bounding box center [75, 200] width 8 height 8
click at [75, 202] on input "600" at bounding box center [75, 200] width 8 height 8
radio input "true"
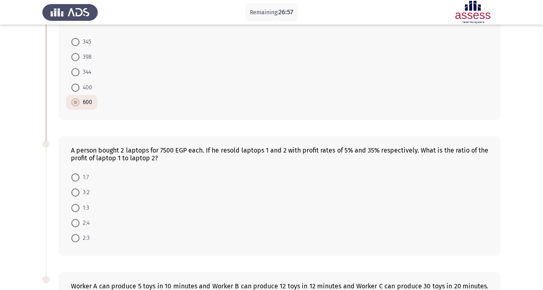
scroll to position [228, 0]
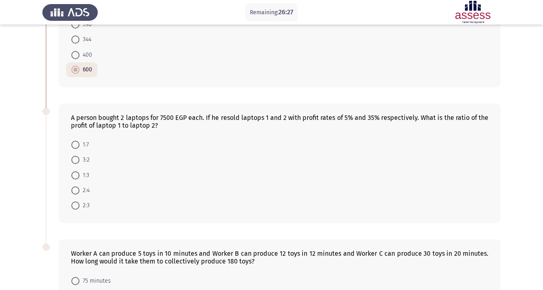
click at [78, 144] on span at bounding box center [75, 145] width 8 height 8
click at [78, 144] on input "1:7" at bounding box center [75, 145] width 8 height 8
radio input "true"
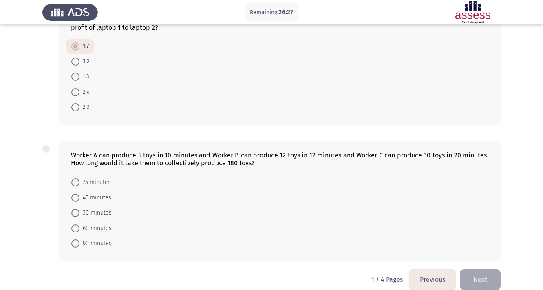
scroll to position [337, 0]
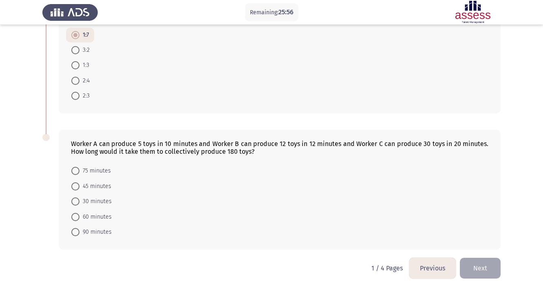
click at [77, 232] on span at bounding box center [75, 232] width 8 height 8
click at [77, 232] on input "90 minutes" at bounding box center [75, 232] width 8 height 8
radio input "true"
click at [473, 271] on button "Next" at bounding box center [480, 267] width 41 height 21
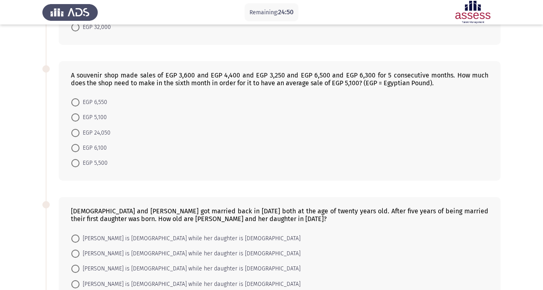
scroll to position [0, 0]
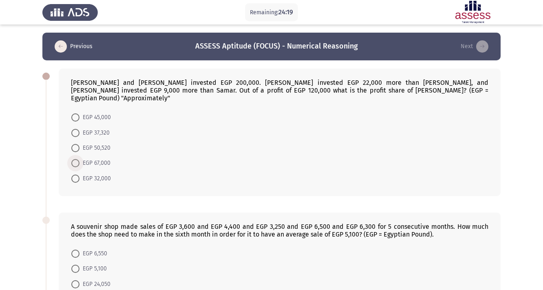
click at [98, 158] on span "EGP 67,000" at bounding box center [94, 163] width 31 height 10
click at [79, 159] on input "EGP 67,000" at bounding box center [75, 163] width 8 height 8
radio input "true"
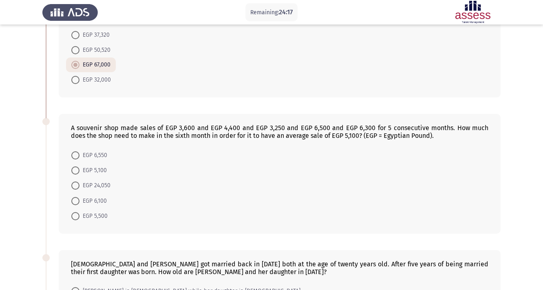
scroll to position [130, 0]
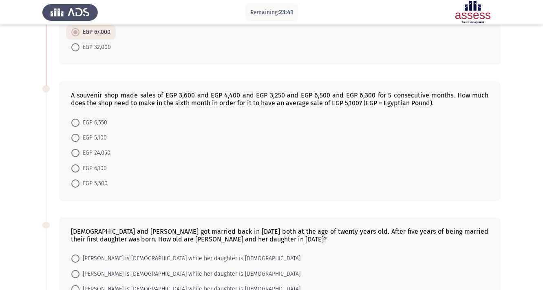
click at [95, 178] on span "EGP 5,500" at bounding box center [93, 183] width 28 height 10
click at [79, 179] on input "EGP 5,500" at bounding box center [75, 183] width 8 height 8
radio input "true"
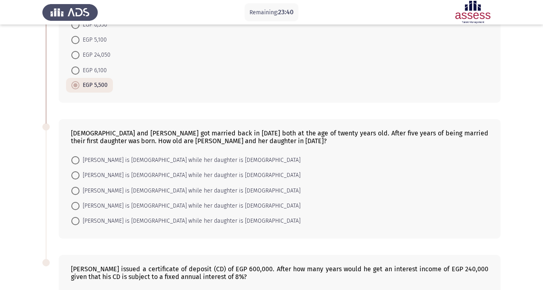
scroll to position [261, 0]
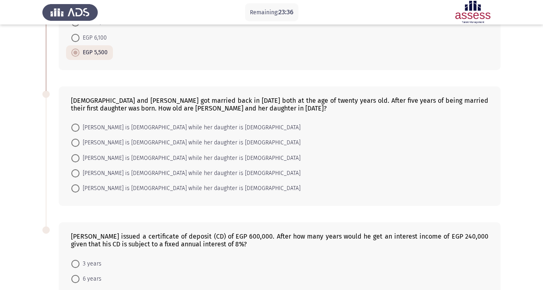
click at [160, 153] on span "Mona is 40 years old while her daughter is 20 years old" at bounding box center [189, 158] width 221 height 10
click at [79, 154] on input "Mona is 40 years old while her daughter is 20 years old" at bounding box center [75, 158] width 8 height 8
radio input "true"
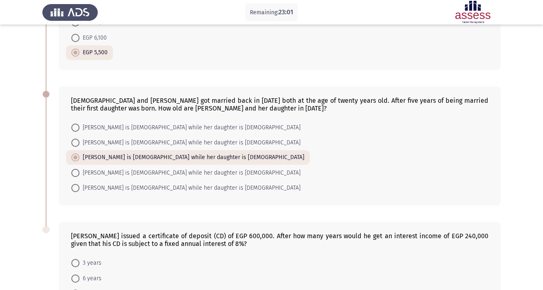
click at [123, 183] on span "Mona is 43 years old while her daughter is 18 years old" at bounding box center [189, 188] width 221 height 10
click at [79, 184] on input "Mona is 43 years old while her daughter is 18 years old" at bounding box center [75, 188] width 8 height 8
radio input "true"
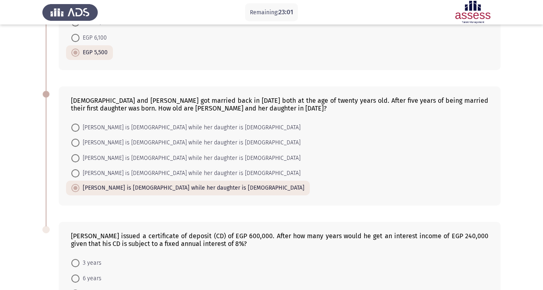
scroll to position [345, 0]
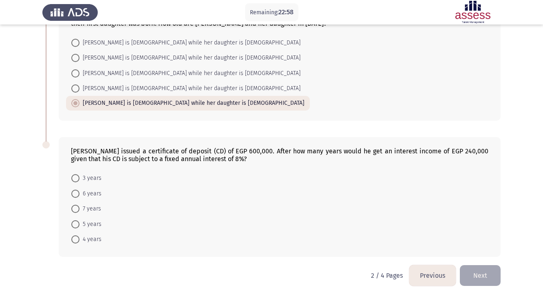
click at [84, 204] on span "7 years" at bounding box center [90, 209] width 22 height 10
click at [79, 205] on input "7 years" at bounding box center [75, 209] width 8 height 8
radio input "true"
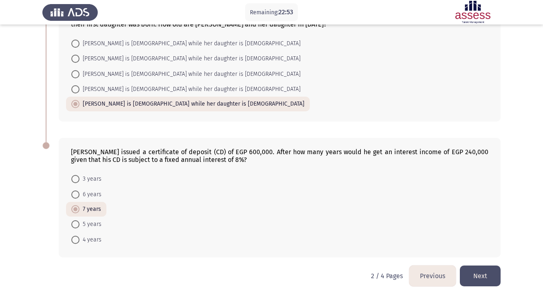
click at [475, 269] on button "Next" at bounding box center [480, 275] width 41 height 21
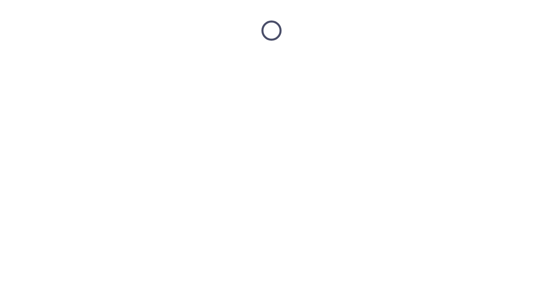
scroll to position [0, 0]
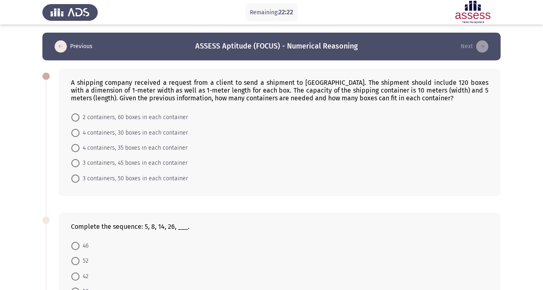
click at [101, 177] on span "3 containers, 50 boxes in each container" at bounding box center [133, 179] width 108 height 10
click at [79, 177] on input "3 containers, 50 boxes in each container" at bounding box center [75, 178] width 8 height 8
radio input "true"
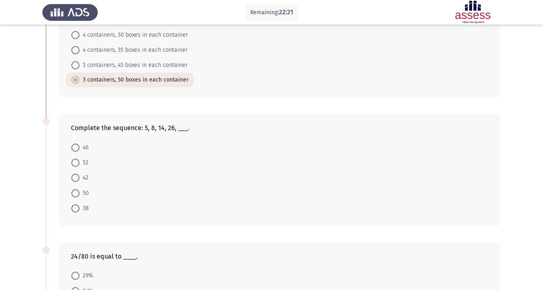
scroll to position [130, 0]
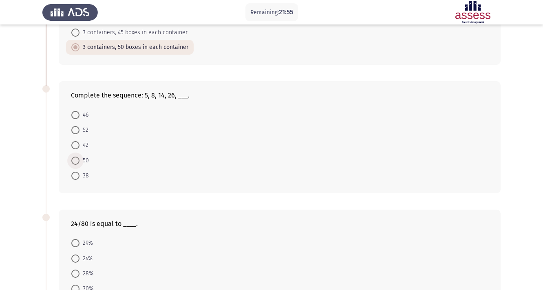
click at [82, 163] on span "50" at bounding box center [83, 161] width 9 height 10
click at [79, 163] on input "50" at bounding box center [75, 160] width 8 height 8
radio input "true"
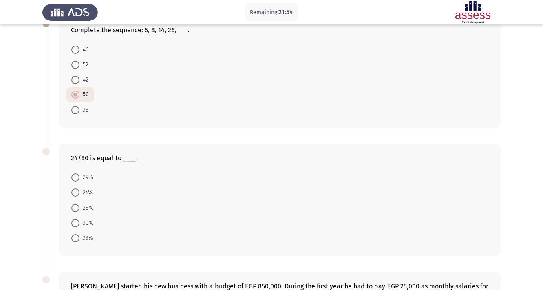
scroll to position [293, 0]
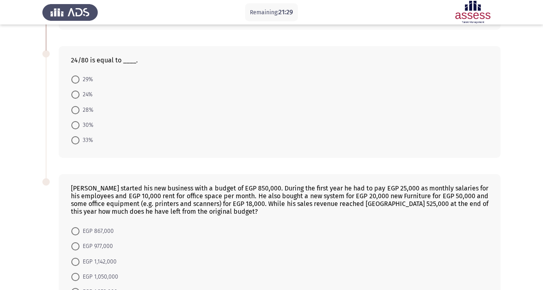
click at [83, 123] on span "30%" at bounding box center [86, 125] width 14 height 10
click at [79, 123] on input "30%" at bounding box center [75, 125] width 8 height 8
radio input "true"
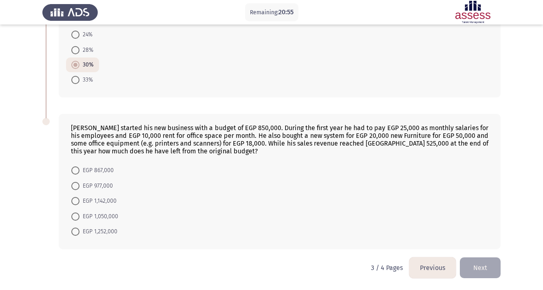
click at [79, 217] on span at bounding box center [75, 216] width 8 height 8
click at [79, 217] on input "EGP 1,050,000" at bounding box center [75, 216] width 8 height 8
radio input "true"
click at [480, 263] on button "Next" at bounding box center [480, 267] width 41 height 21
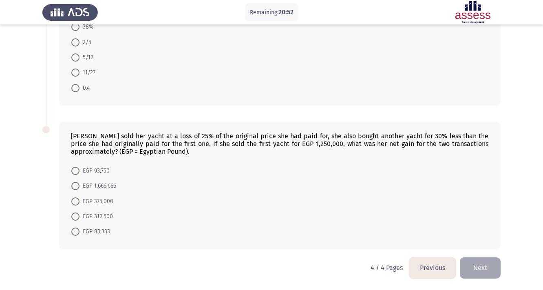
scroll to position [0, 0]
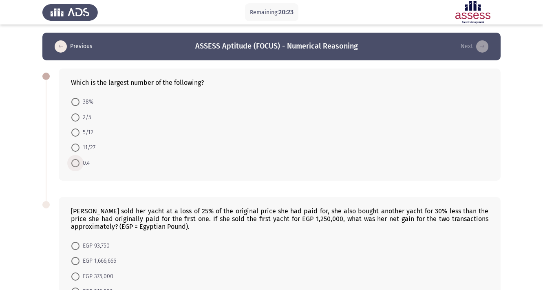
click at [72, 165] on span at bounding box center [75, 163] width 8 height 8
click at [72, 165] on input "0.4" at bounding box center [75, 163] width 8 height 8
radio input "true"
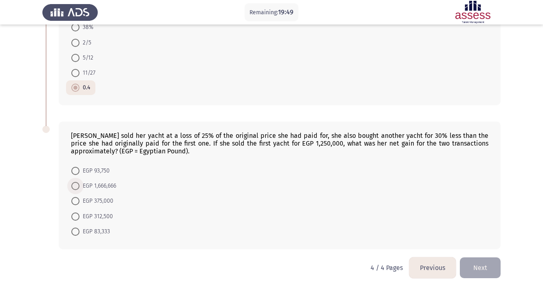
click at [101, 186] on span "EGP 1,666,666" at bounding box center [97, 186] width 37 height 10
click at [79, 186] on input "EGP 1,666,666" at bounding box center [75, 186] width 8 height 8
radio input "true"
click at [478, 269] on button "Next" at bounding box center [480, 267] width 41 height 21
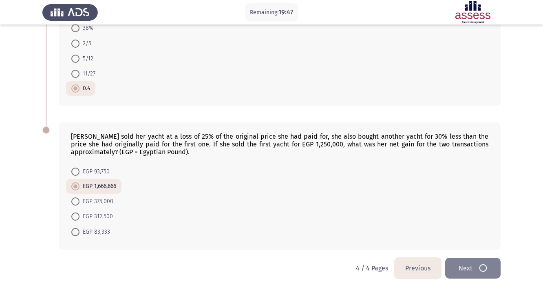
scroll to position [0, 0]
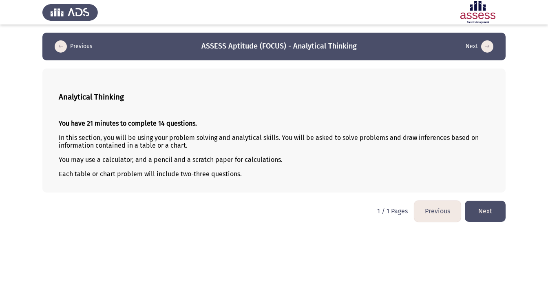
click at [474, 213] on button "Next" at bounding box center [484, 210] width 41 height 21
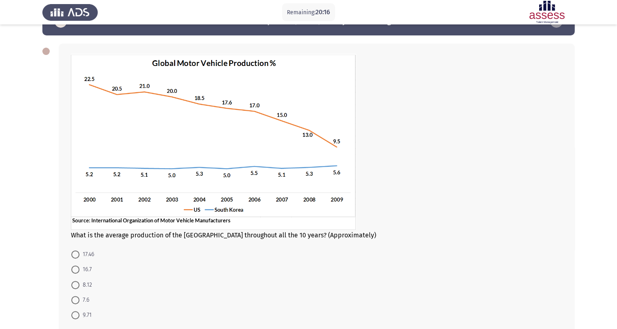
scroll to position [62, 0]
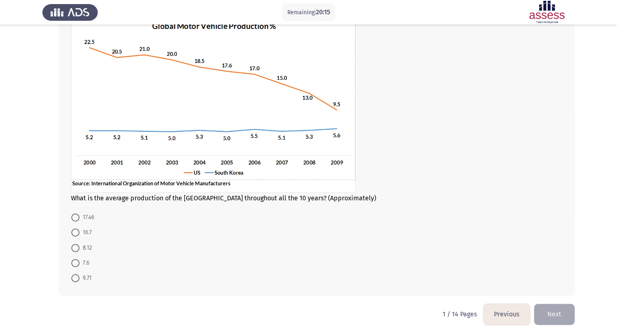
click at [77, 235] on span at bounding box center [75, 233] width 8 height 8
click at [77, 235] on input "16.7" at bounding box center [75, 233] width 8 height 8
radio input "true"
click at [547, 289] on button "Next" at bounding box center [554, 314] width 41 height 21
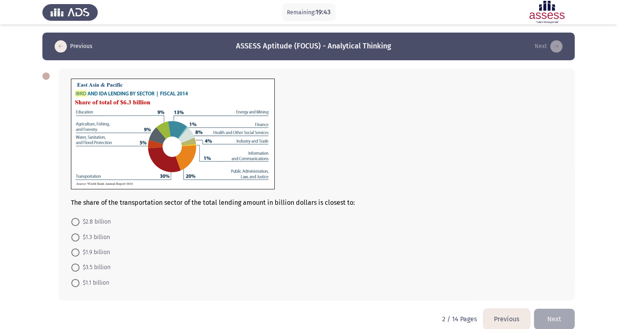
click at [93, 254] on span "$1.9 billion" at bounding box center [94, 253] width 31 height 10
click at [79, 254] on input "$1.9 billion" at bounding box center [75, 253] width 8 height 8
radio input "true"
click at [547, 289] on button "Next" at bounding box center [554, 318] width 41 height 21
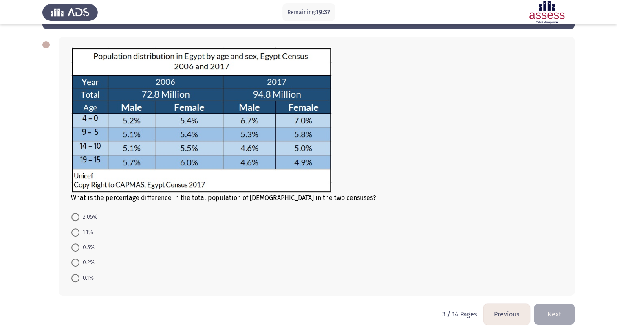
scroll to position [31, 0]
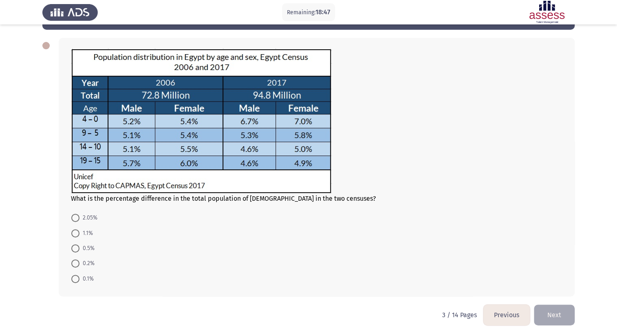
click at [79, 232] on span at bounding box center [75, 233] width 8 height 8
click at [79, 232] on input "1.1%" at bounding box center [75, 233] width 8 height 8
radio input "true"
click at [547, 289] on button "Next" at bounding box center [554, 314] width 41 height 21
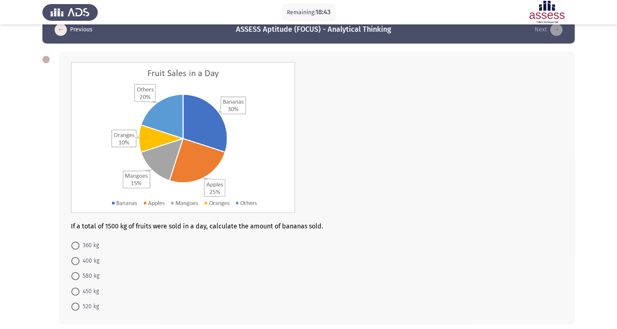
scroll to position [31, 0]
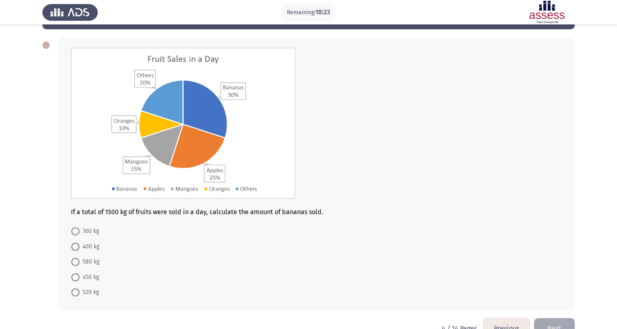
click at [93, 246] on span "400 kg" at bounding box center [89, 247] width 20 height 10
click at [79, 246] on input "400 kg" at bounding box center [75, 247] width 8 height 8
radio input "true"
click at [547, 289] on button "Next" at bounding box center [554, 328] width 41 height 21
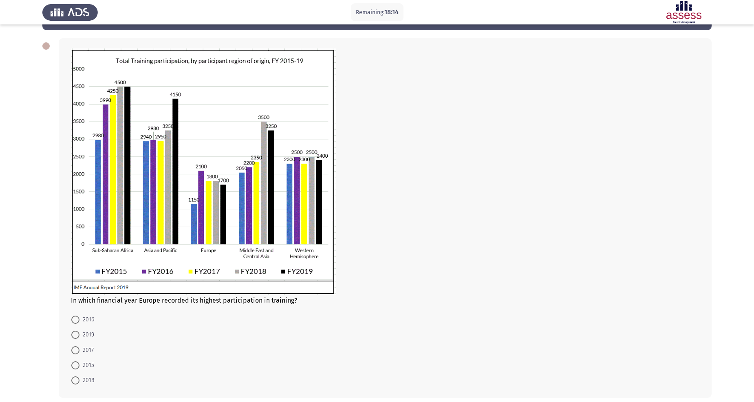
scroll to position [34, 0]
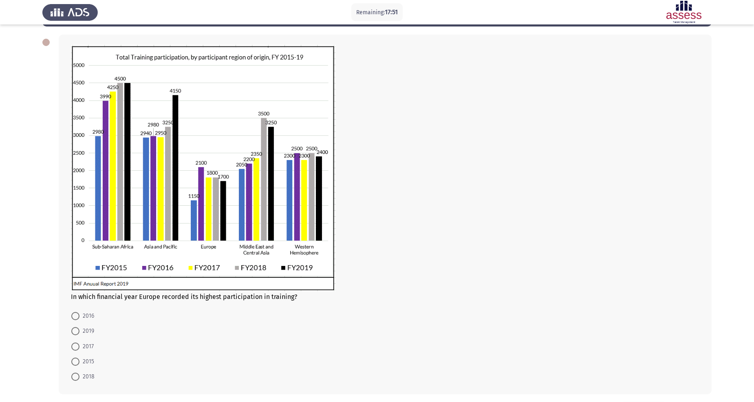
click at [83, 289] on span "2016" at bounding box center [86, 316] width 15 height 10
click at [79, 289] on input "2016" at bounding box center [75, 316] width 8 height 8
radio input "true"
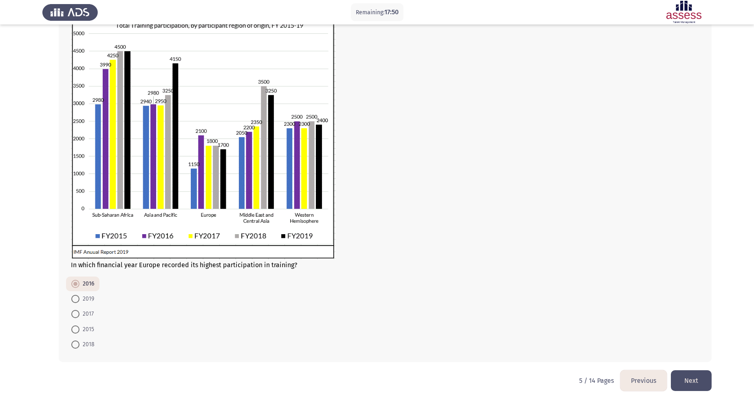
click at [547, 289] on button "Next" at bounding box center [691, 380] width 41 height 21
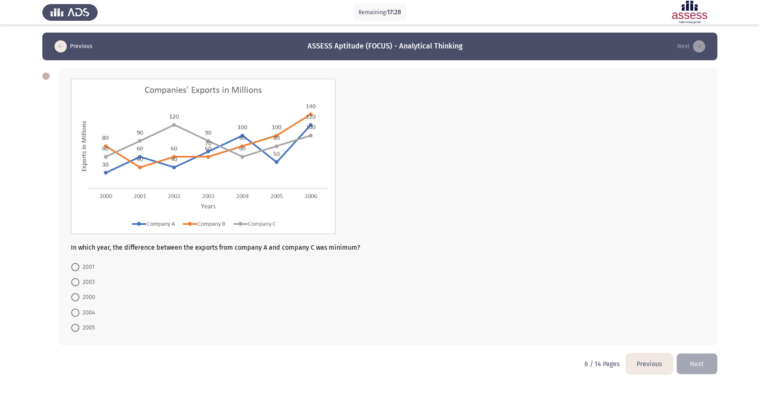
click at [87, 289] on span "2004" at bounding box center [86, 313] width 15 height 10
click at [79, 289] on input "2004" at bounding box center [75, 313] width 8 height 8
radio input "true"
click at [547, 289] on button "Next" at bounding box center [697, 363] width 41 height 21
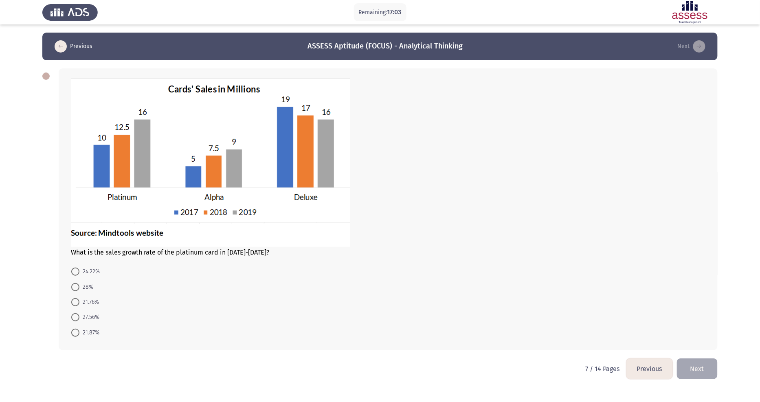
click at [89, 285] on span "28%" at bounding box center [86, 287] width 14 height 10
click at [79, 285] on input "28%" at bounding box center [75, 287] width 8 height 8
radio input "true"
click at [547, 289] on button "Next" at bounding box center [697, 368] width 41 height 21
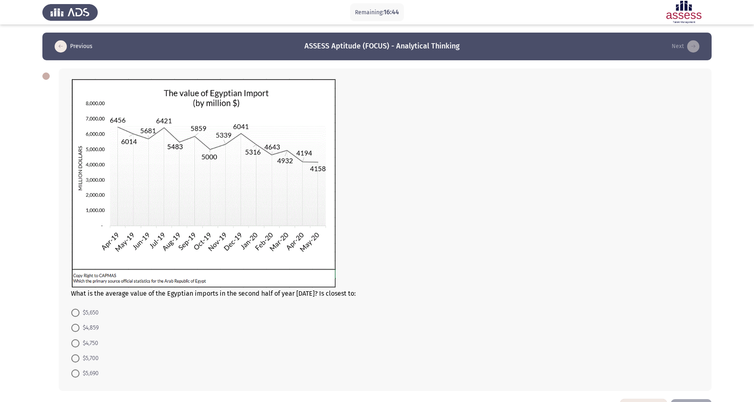
click at [80, 289] on span "$5,650" at bounding box center [88, 313] width 19 height 10
click at [79, 289] on input "$5,650" at bounding box center [75, 313] width 8 height 8
radio input "true"
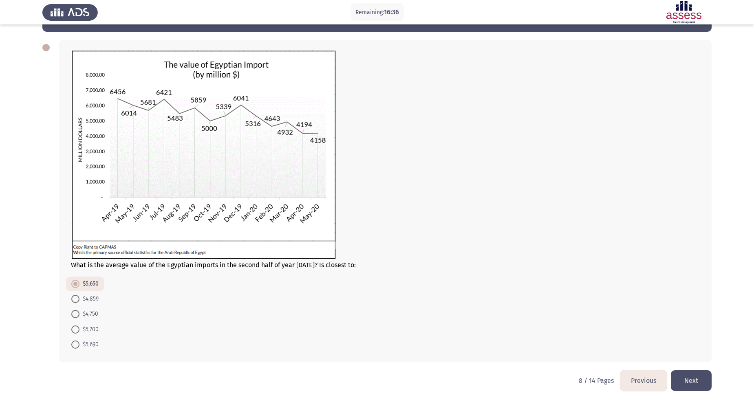
click at [547, 289] on button "Next" at bounding box center [691, 380] width 41 height 21
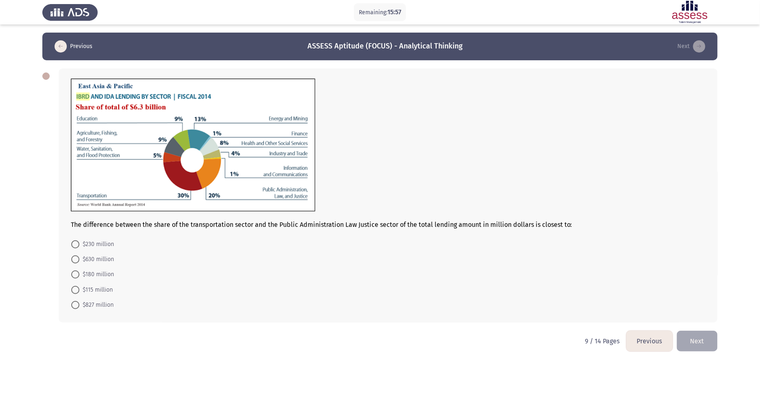
click at [103, 258] on span "$630 million" at bounding box center [96, 260] width 35 height 10
click at [79, 258] on input "$630 million" at bounding box center [75, 259] width 8 height 8
radio input "true"
click at [547, 289] on button "Next" at bounding box center [697, 340] width 41 height 21
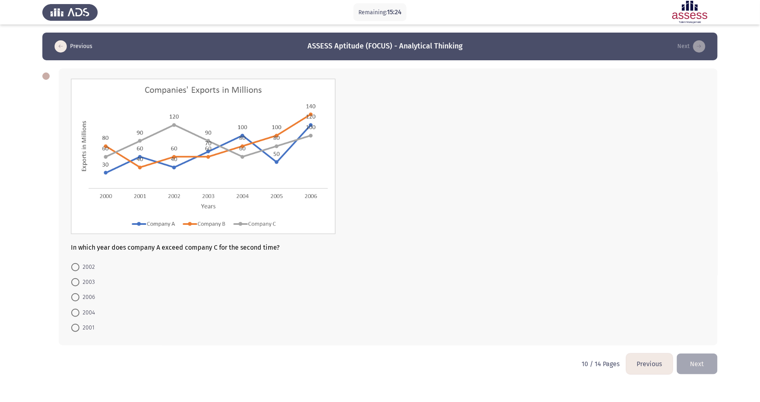
click at [84, 289] on span "2004" at bounding box center [86, 313] width 15 height 10
click at [79, 289] on input "2004" at bounding box center [75, 313] width 8 height 8
radio input "true"
click at [547, 289] on button "Next" at bounding box center [697, 363] width 41 height 21
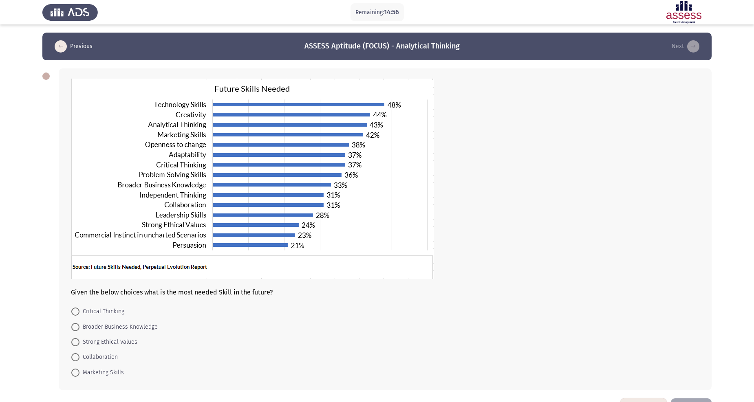
click at [103, 289] on span "Critical Thinking" at bounding box center [101, 312] width 45 height 10
click at [79, 289] on input "Critical Thinking" at bounding box center [75, 312] width 8 height 8
radio input "true"
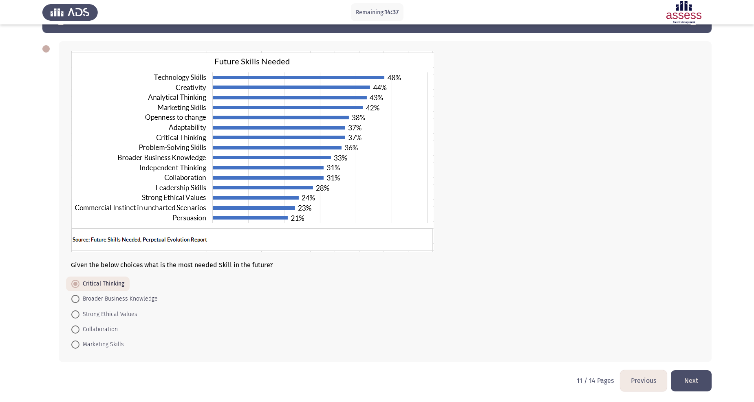
click at [547, 289] on button "Next" at bounding box center [691, 380] width 41 height 21
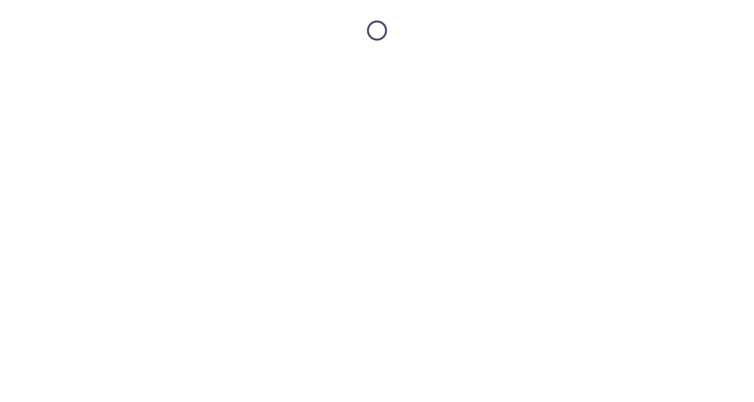
scroll to position [0, 0]
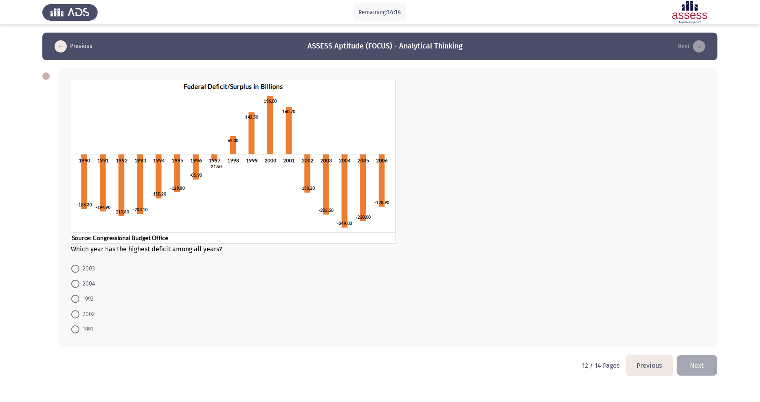
click at [79, 285] on span at bounding box center [75, 284] width 8 height 8
click at [79, 285] on input "2004" at bounding box center [75, 284] width 8 height 8
radio input "true"
click at [547, 289] on button "Next" at bounding box center [697, 365] width 41 height 21
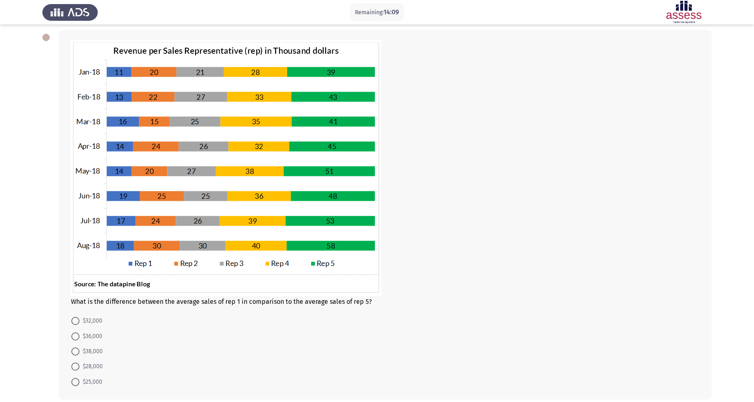
scroll to position [35, 0]
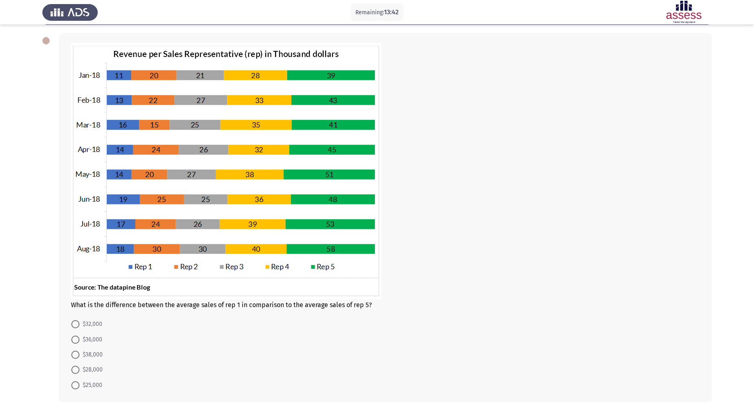
click at [93, 289] on span "$25,000" at bounding box center [90, 385] width 23 height 10
click at [79, 289] on input "$25,000" at bounding box center [75, 385] width 8 height 8
radio input "true"
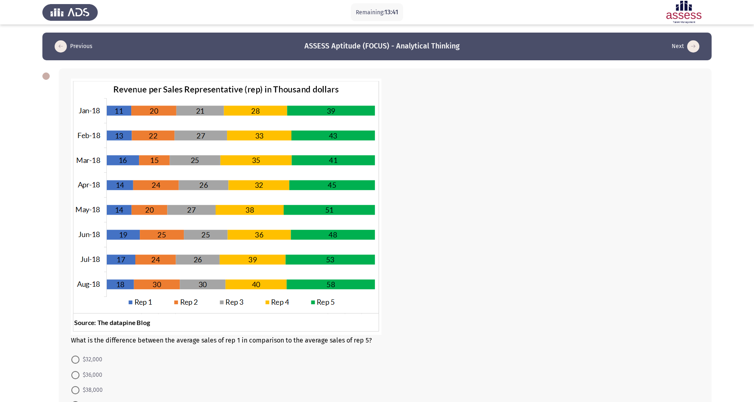
scroll to position [75, 0]
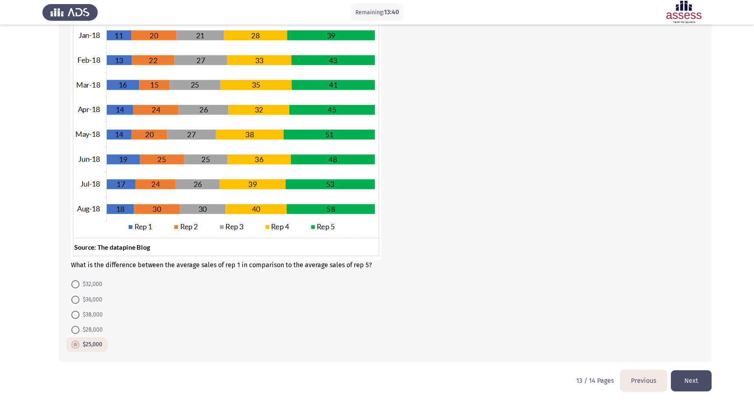
click at [547, 289] on button "Next" at bounding box center [691, 380] width 41 height 21
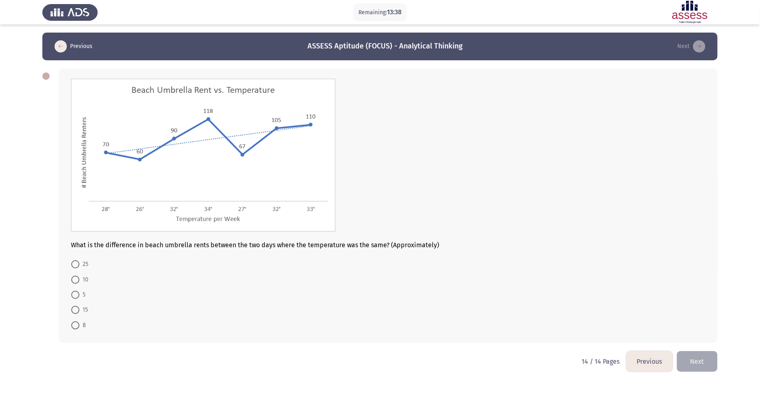
click at [79, 276] on span "10" at bounding box center [83, 280] width 9 height 10
click at [79, 276] on input "10" at bounding box center [75, 280] width 8 height 8
radio input "true"
click at [547, 289] on button "Next" at bounding box center [697, 360] width 41 height 21
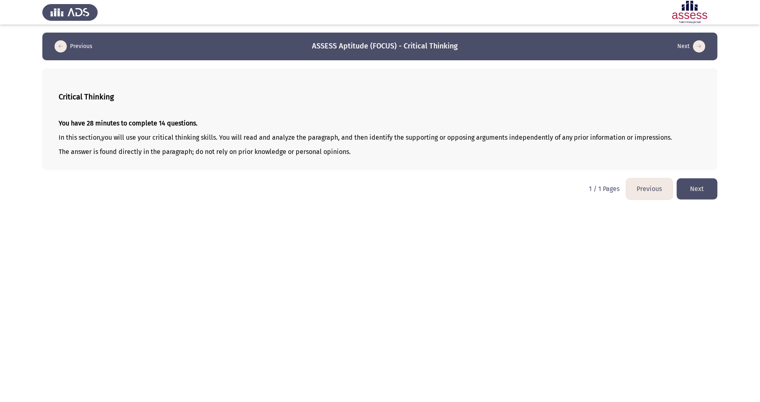
click at [547, 193] on button "Next" at bounding box center [697, 188] width 41 height 21
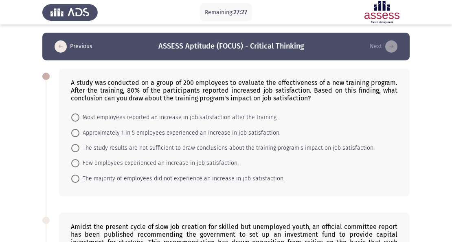
click at [143, 119] on span "Most employees reported an increase in job satisfaction after the training." at bounding box center [178, 117] width 198 height 10
click at [79, 119] on input "Most employees reported an increase in job satisfaction after the training." at bounding box center [75, 117] width 8 height 8
radio input "true"
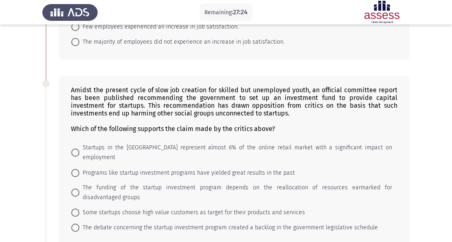
scroll to position [163, 0]
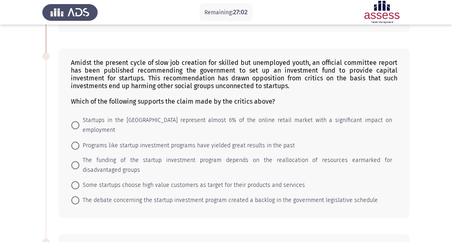
click at [136, 155] on span "The funding of the startup investment program depends on the reallocation of re…" at bounding box center [235, 165] width 313 height 20
click at [79, 161] on input "The funding of the startup investment program depends on the reallocation of re…" at bounding box center [75, 165] width 8 height 8
radio input "true"
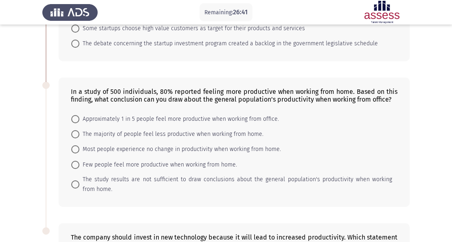
scroll to position [317, 0]
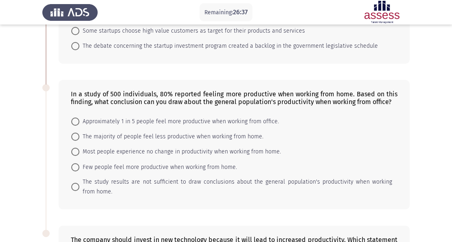
click at [118, 117] on span "Approximately 1 in 5 people feel more productive when working from office." at bounding box center [179, 122] width 200 height 10
click at [79, 117] on input "Approximately 1 in 5 people feel more productive when working from office." at bounding box center [75, 121] width 8 height 8
radio input "true"
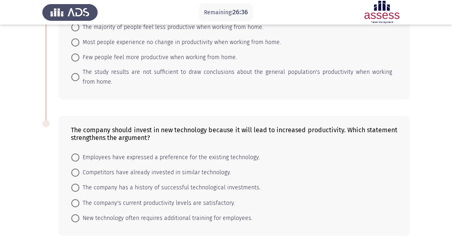
scroll to position [447, 0]
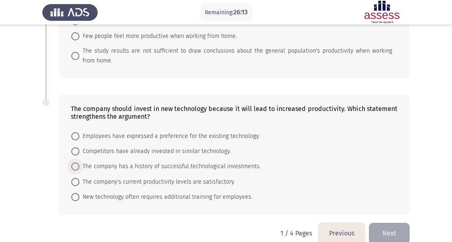
click at [125, 161] on span "The company has a history of successful technological investments." at bounding box center [169, 166] width 181 height 10
click at [79, 162] on input "The company has a history of successful technological investments." at bounding box center [75, 166] width 8 height 8
radio input "true"
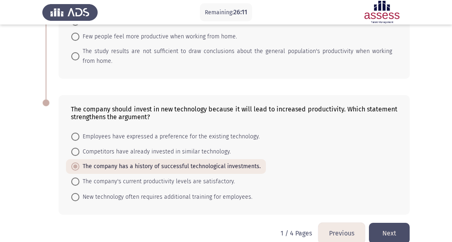
click at [156, 176] on span "The company's current productivity levels are satisfactory." at bounding box center [157, 181] width 156 height 10
click at [79, 177] on input "The company's current productivity levels are satisfactory." at bounding box center [75, 181] width 8 height 8
radio input "true"
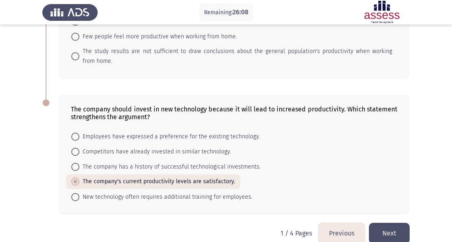
click at [386, 222] on button "Next" at bounding box center [389, 232] width 41 height 21
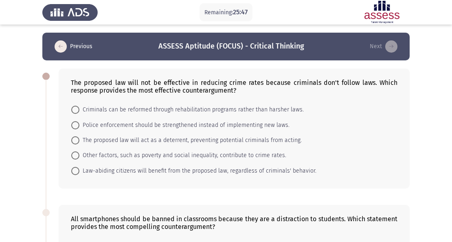
click at [149, 140] on span "The proposed law will act as a deterrent, preventing potential criminals from a…" at bounding box center [190, 140] width 222 height 10
click at [79, 140] on input "The proposed law will act as a deterrent, preventing potential criminals from a…" at bounding box center [75, 140] width 8 height 8
radio input "true"
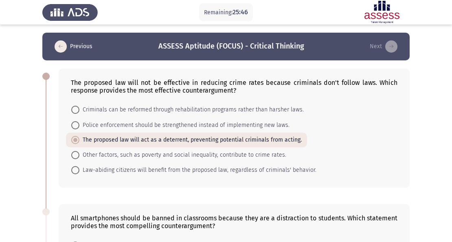
scroll to position [136, 0]
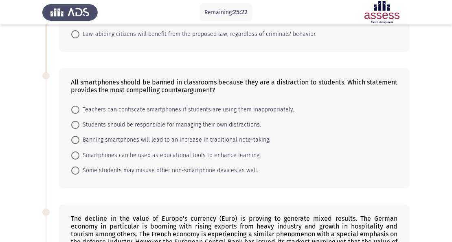
click at [133, 155] on span "Smartphones can be used as educational tools to enhance learning." at bounding box center [169, 155] width 181 height 10
click at [79, 155] on input "Smartphones can be used as educational tools to enhance learning." at bounding box center [75, 155] width 8 height 8
radio input "true"
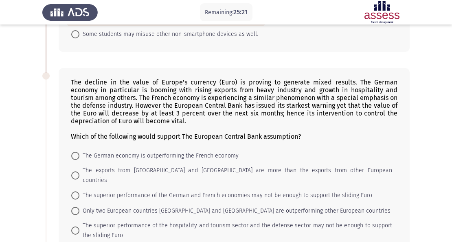
scroll to position [299, 0]
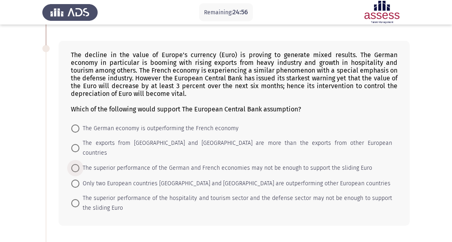
click at [119, 163] on span "The superior performance of the German and French economies may not be enough t…" at bounding box center [225, 168] width 293 height 10
click at [79, 164] on input "The superior performance of the German and French economies may not be enough t…" at bounding box center [75, 168] width 8 height 8
radio input "true"
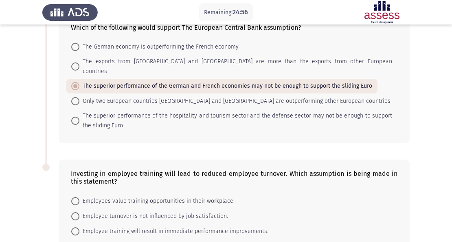
scroll to position [407, 0]
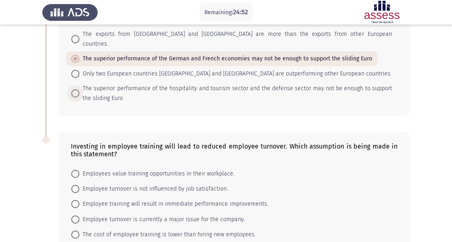
click at [159, 84] on span "The superior performance of the hospitality and tourism sector and the defense …" at bounding box center [235, 94] width 313 height 20
click at [79, 89] on input "The superior performance of the hospitality and tourism sector and the defense …" at bounding box center [75, 93] width 8 height 8
radio input "true"
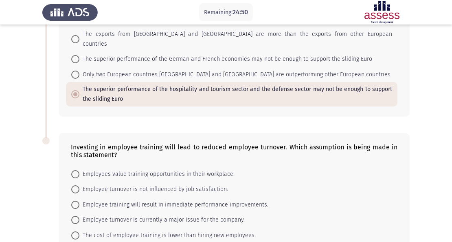
scroll to position [445, 0]
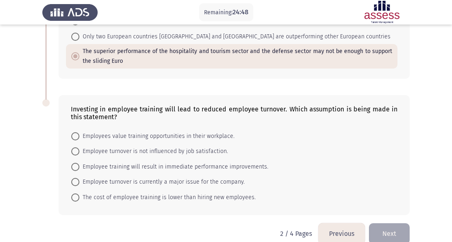
click at [157, 131] on span "Employees value training opportunities in their workplace." at bounding box center [156, 136] width 155 height 10
click at [79, 132] on input "Employees value training opportunities in their workplace." at bounding box center [75, 136] width 8 height 8
radio input "true"
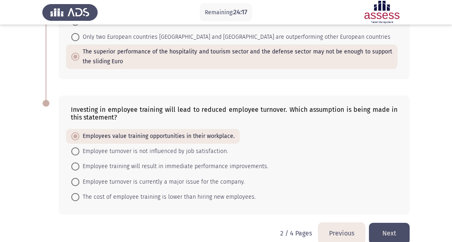
click at [397, 222] on button "Next" at bounding box center [389, 232] width 41 height 21
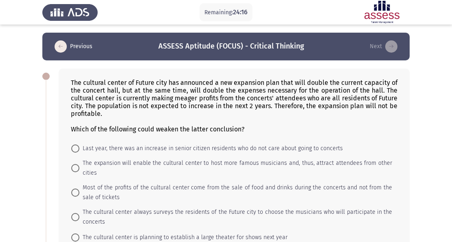
scroll to position [27, 0]
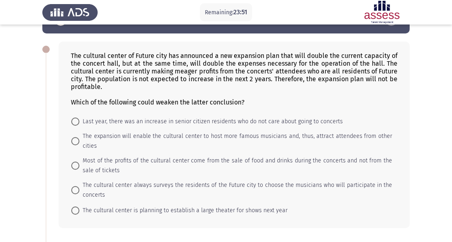
click at [140, 135] on span "The expansion will enable the cultural center to host more famous musicians and…" at bounding box center [235, 141] width 313 height 20
click at [79, 137] on input "The expansion will enable the cultural center to host more famous musicians and…" at bounding box center [75, 141] width 8 height 8
radio input "true"
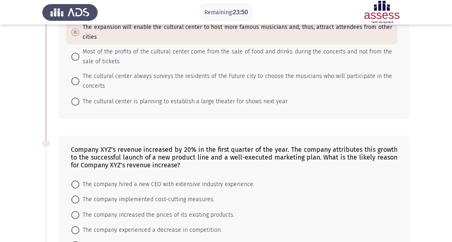
scroll to position [190, 0]
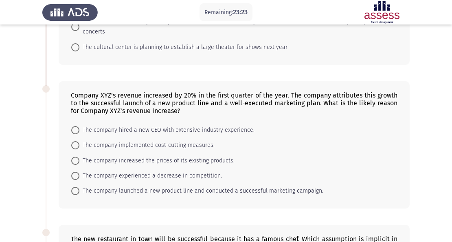
click at [134, 189] on span "The company launched a new product line and conducted a successful marketing ca…" at bounding box center [201, 191] width 244 height 10
click at [79, 189] on input "The company launched a new product line and conducted a successful marketing ca…" at bounding box center [75, 191] width 8 height 8
radio input "true"
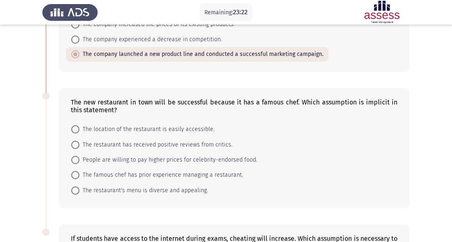
scroll to position [353, 0]
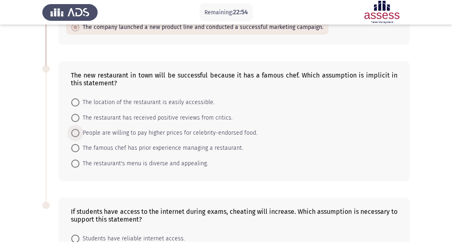
click at [145, 128] on span "People are willing to pay higher prices for celebrity-endorsed food." at bounding box center [168, 133] width 178 height 10
click at [79, 129] on input "People are willing to pay higher prices for celebrity-endorsed food." at bounding box center [75, 133] width 8 height 8
radio input "true"
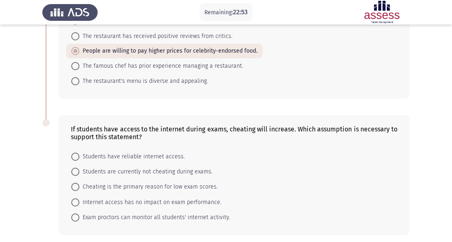
scroll to position [464, 0]
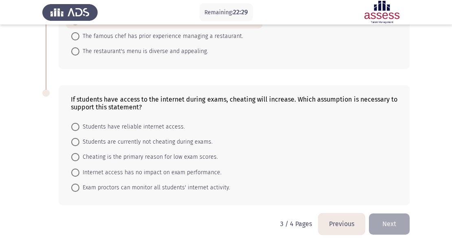
click at [110, 139] on span "Students are currently not cheating during exams." at bounding box center [145, 142] width 133 height 10
click at [79, 139] on input "Students are currently not cheating during exams." at bounding box center [75, 142] width 8 height 8
radio input "true"
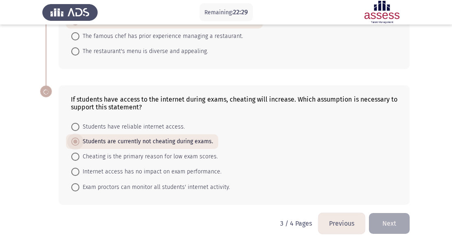
scroll to position [464, 0]
click at [384, 215] on button "Next" at bounding box center [389, 223] width 41 height 21
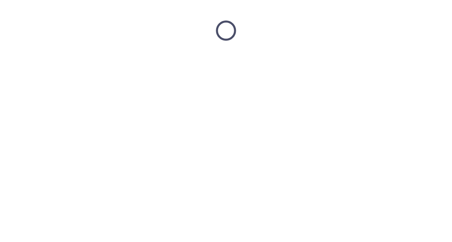
scroll to position [0, 0]
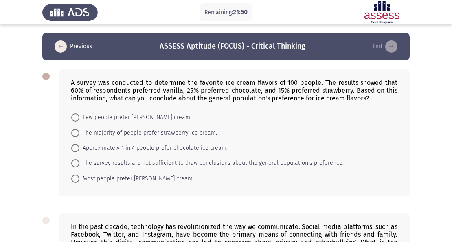
click at [122, 160] on span "The survey results are not sufficient to draw conclusions about the general pop…" at bounding box center [211, 163] width 264 height 10
click at [79, 160] on input "The survey results are not sufficient to draw conclusions about the general pop…" at bounding box center [75, 163] width 8 height 8
radio input "true"
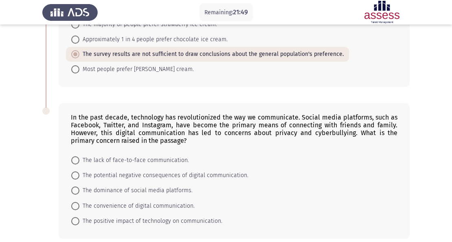
scroll to position [143, 0]
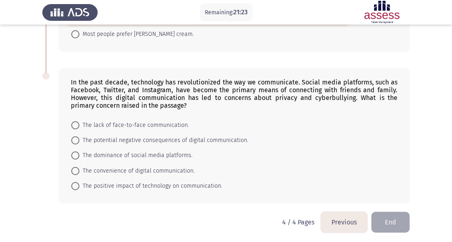
click at [144, 137] on span "The potential negative consequences of digital communication." at bounding box center [163, 140] width 169 height 10
click at [79, 137] on input "The potential negative consequences of digital communication." at bounding box center [75, 140] width 8 height 8
radio input "true"
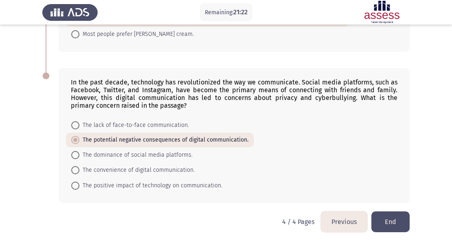
click at [398, 221] on button "End" at bounding box center [391, 221] width 38 height 21
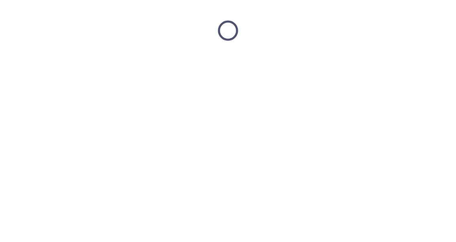
scroll to position [0, 0]
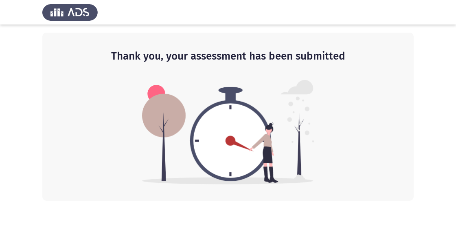
click at [337, 55] on h2 "Thank you, your assessment has been submitted" at bounding box center [228, 56] width 339 height 15
click at [86, 11] on img at bounding box center [69, 12] width 55 height 23
